Goal: Information Seeking & Learning: Learn about a topic

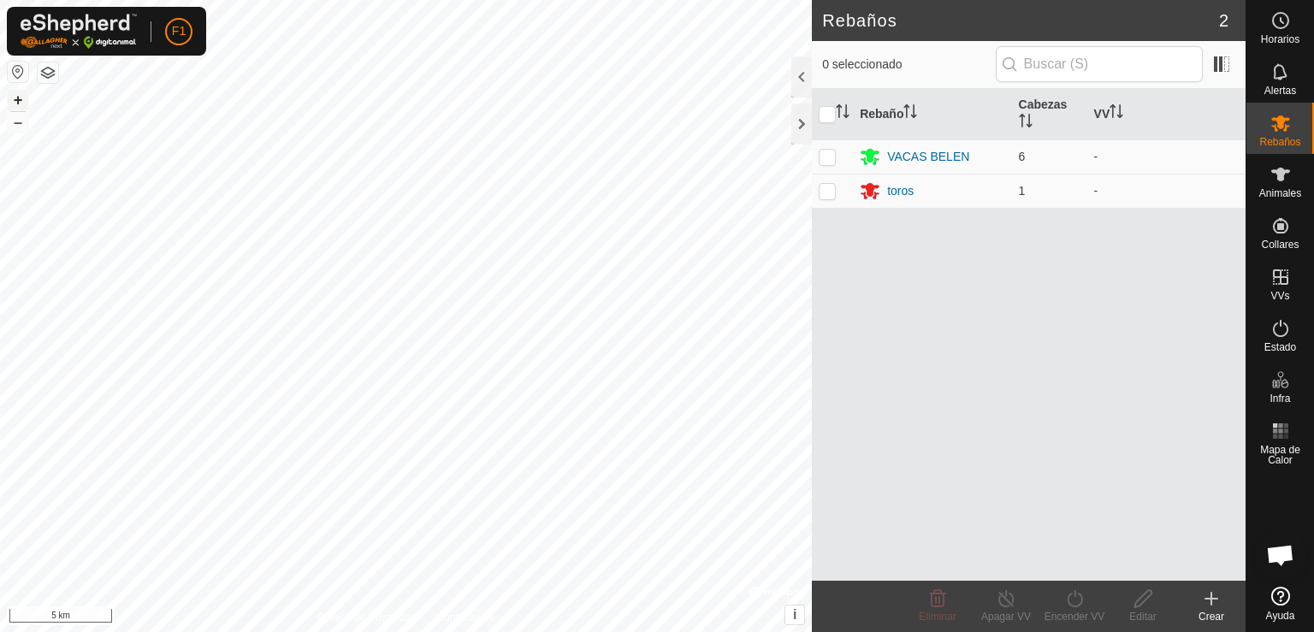
click at [16, 103] on button "+" at bounding box center [18, 100] width 21 height 21
click at [465, 0] on html "F1 Horarios Alertas Rebaños Animales Collares VVs Estado Infra Mapa de Calor Ay…" at bounding box center [657, 316] width 1314 height 632
click at [14, 97] on button "+" at bounding box center [18, 100] width 21 height 21
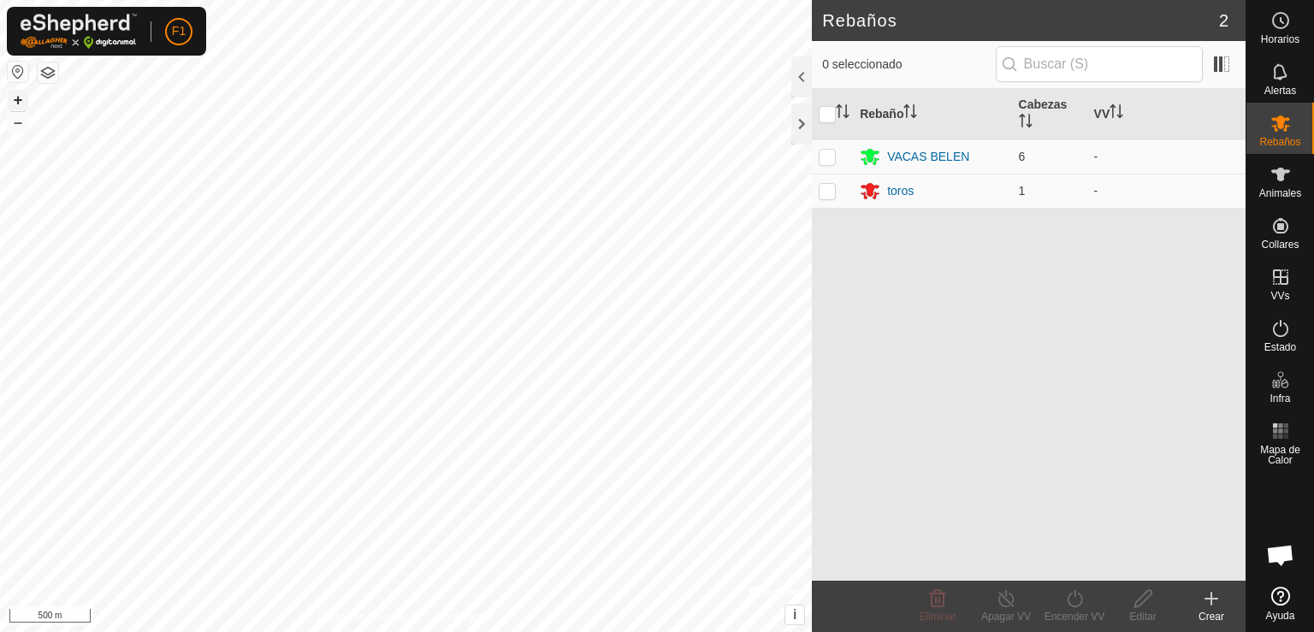
click at [14, 97] on button "+" at bounding box center [18, 100] width 21 height 21
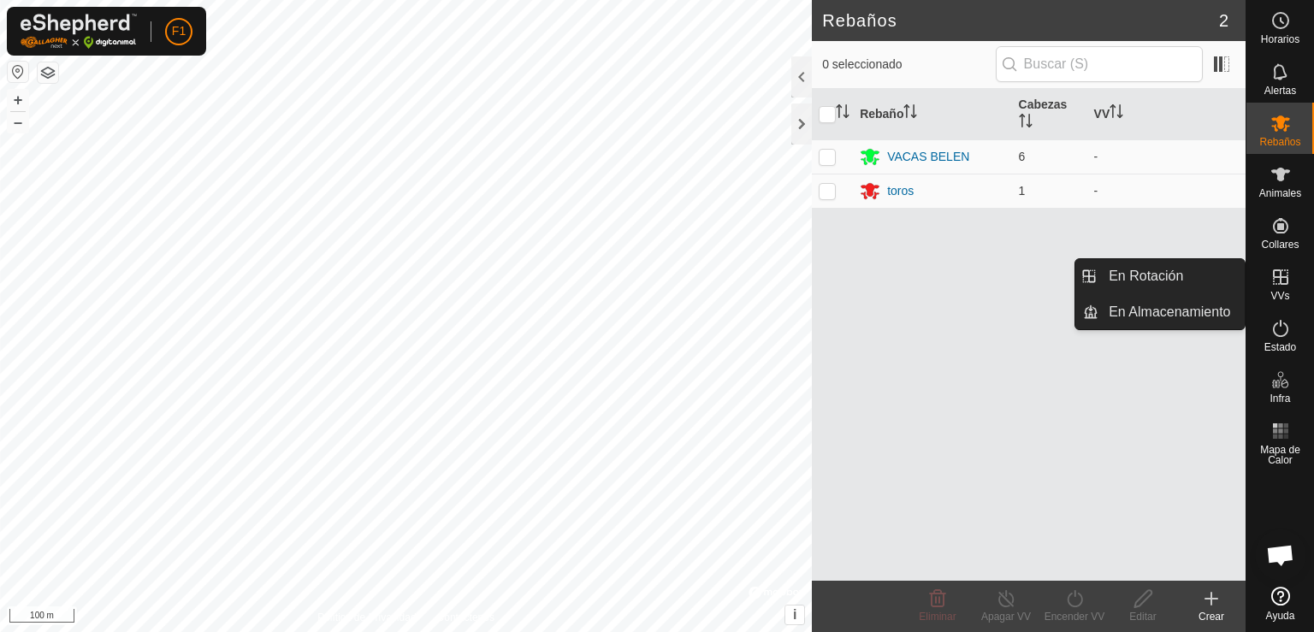
click at [1281, 291] on span "VVs" at bounding box center [1279, 296] width 19 height 10
click at [1146, 309] on link "En Almacenamiento" at bounding box center [1171, 312] width 146 height 34
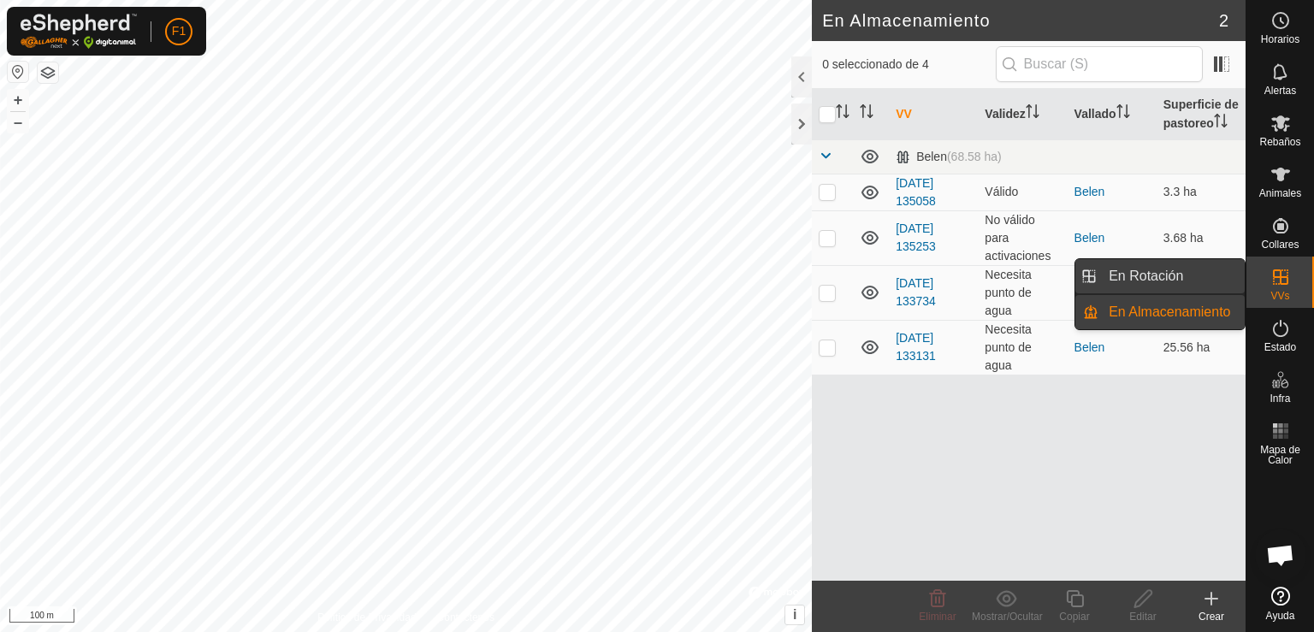
click at [1212, 265] on link "En Rotación" at bounding box center [1171, 276] width 146 height 34
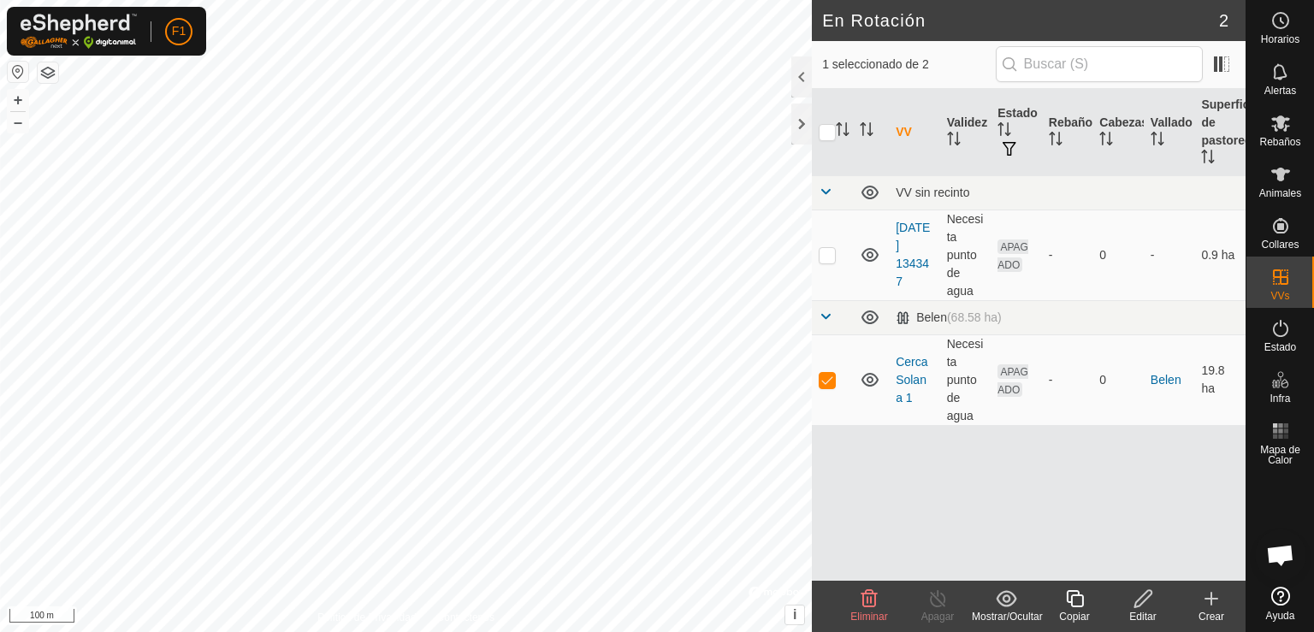
checkbox input "false"
click at [1276, 339] on es-activation-svg-icon at bounding box center [1280, 328] width 31 height 27
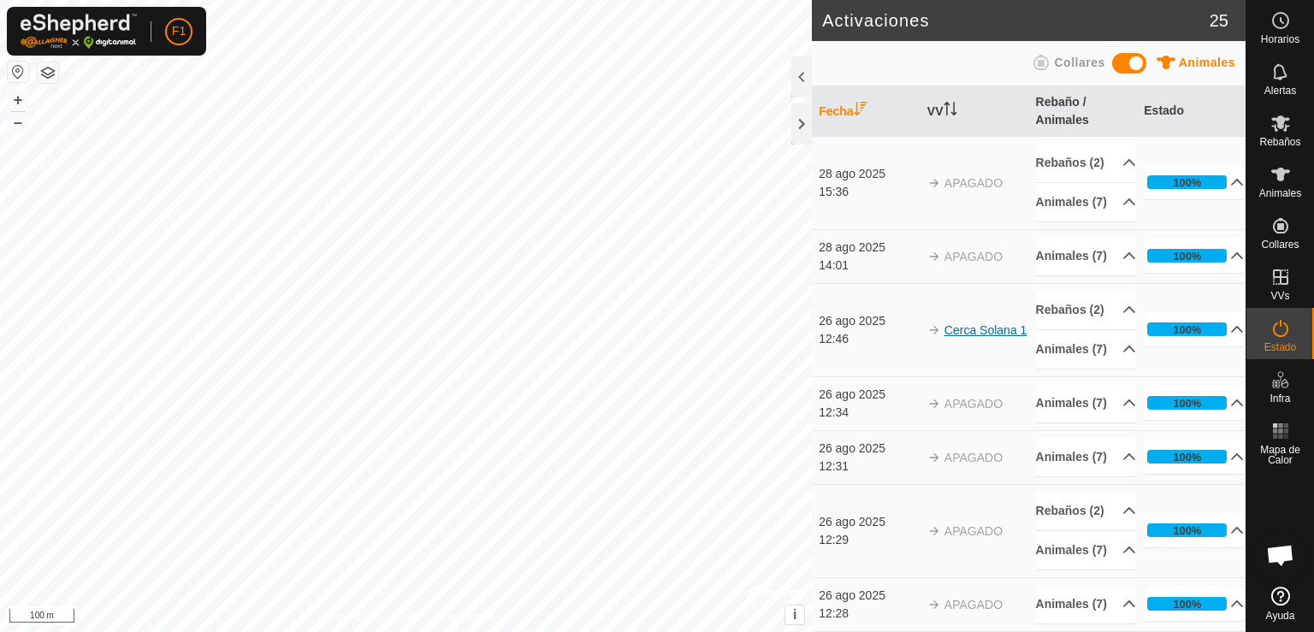
click at [965, 337] on link "Cerca Solana 1" at bounding box center [985, 330] width 83 height 14
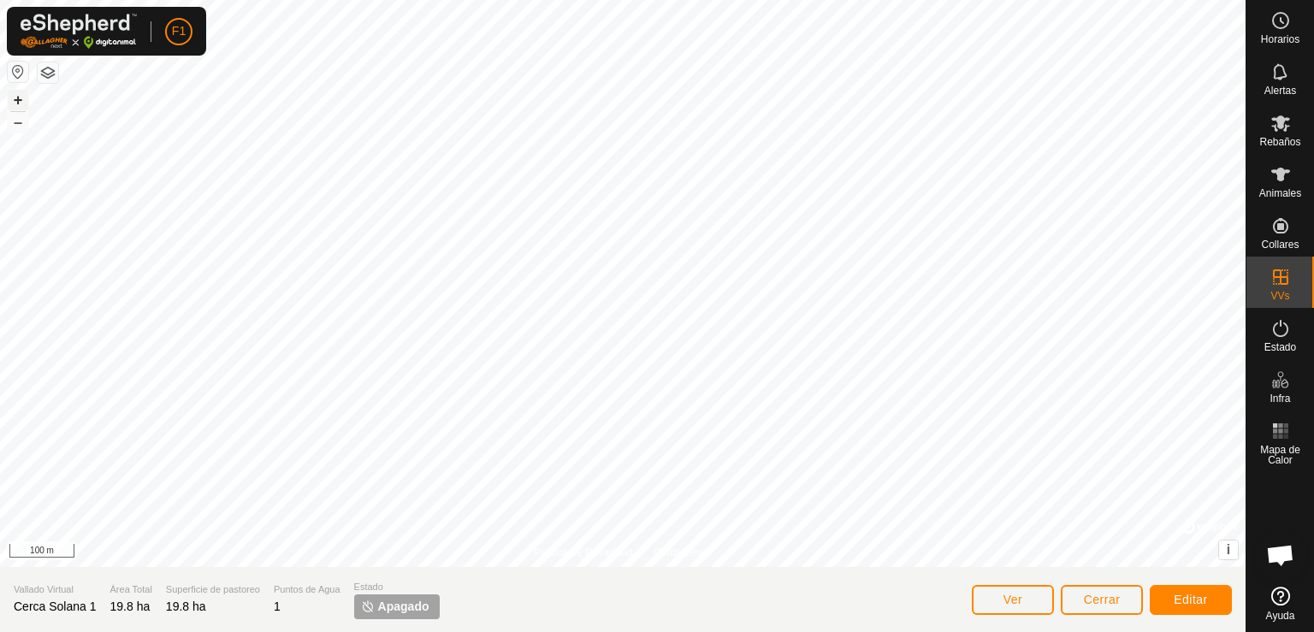
click at [14, 98] on button "+" at bounding box center [18, 100] width 21 height 21
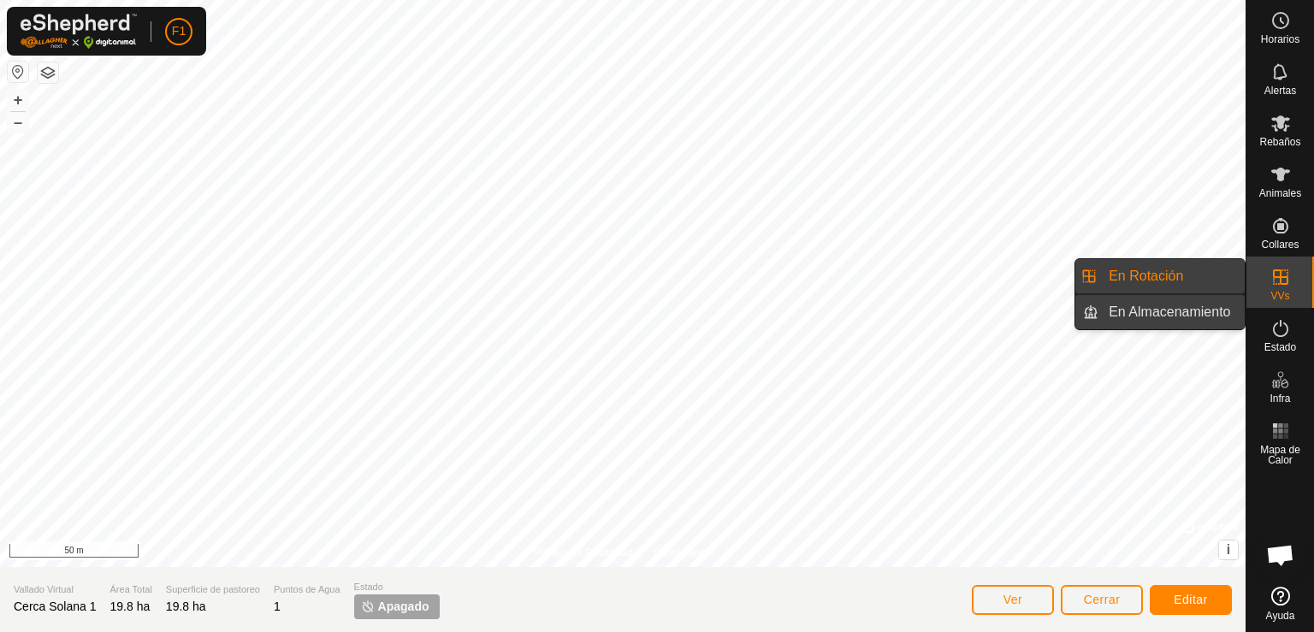
click at [1207, 311] on link "En Almacenamiento" at bounding box center [1171, 312] width 146 height 34
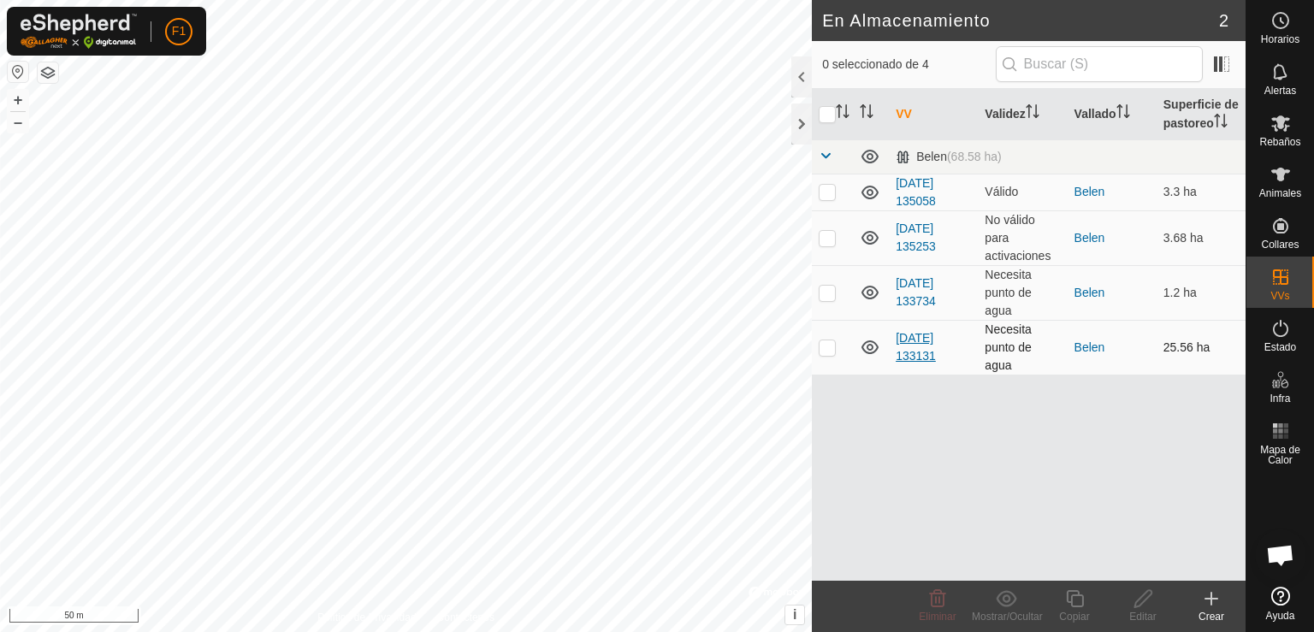
click at [925, 335] on link "[DATE] 133131" at bounding box center [916, 347] width 40 height 32
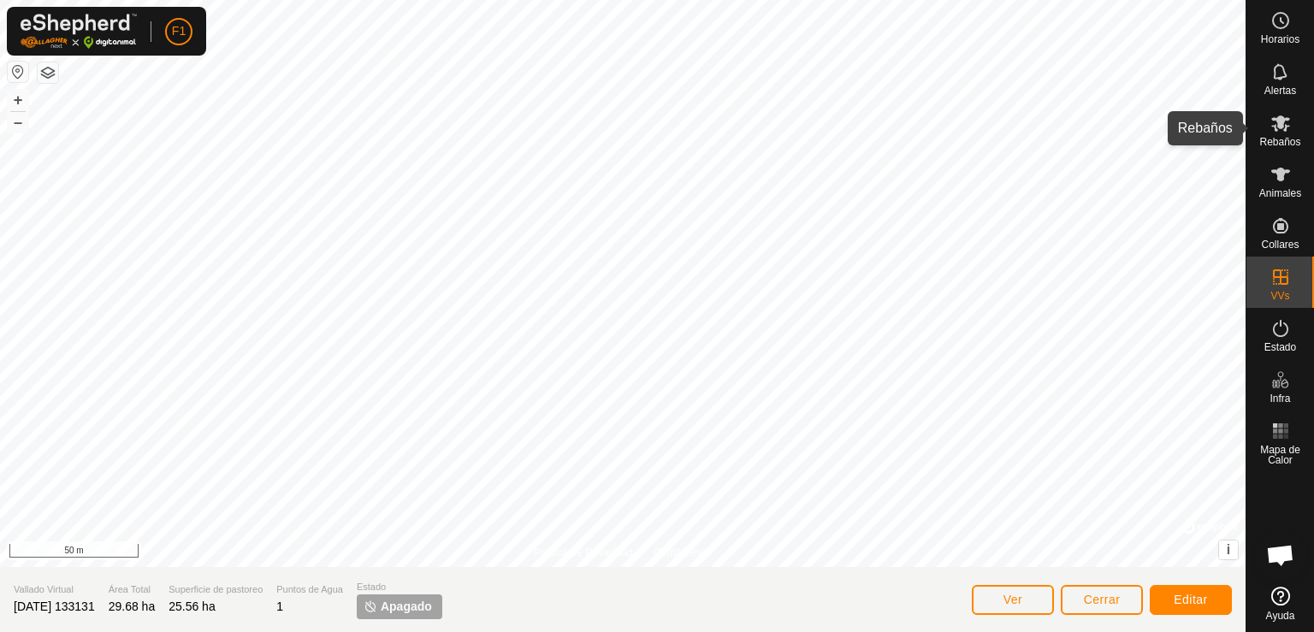
click at [1287, 126] on icon at bounding box center [1280, 123] width 19 height 16
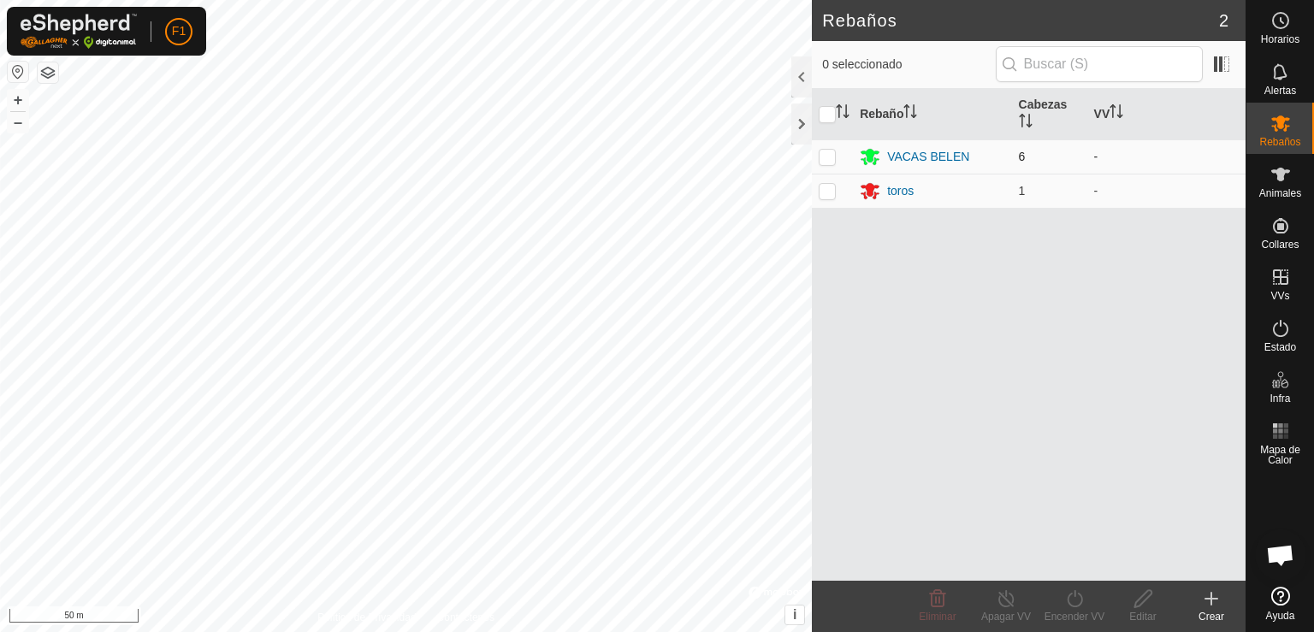
click at [828, 153] on p-checkbox at bounding box center [827, 157] width 17 height 14
checkbox input "true"
click at [828, 192] on p-checkbox at bounding box center [827, 191] width 17 height 14
checkbox input "true"
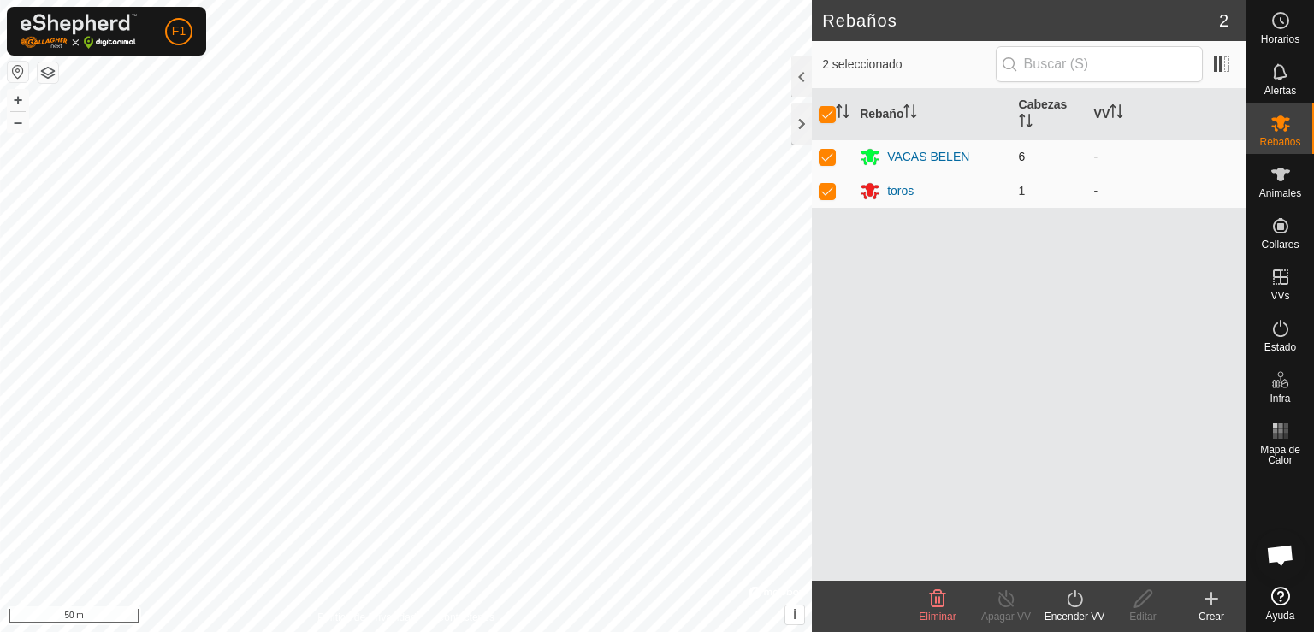
click at [823, 153] on p-checkbox at bounding box center [827, 157] width 17 height 14
checkbox input "false"
click at [821, 189] on p-checkbox at bounding box center [827, 191] width 17 height 14
checkbox input "false"
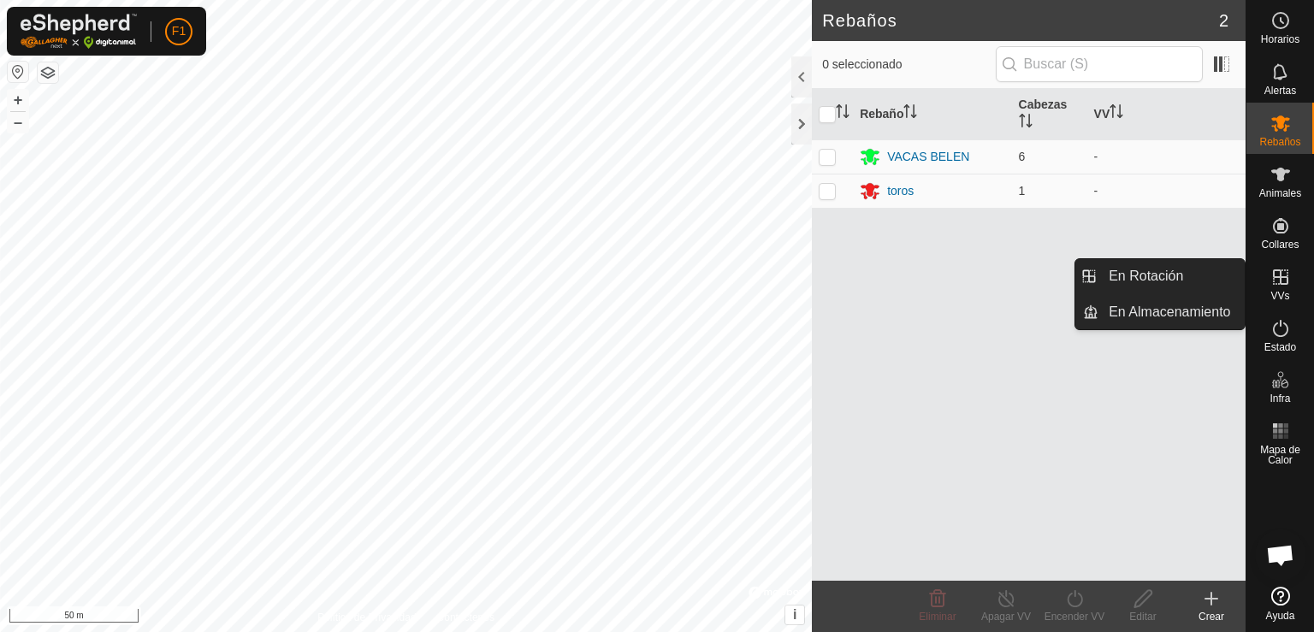
click at [1280, 281] on icon at bounding box center [1280, 276] width 15 height 15
click at [1192, 280] on link "En Rotación" at bounding box center [1171, 276] width 146 height 34
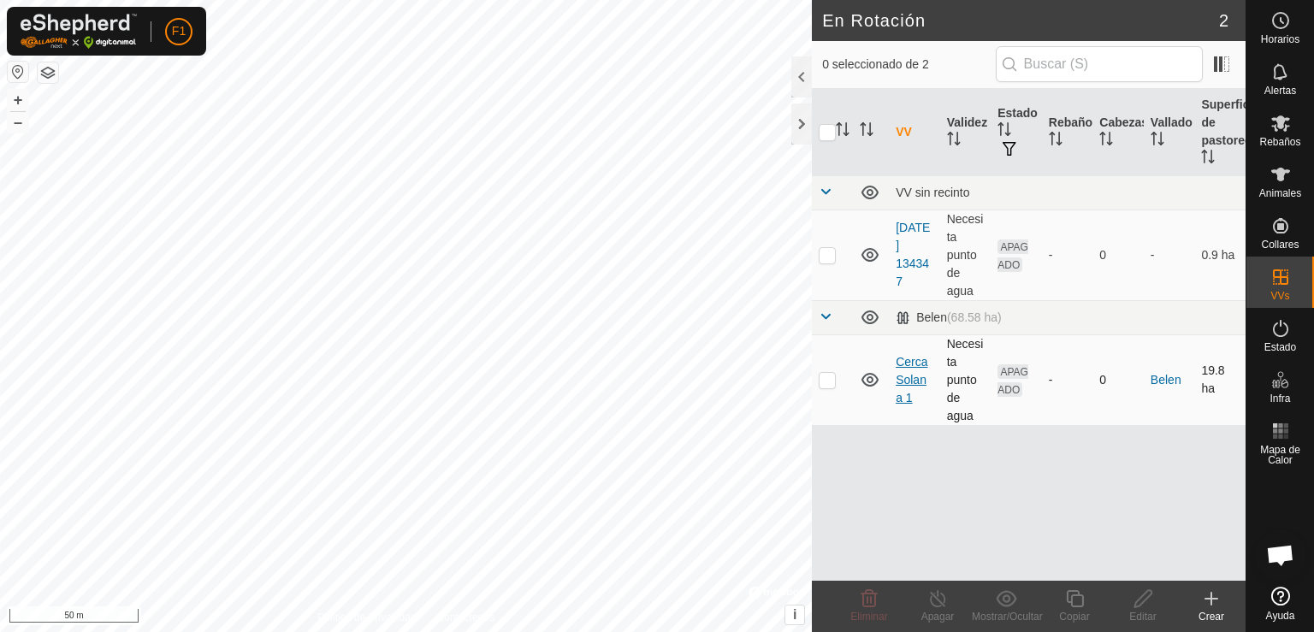
click at [909, 378] on link "Cerca Solana 1" at bounding box center [912, 380] width 32 height 50
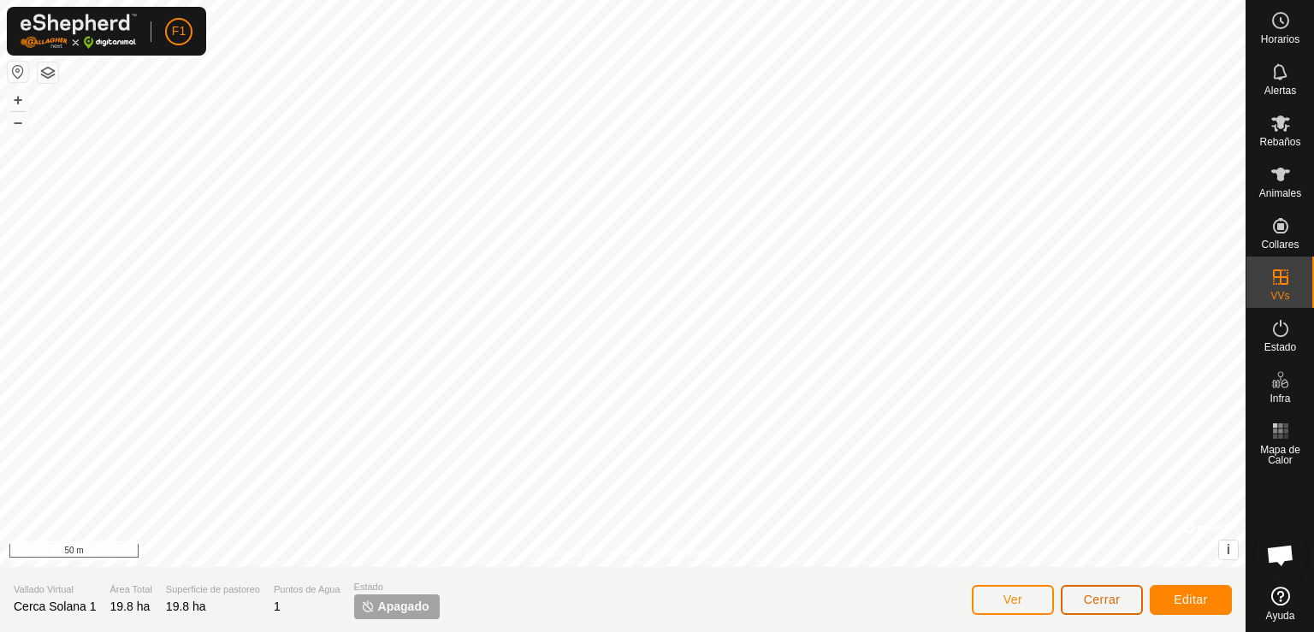
click at [1092, 595] on span "Cerrar" at bounding box center [1102, 600] width 37 height 14
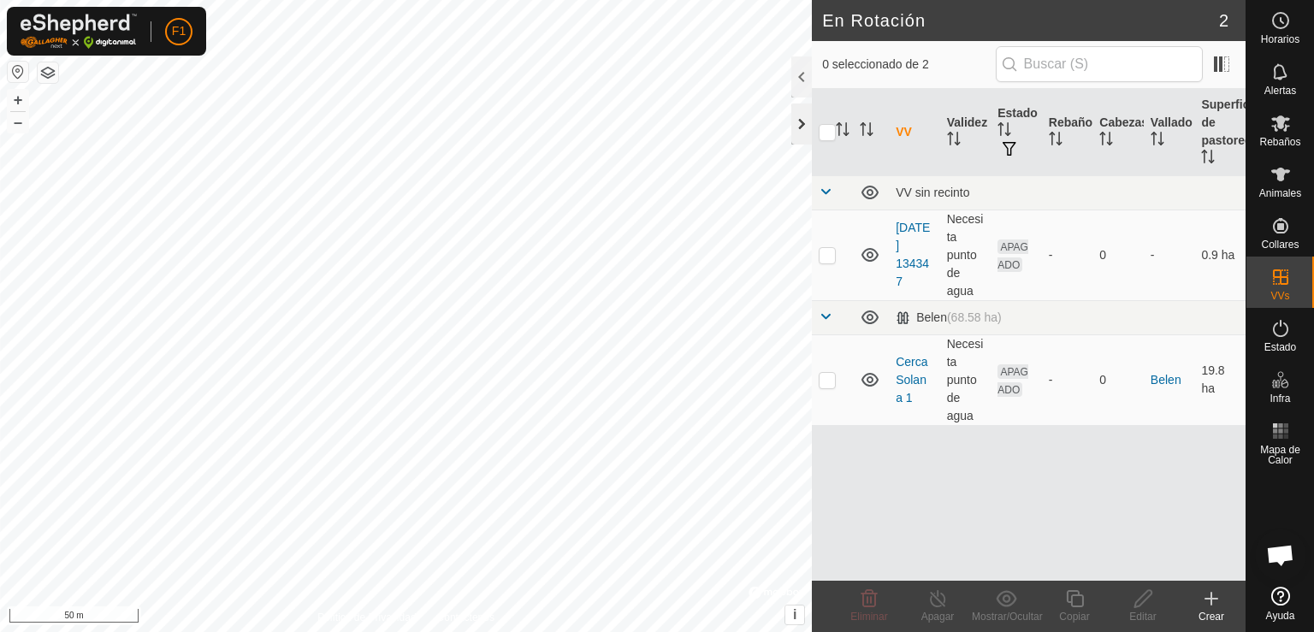
click at [801, 119] on div at bounding box center [801, 124] width 21 height 41
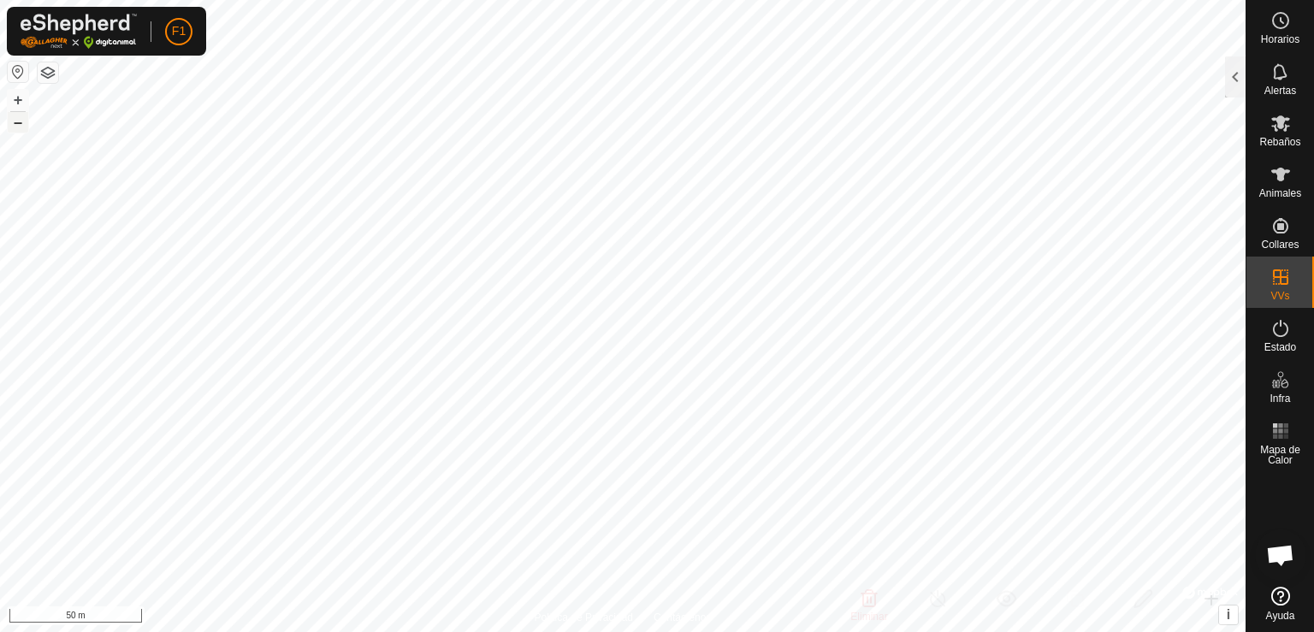
click at [17, 121] on button "–" at bounding box center [18, 122] width 21 height 21
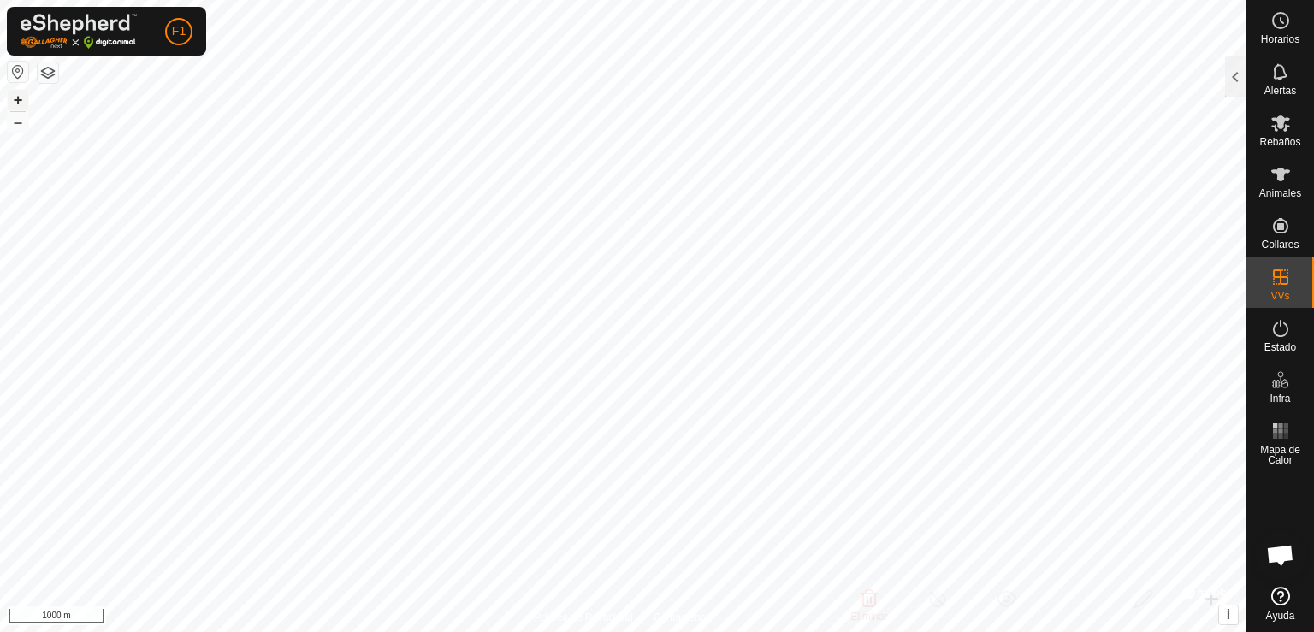
click at [11, 105] on button "+" at bounding box center [18, 100] width 21 height 21
click at [15, 99] on button "+" at bounding box center [18, 100] width 21 height 21
click at [1287, 86] on span "Alertas" at bounding box center [1280, 91] width 32 height 10
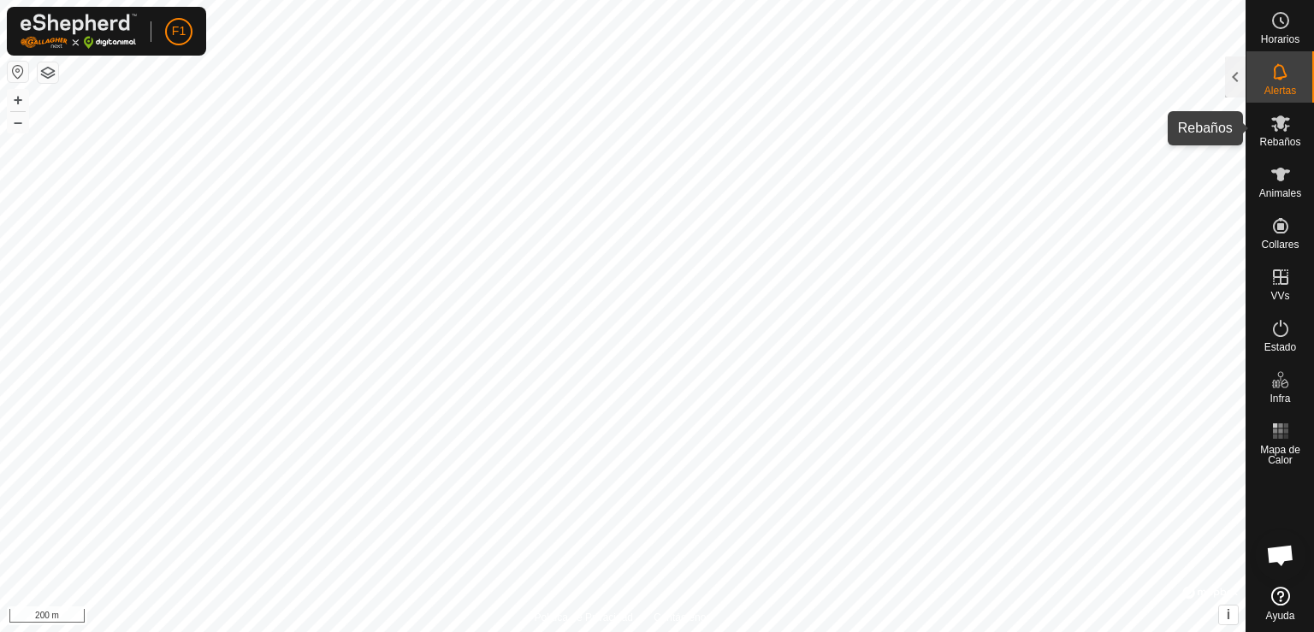
click at [1285, 133] on icon at bounding box center [1280, 123] width 21 height 21
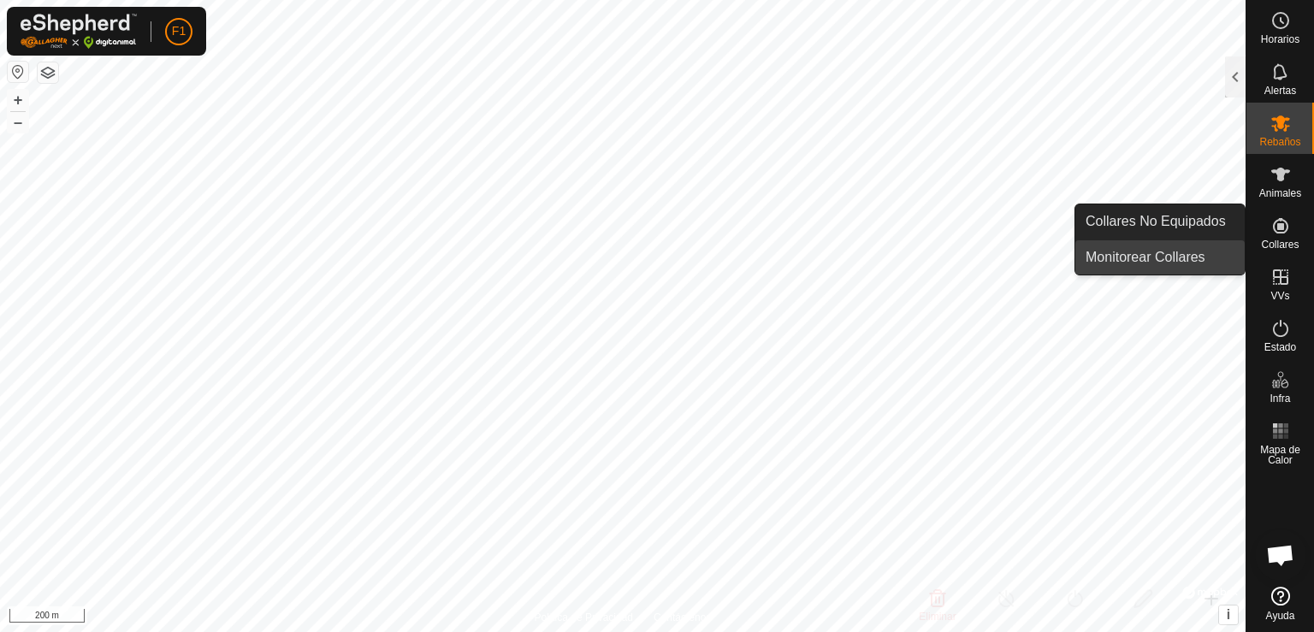
click at [1192, 252] on link "Monitorear Collares" at bounding box center [1159, 257] width 169 height 34
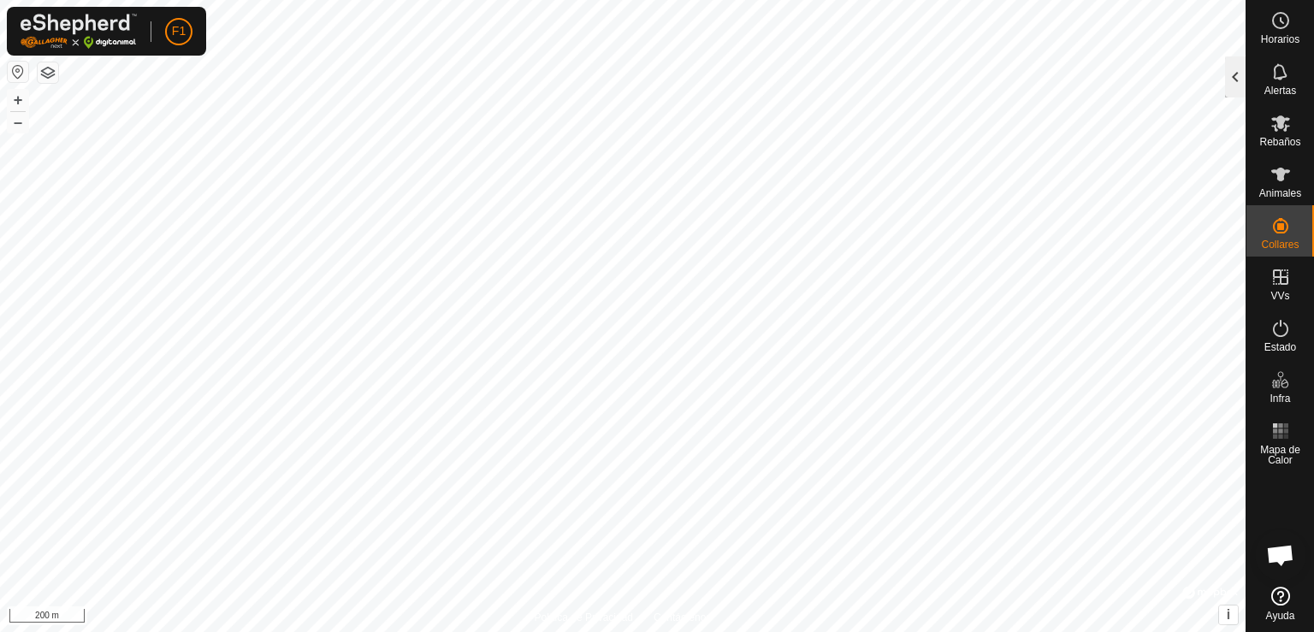
click at [1235, 79] on div at bounding box center [1235, 76] width 21 height 41
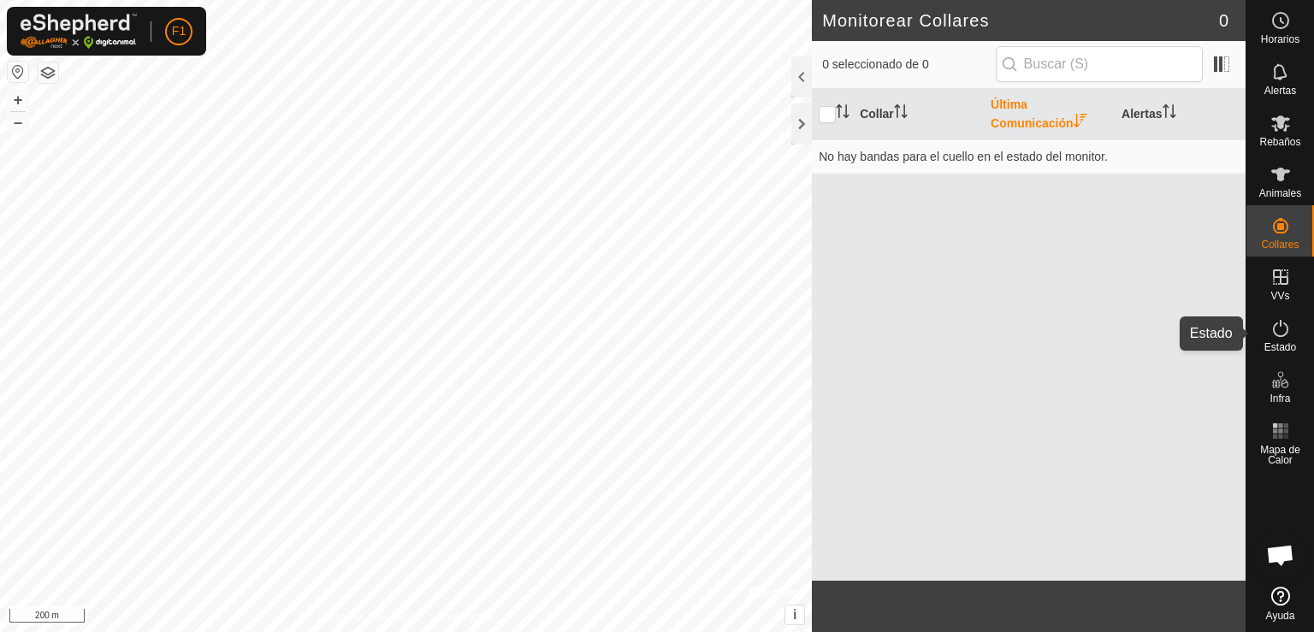
click at [1281, 331] on icon at bounding box center [1280, 328] width 21 height 21
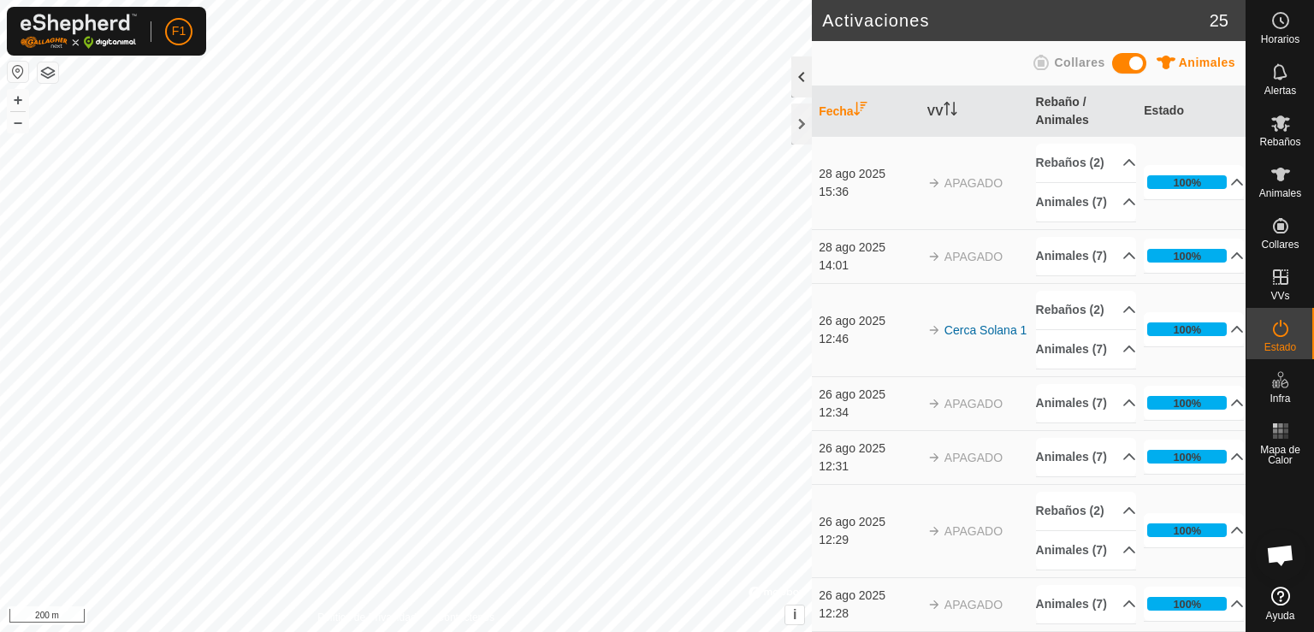
click at [803, 75] on div at bounding box center [801, 76] width 21 height 41
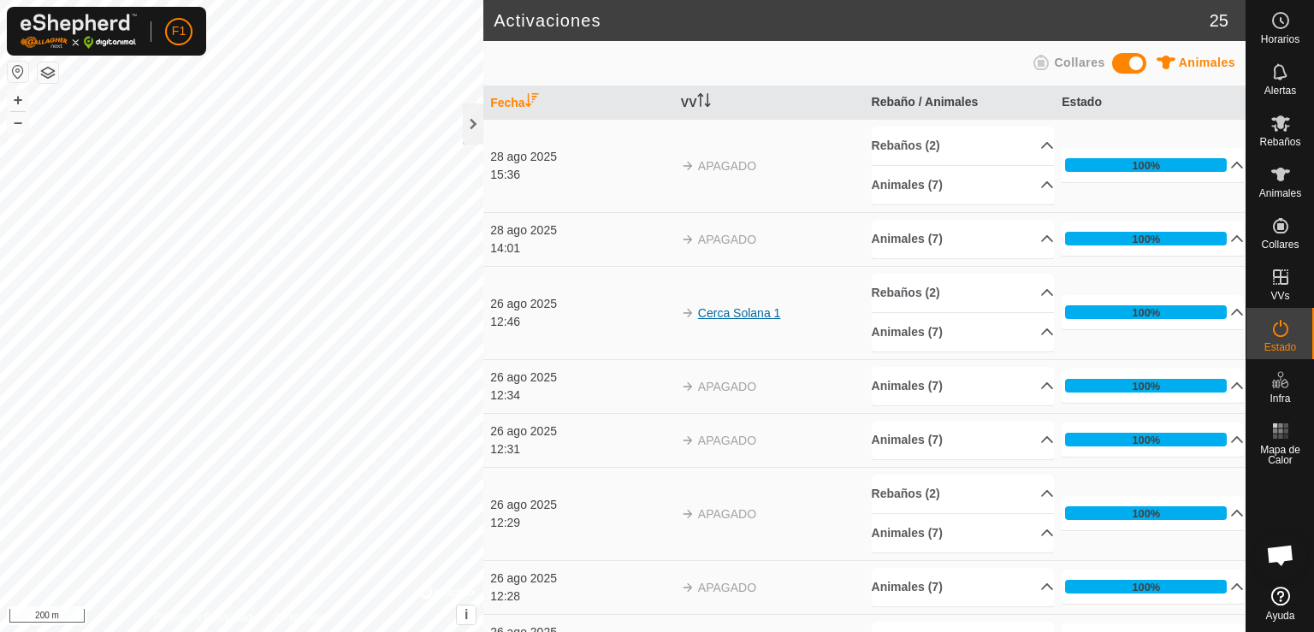
click at [740, 312] on link "Cerca Solana 1" at bounding box center [739, 313] width 83 height 14
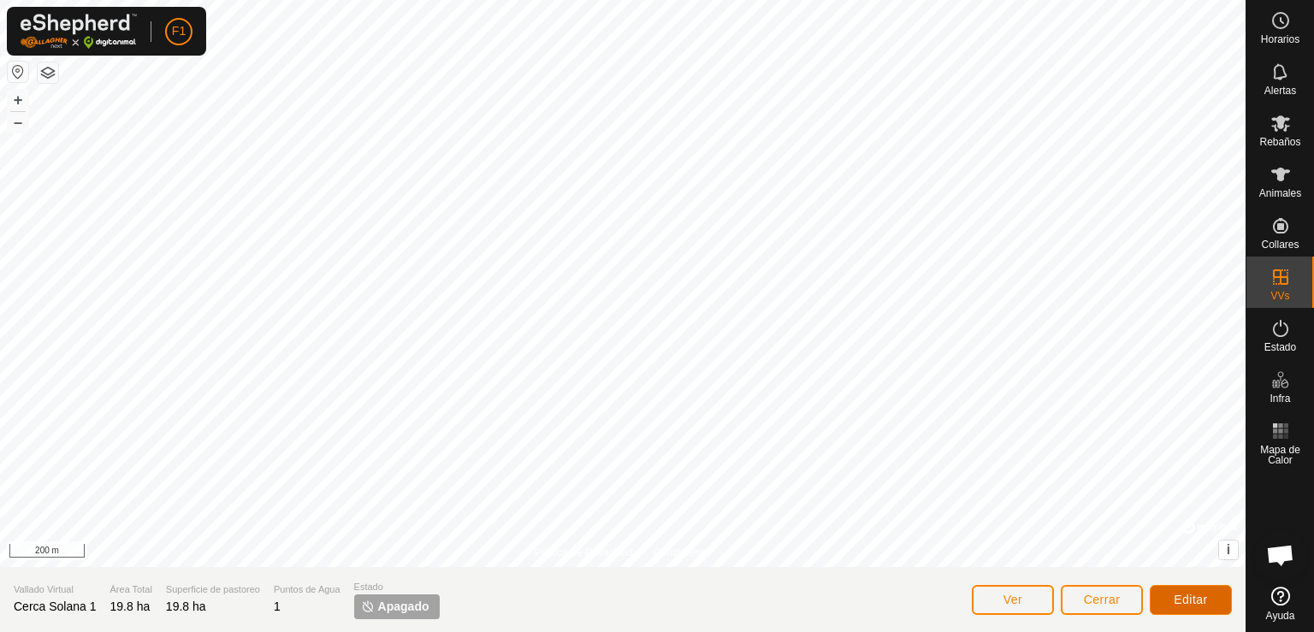
click at [1190, 597] on span "Editar" at bounding box center [1191, 600] width 34 height 14
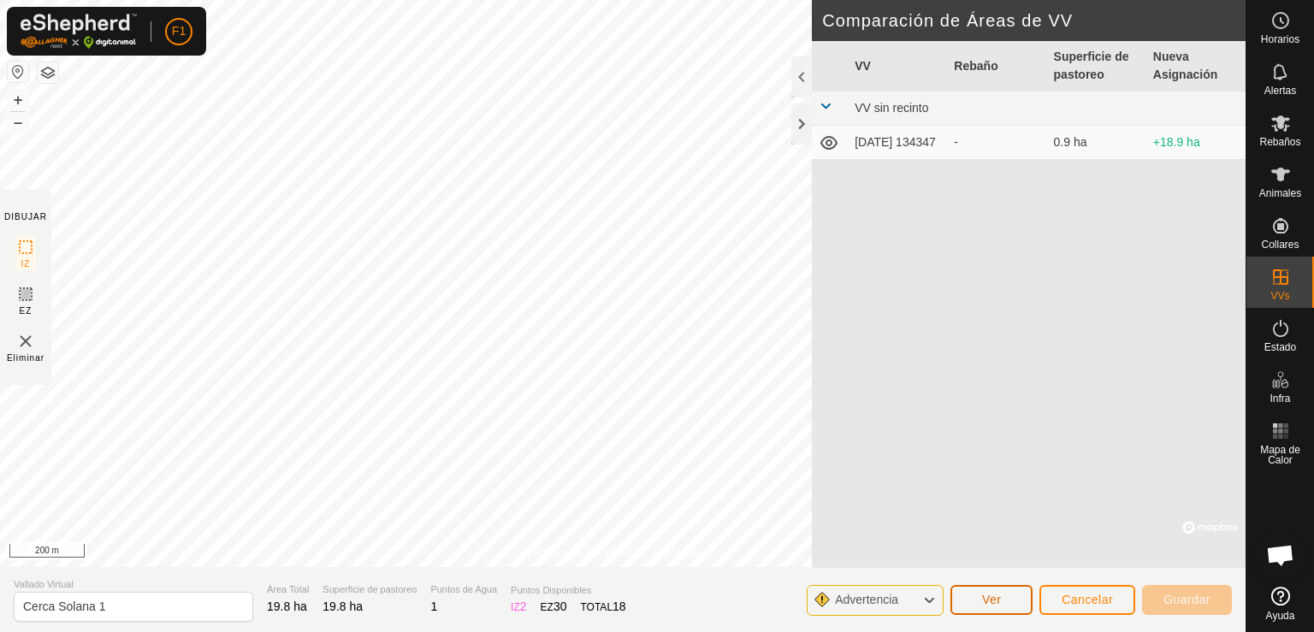
click at [1008, 598] on button "Ver" at bounding box center [991, 600] width 82 height 30
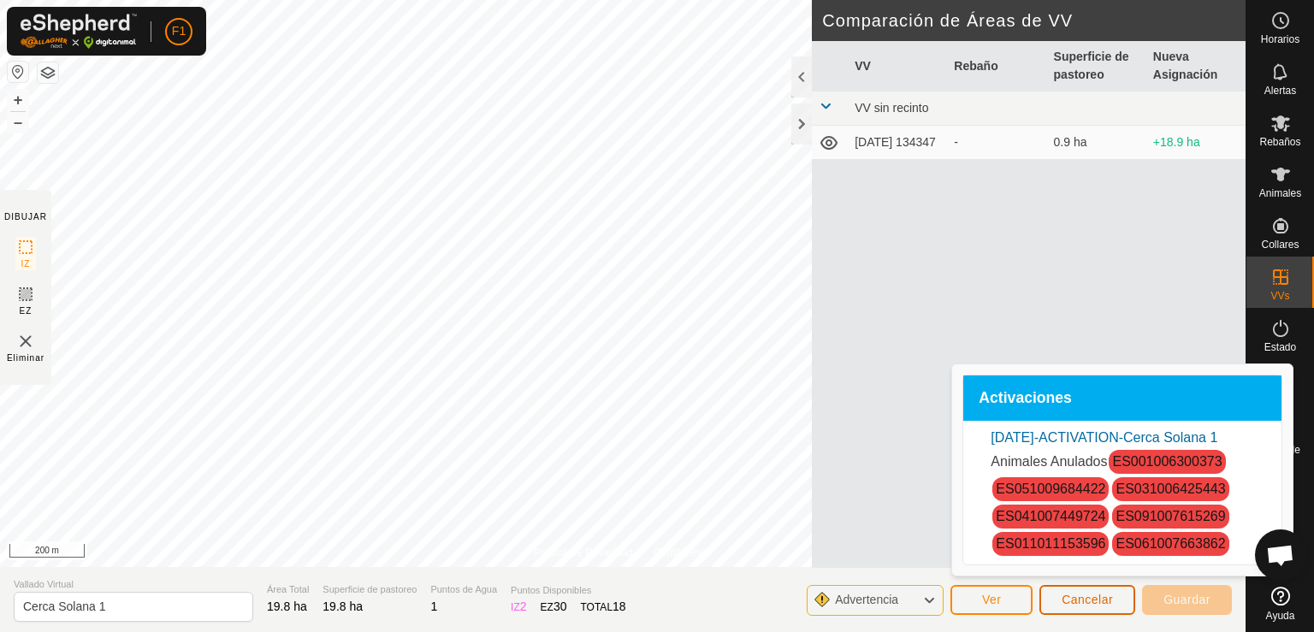
click at [1083, 601] on span "Cancelar" at bounding box center [1087, 600] width 51 height 14
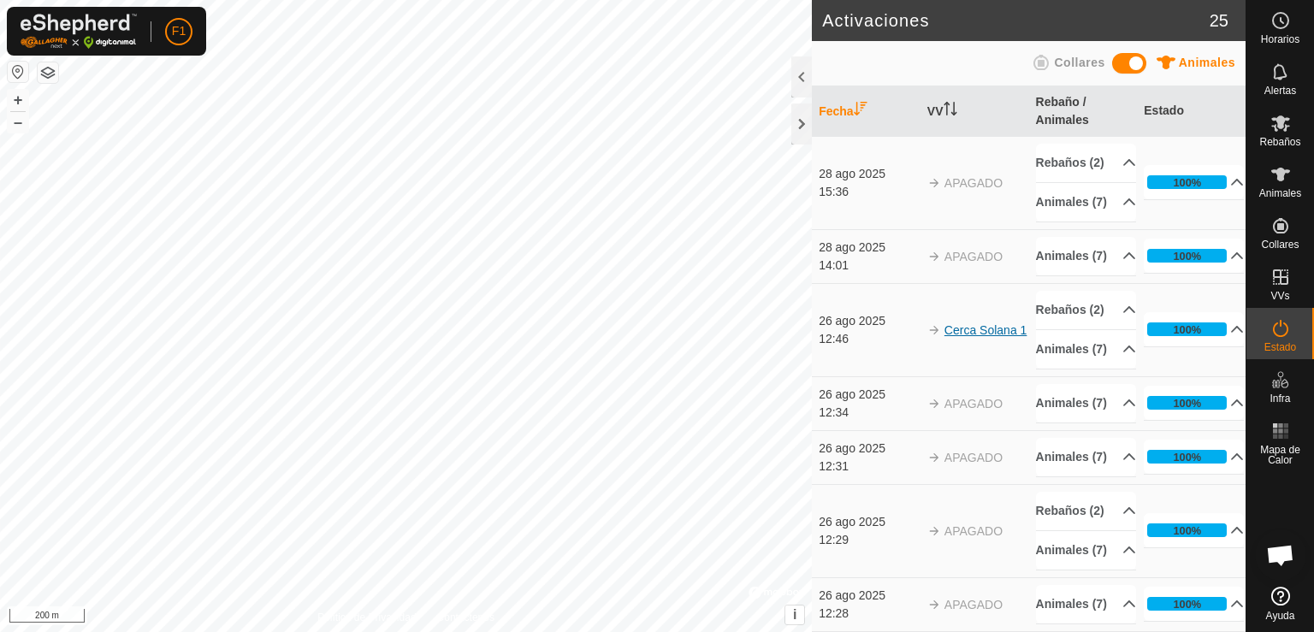
click at [962, 337] on link "Cerca Solana 1" at bounding box center [985, 330] width 83 height 14
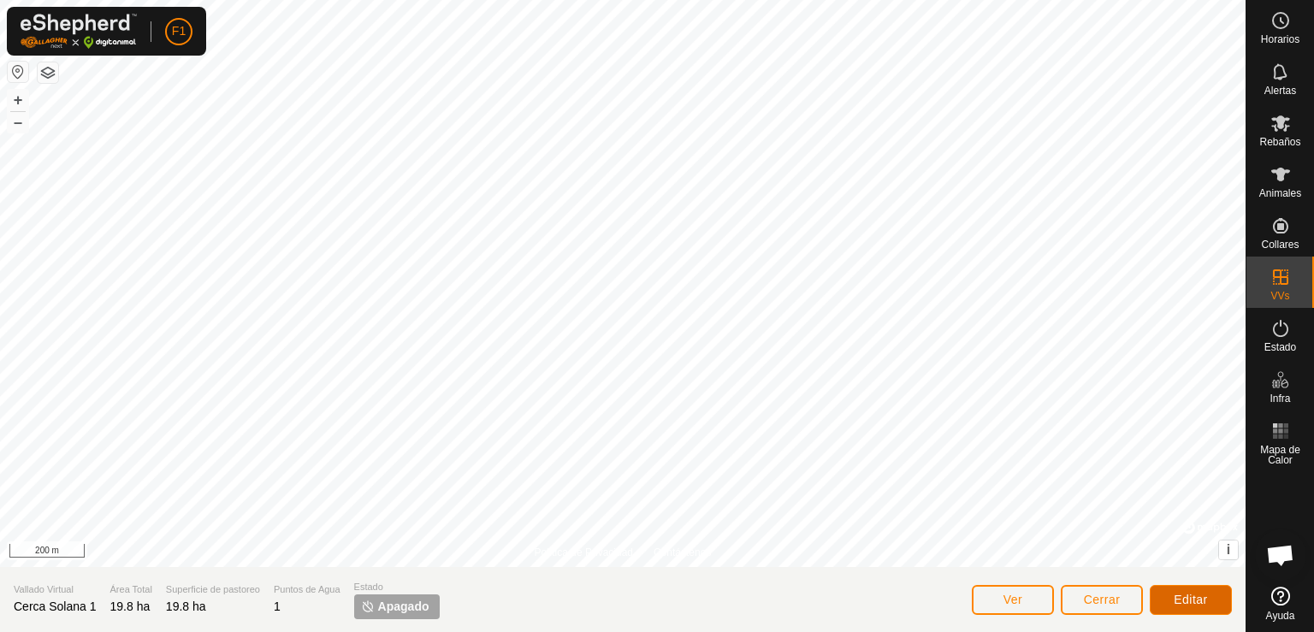
click at [1181, 600] on span "Editar" at bounding box center [1191, 600] width 34 height 14
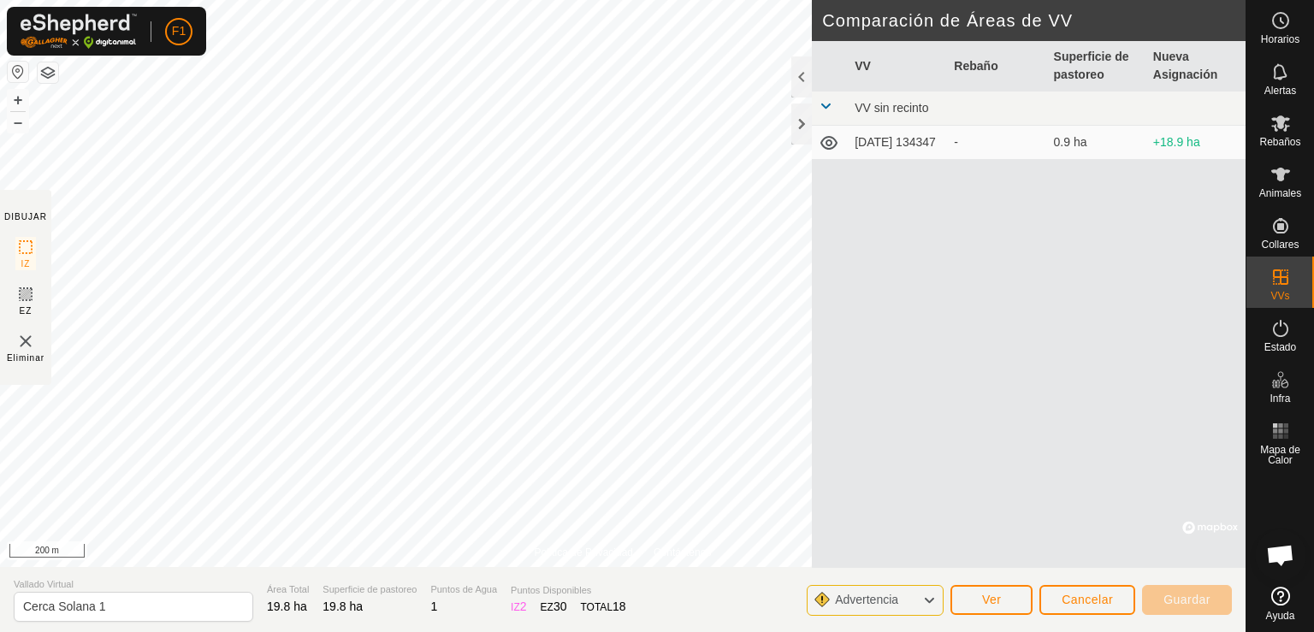
click at [826, 104] on span at bounding box center [826, 106] width 14 height 14
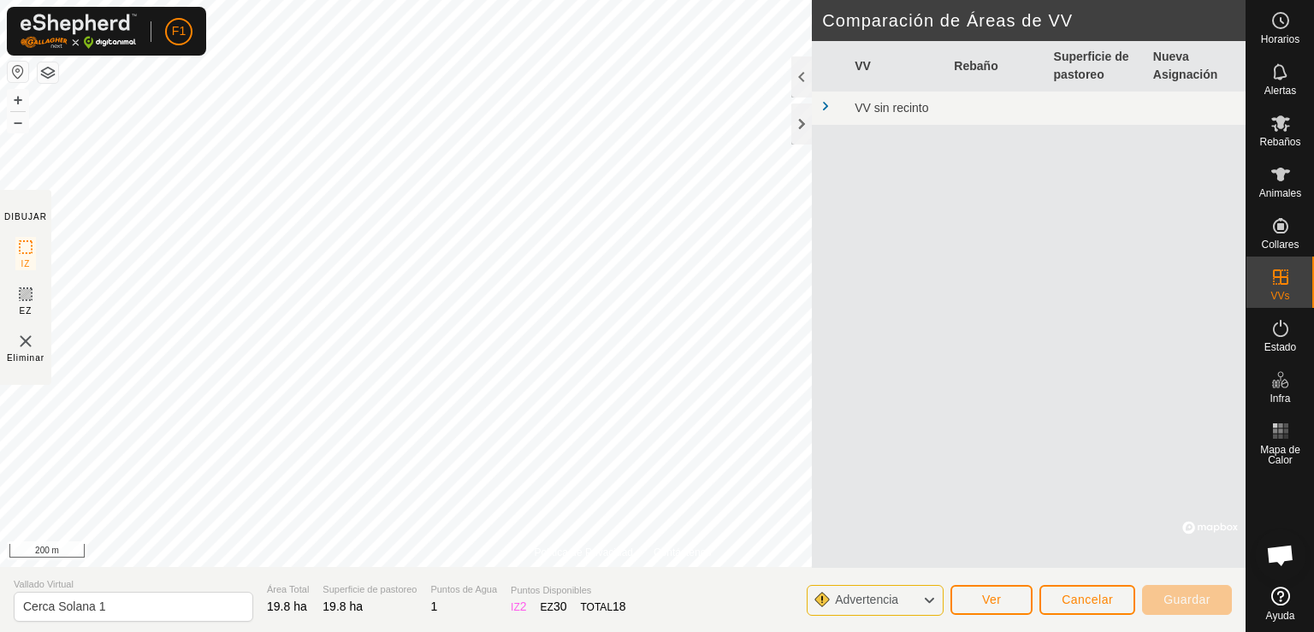
click at [826, 104] on span at bounding box center [826, 106] width 14 height 14
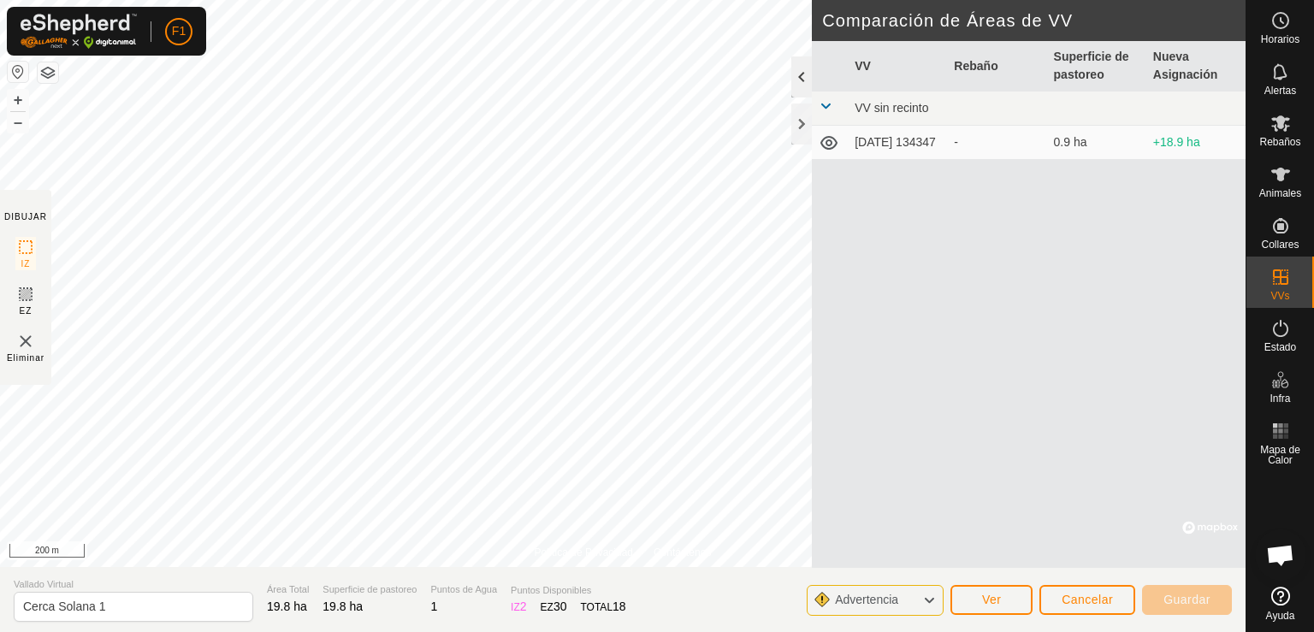
click at [802, 80] on div at bounding box center [801, 76] width 21 height 41
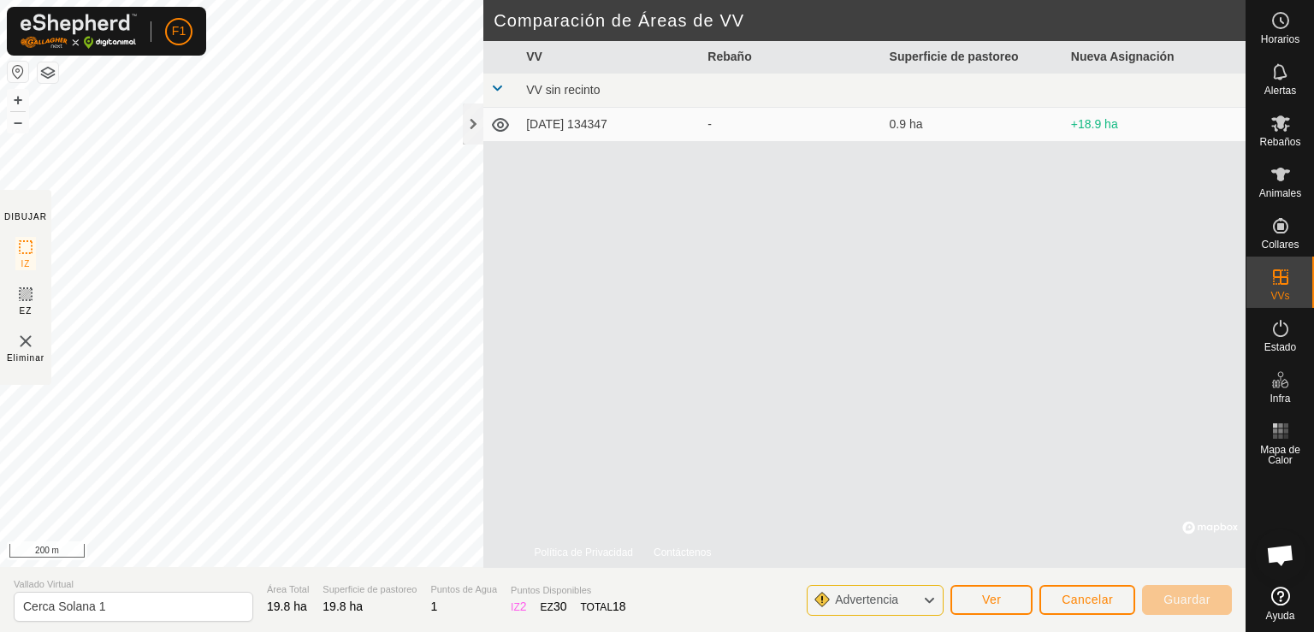
click at [933, 601] on icon at bounding box center [929, 600] width 14 height 22
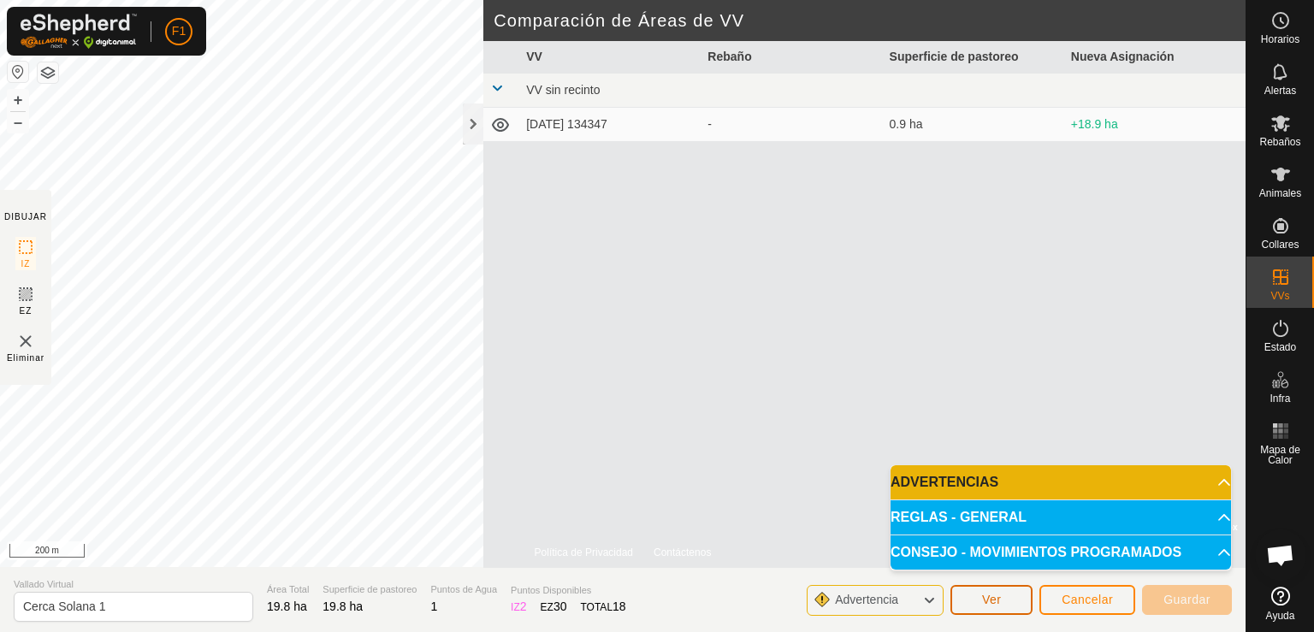
click at [995, 601] on span "Ver" at bounding box center [992, 600] width 20 height 14
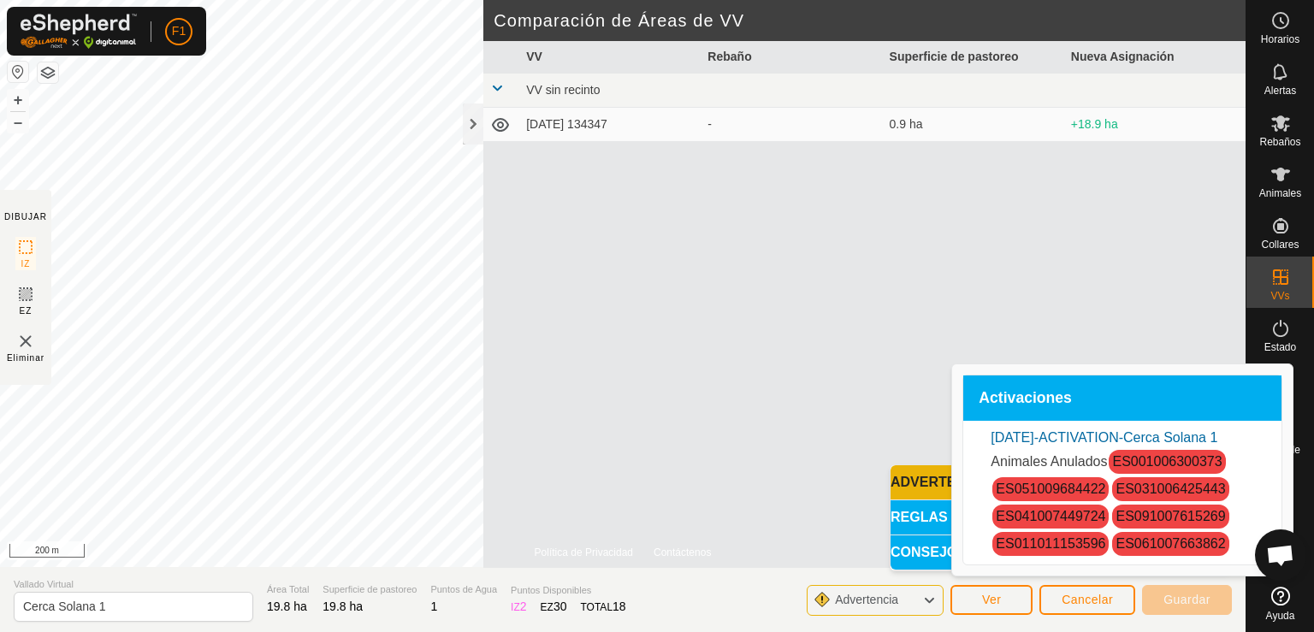
click at [1058, 482] on link "ES051009684422" at bounding box center [1050, 489] width 109 height 15
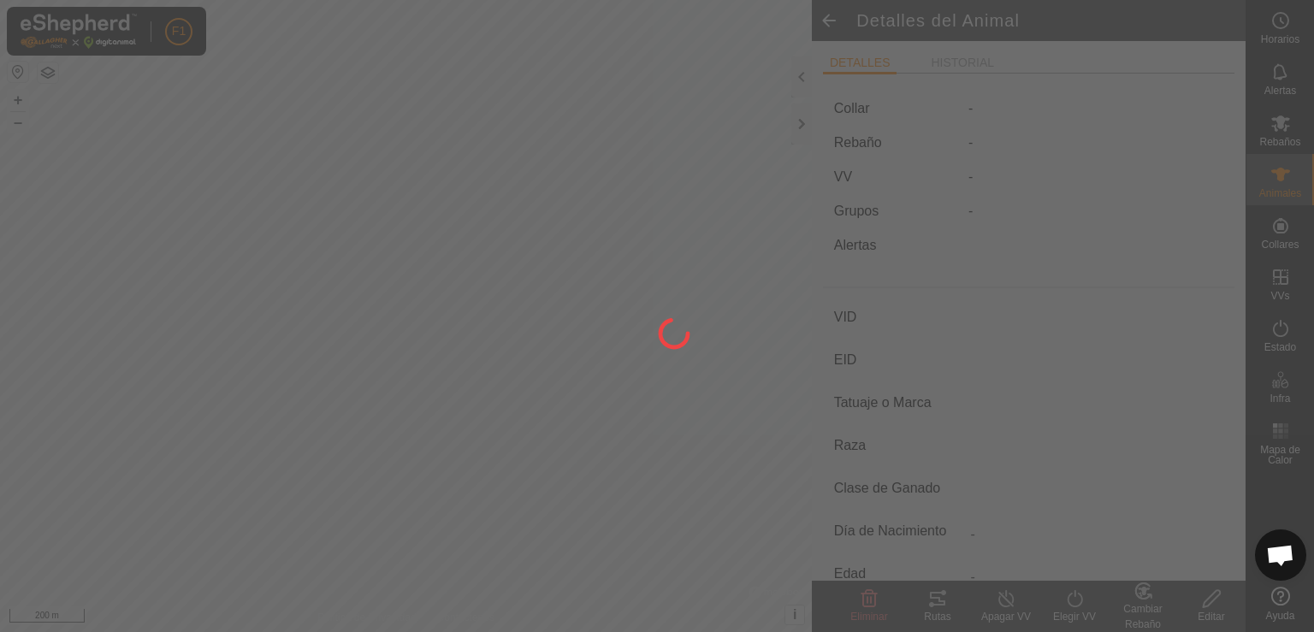
type input "ES051009684422"
type input "-"
type input "Cruzada"
type input "-"
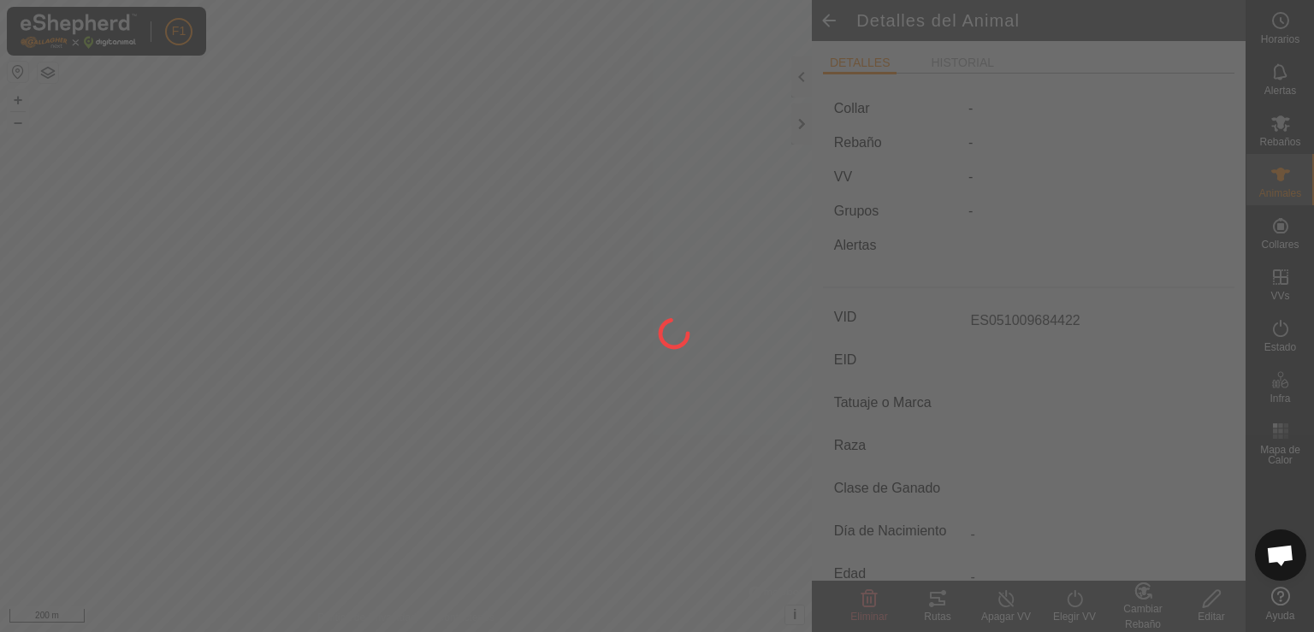
type input "04/2020"
type input "5 years 5 months"
type input "Preñada"
type input "550 kg"
type input "-"
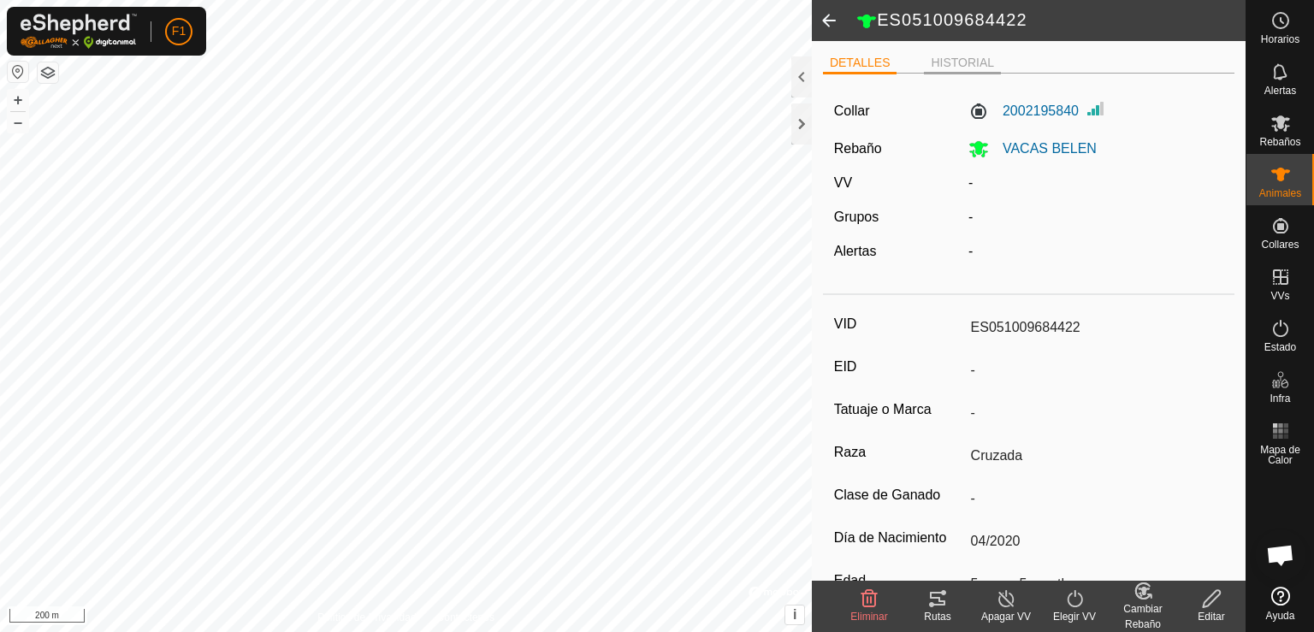
click at [958, 60] on li "HISTORIAL" at bounding box center [962, 64] width 77 height 21
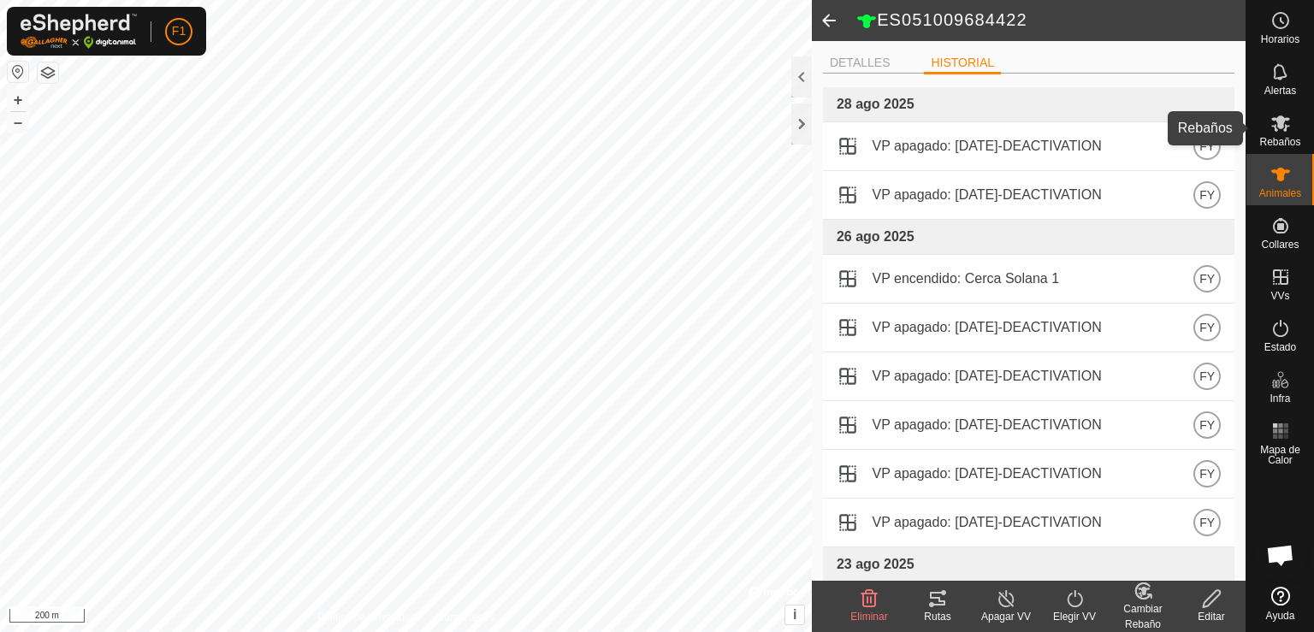
click at [1283, 129] on icon at bounding box center [1280, 123] width 19 height 16
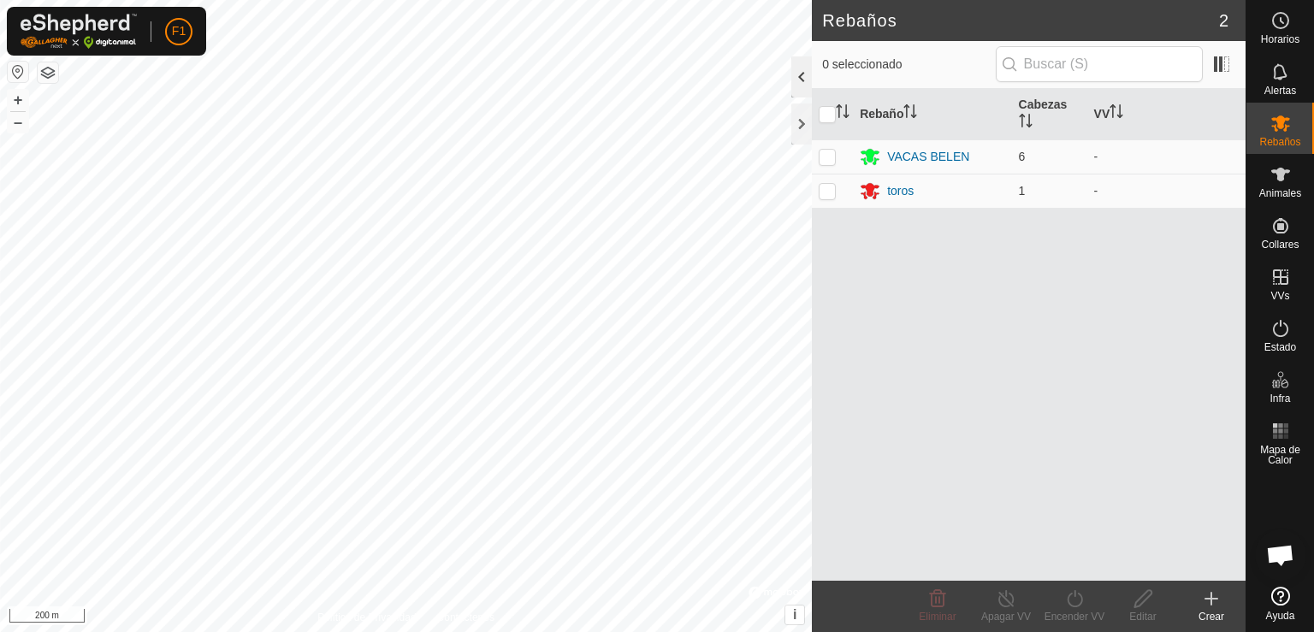
click at [797, 69] on div at bounding box center [801, 76] width 21 height 41
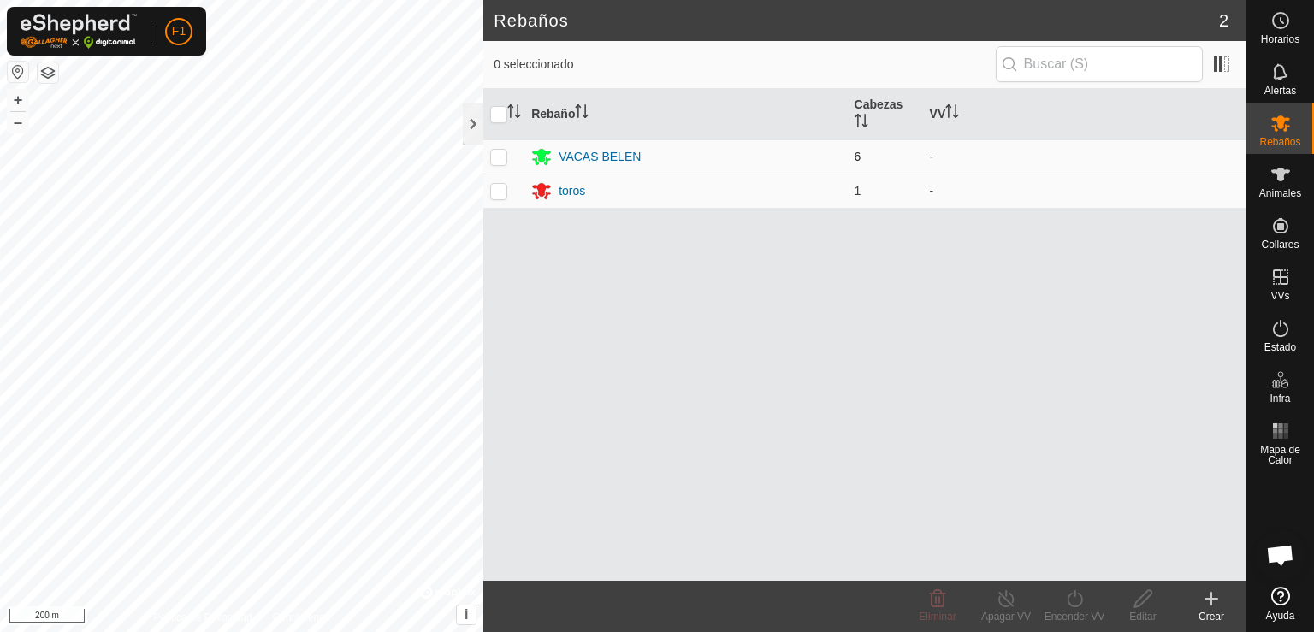
click at [500, 150] on p-checkbox at bounding box center [498, 157] width 17 height 14
click at [499, 147] on td at bounding box center [503, 156] width 41 height 34
checkbox input "false"
click at [1276, 88] on span "Alertas" at bounding box center [1280, 91] width 32 height 10
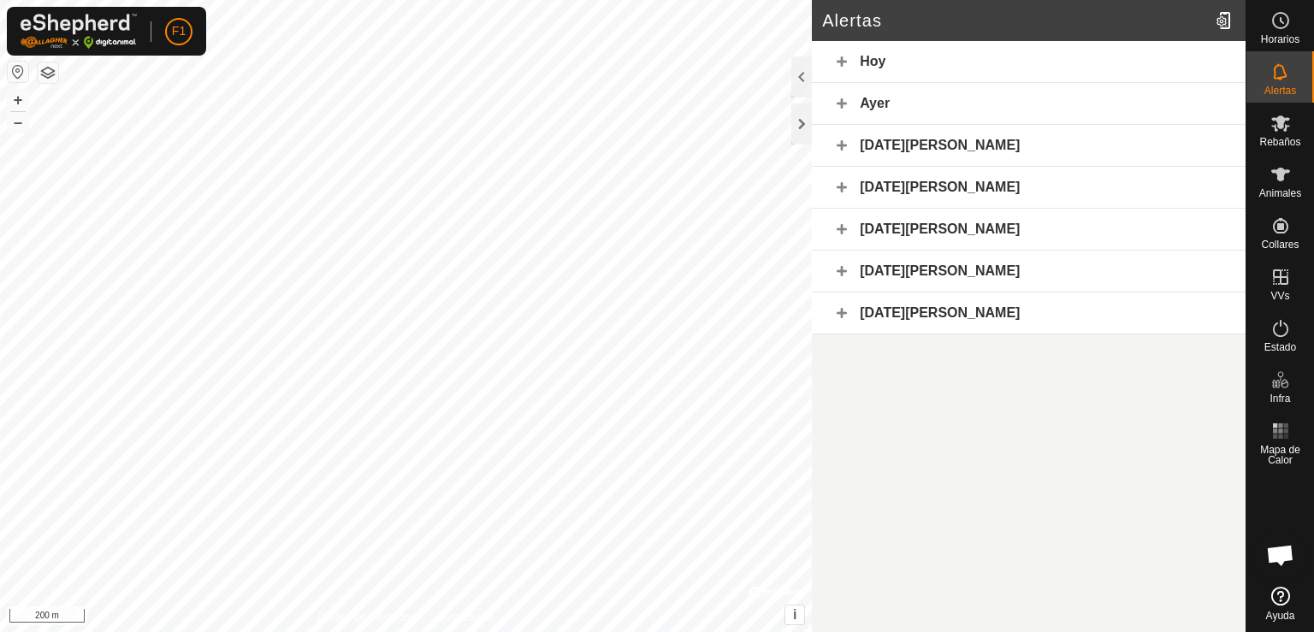
click at [884, 136] on div "[DATE][PERSON_NAME]" at bounding box center [1029, 146] width 434 height 42
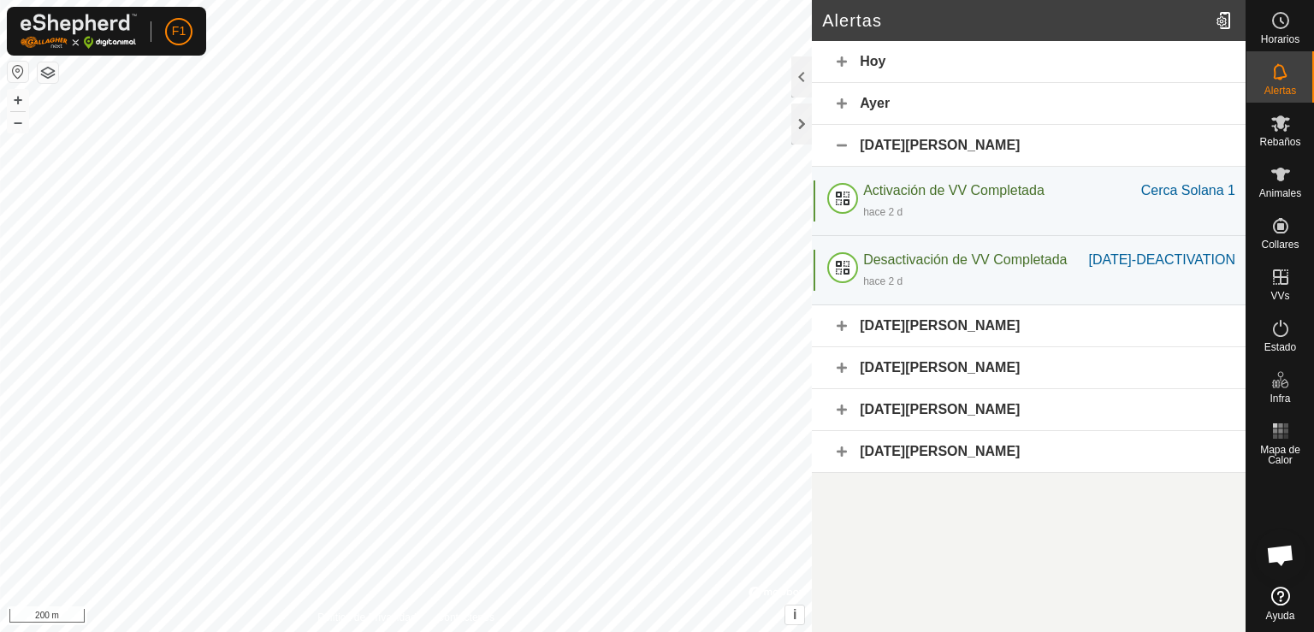
click at [876, 99] on div "Ayer" at bounding box center [1029, 104] width 434 height 42
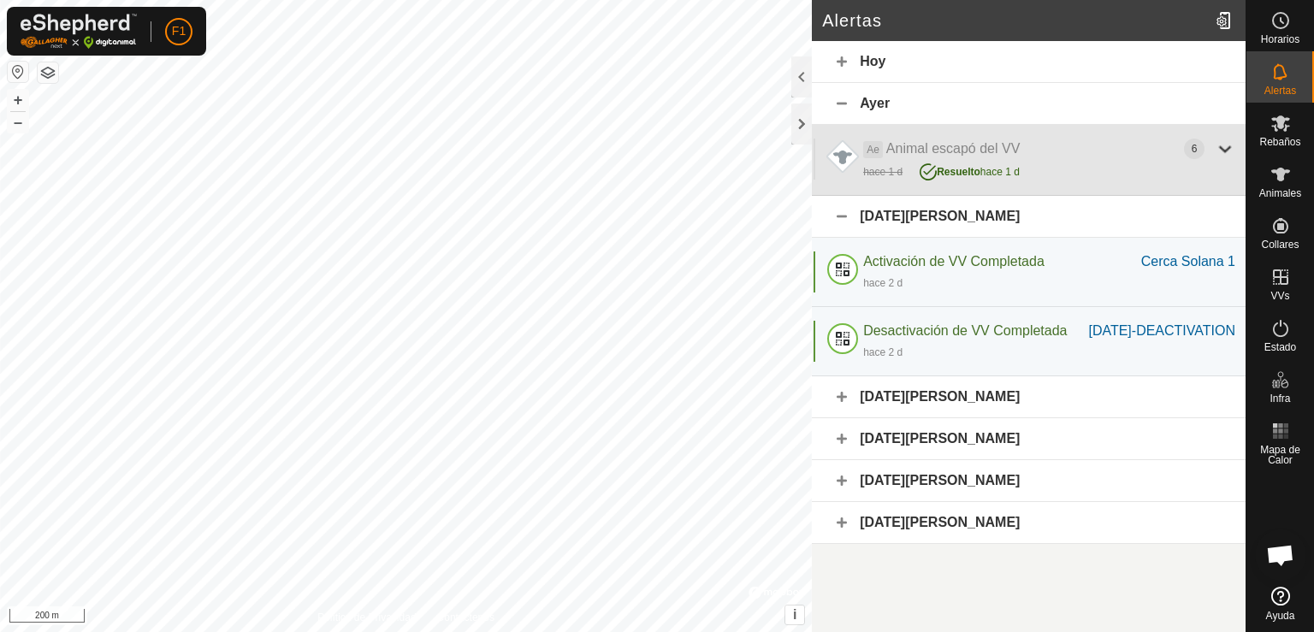
click at [1225, 150] on div at bounding box center [1225, 149] width 21 height 21
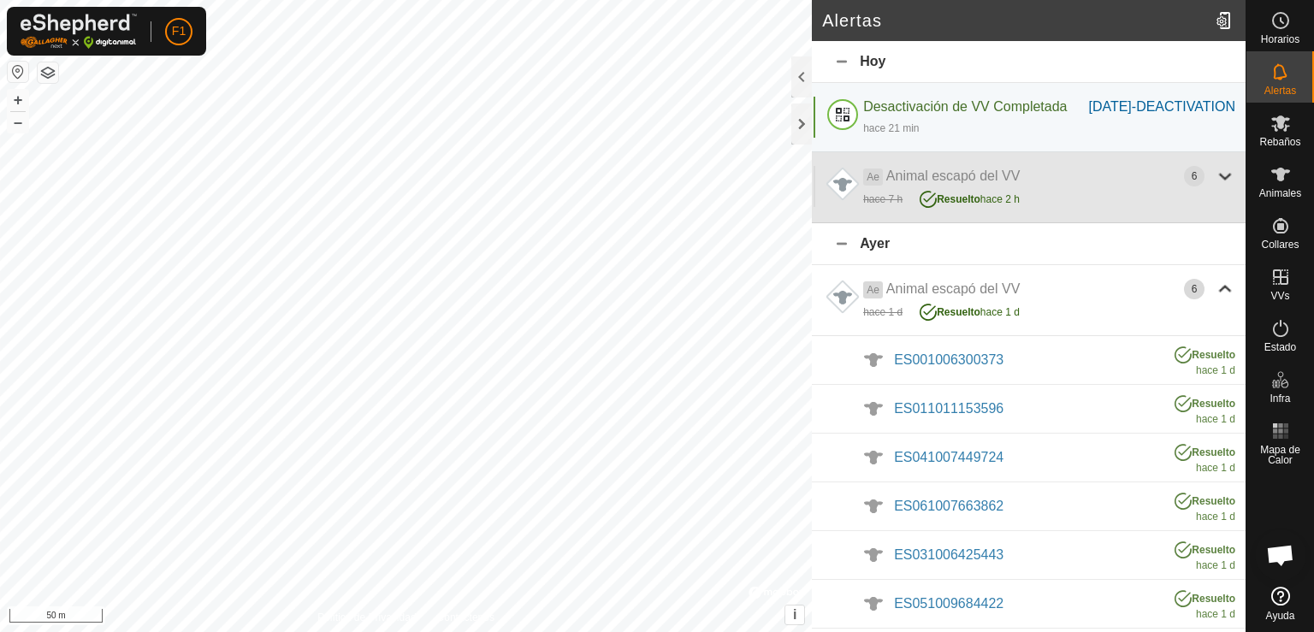
click at [1215, 186] on div at bounding box center [1225, 176] width 21 height 21
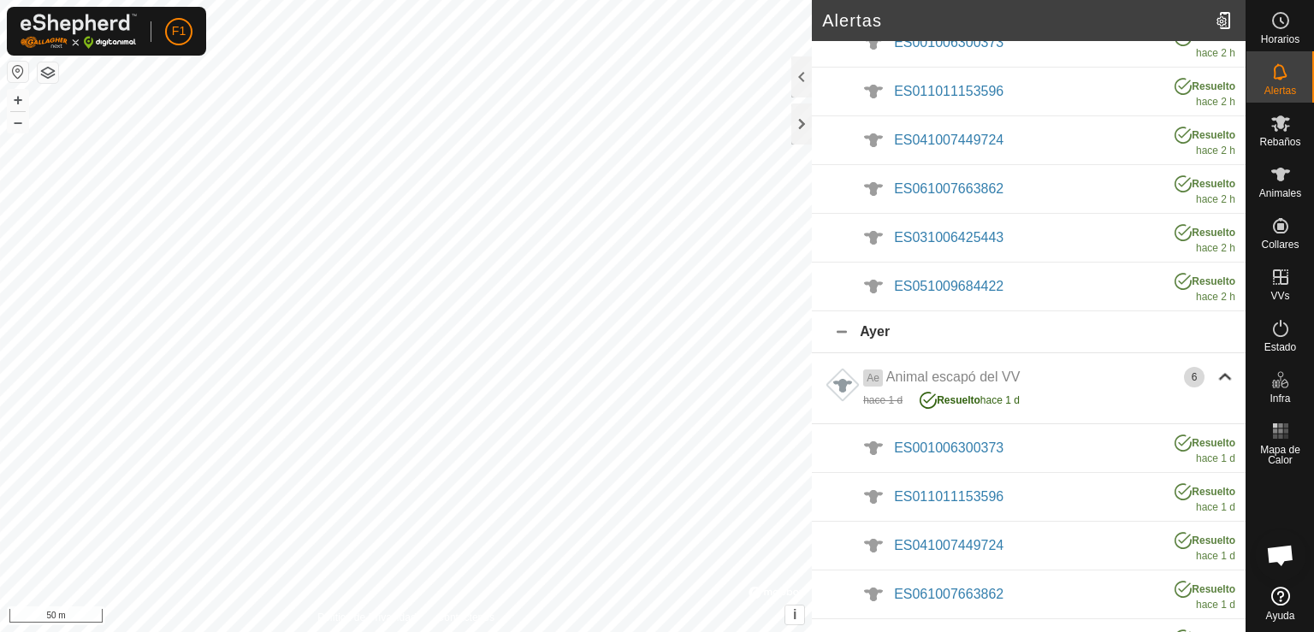
scroll to position [205, 0]
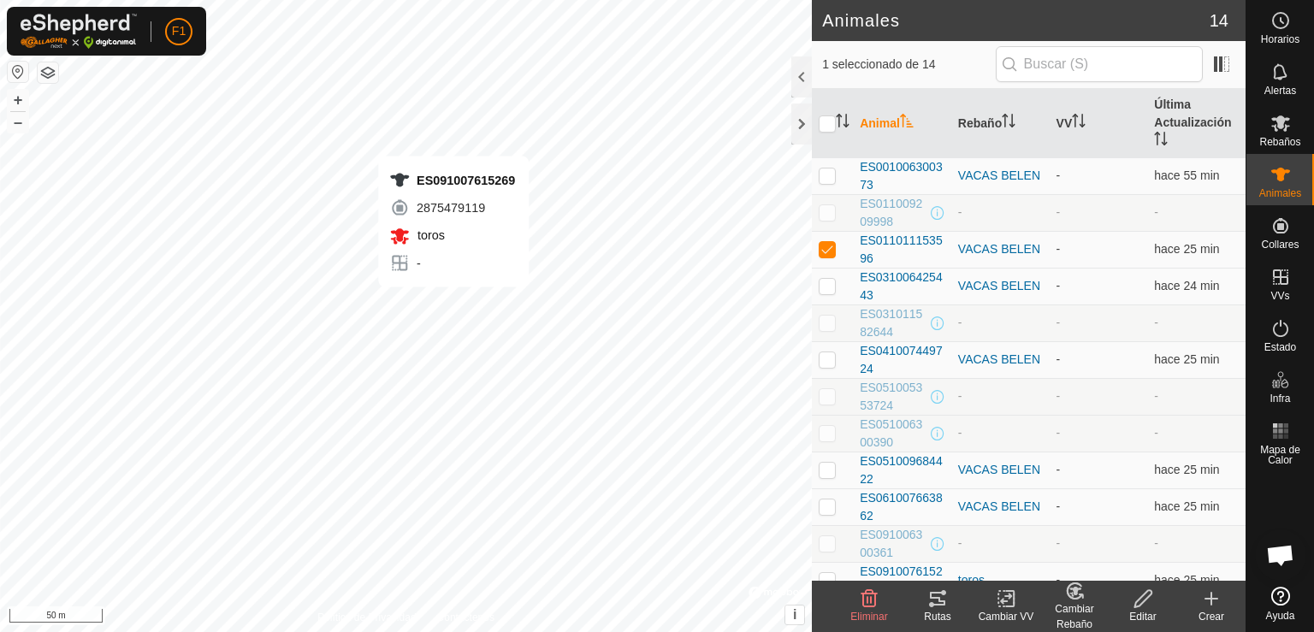
checkbox input "false"
checkbox input "true"
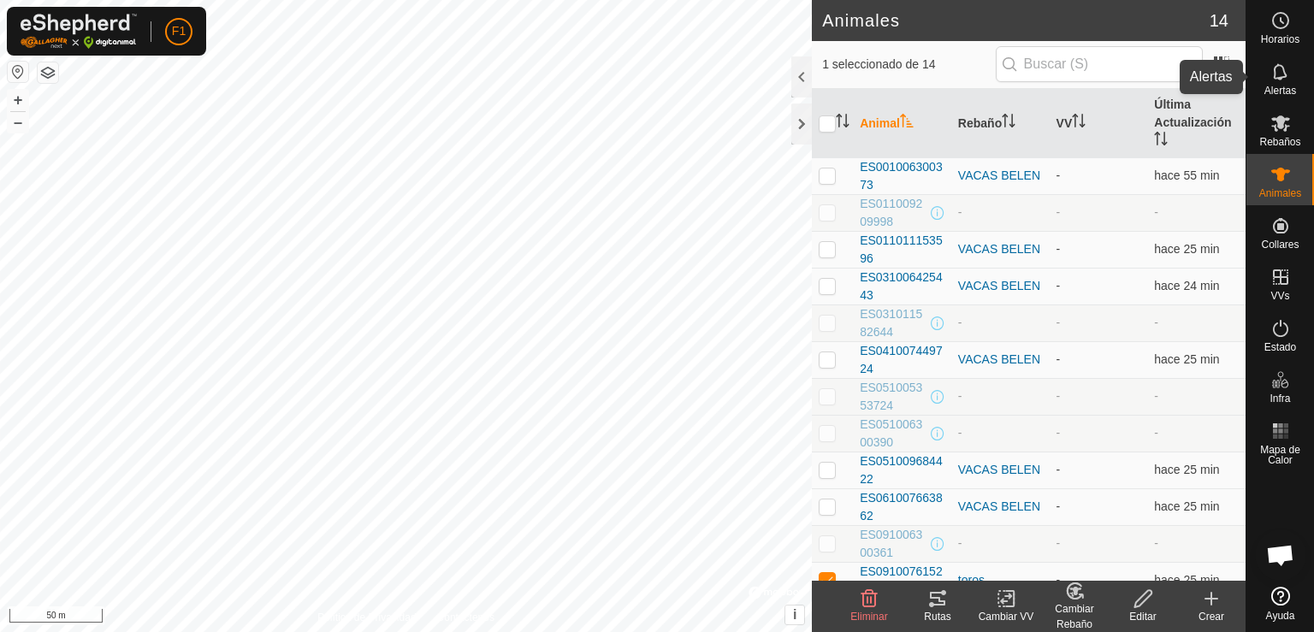
click at [1282, 86] on span "Alertas" at bounding box center [1280, 91] width 32 height 10
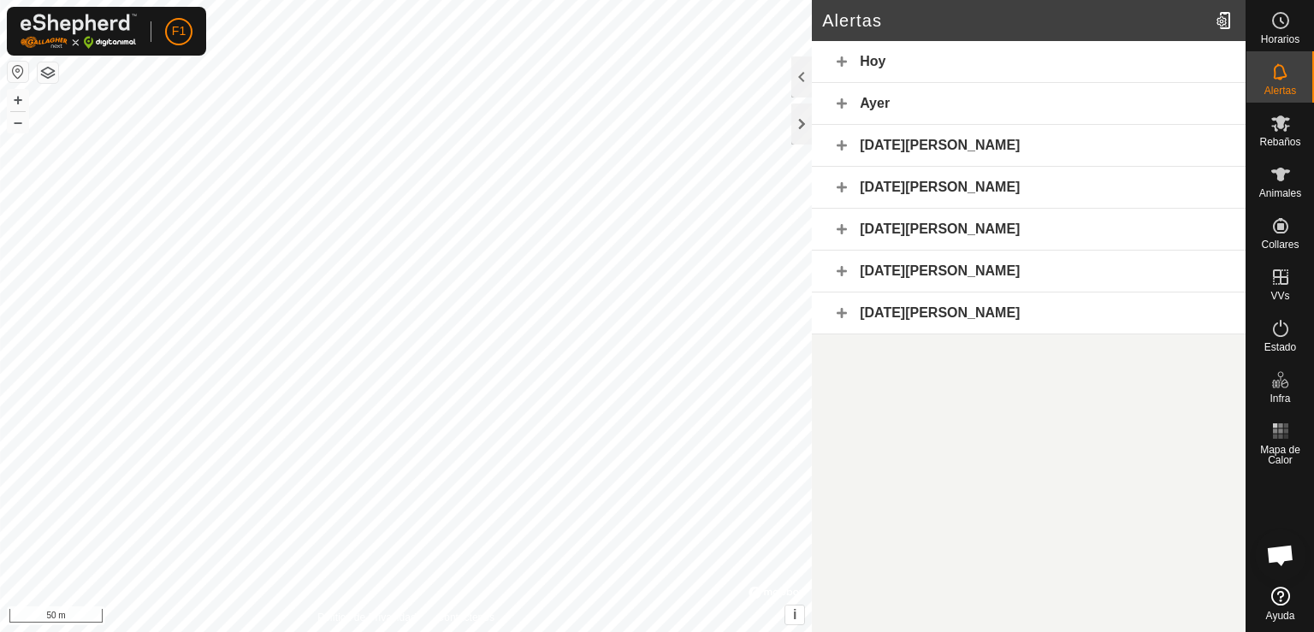
click at [894, 311] on div "[DATE][PERSON_NAME]" at bounding box center [1029, 314] width 434 height 42
click at [900, 259] on div "[DATE][PERSON_NAME]" at bounding box center [1029, 272] width 434 height 42
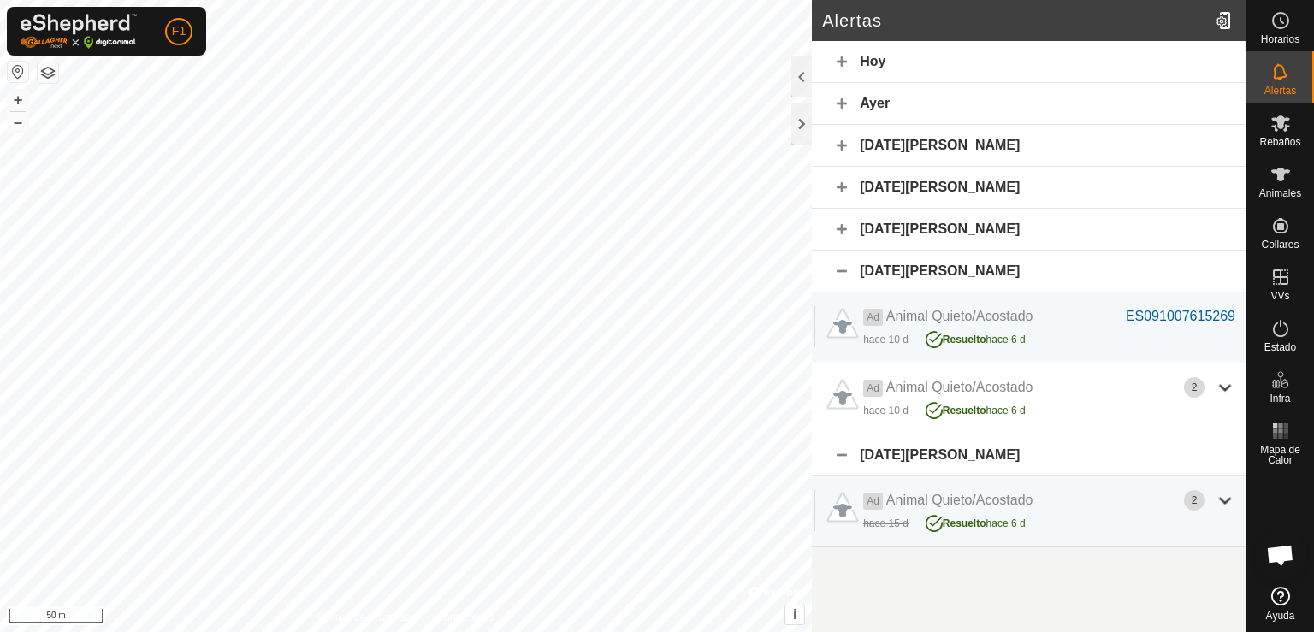
click at [914, 229] on div "[DATE][PERSON_NAME]" at bounding box center [1029, 230] width 434 height 42
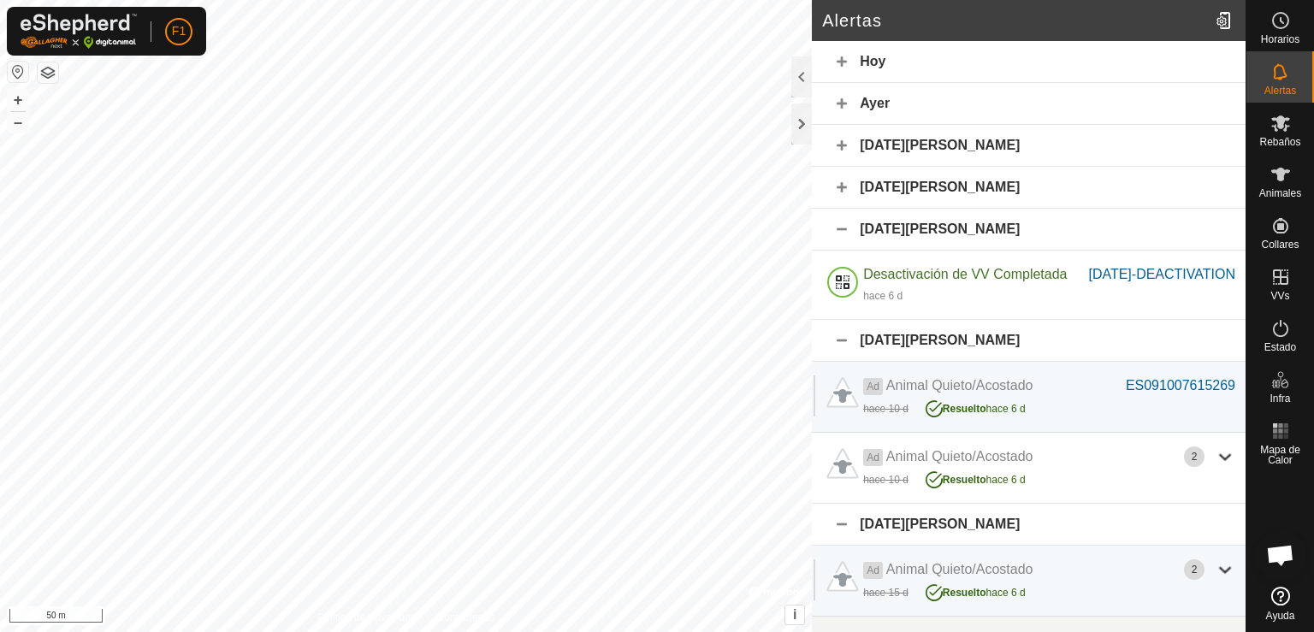
click at [940, 183] on div "[DATE][PERSON_NAME]" at bounding box center [1029, 188] width 434 height 42
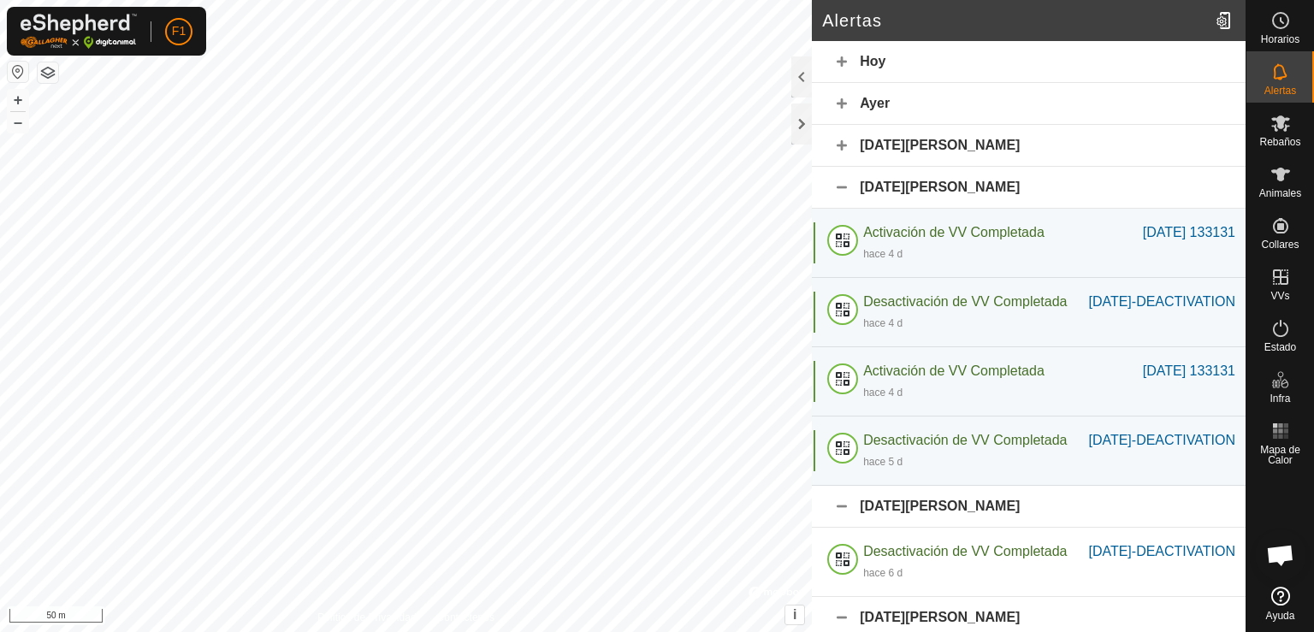
click at [946, 146] on div "[DATE][PERSON_NAME]" at bounding box center [1029, 146] width 434 height 42
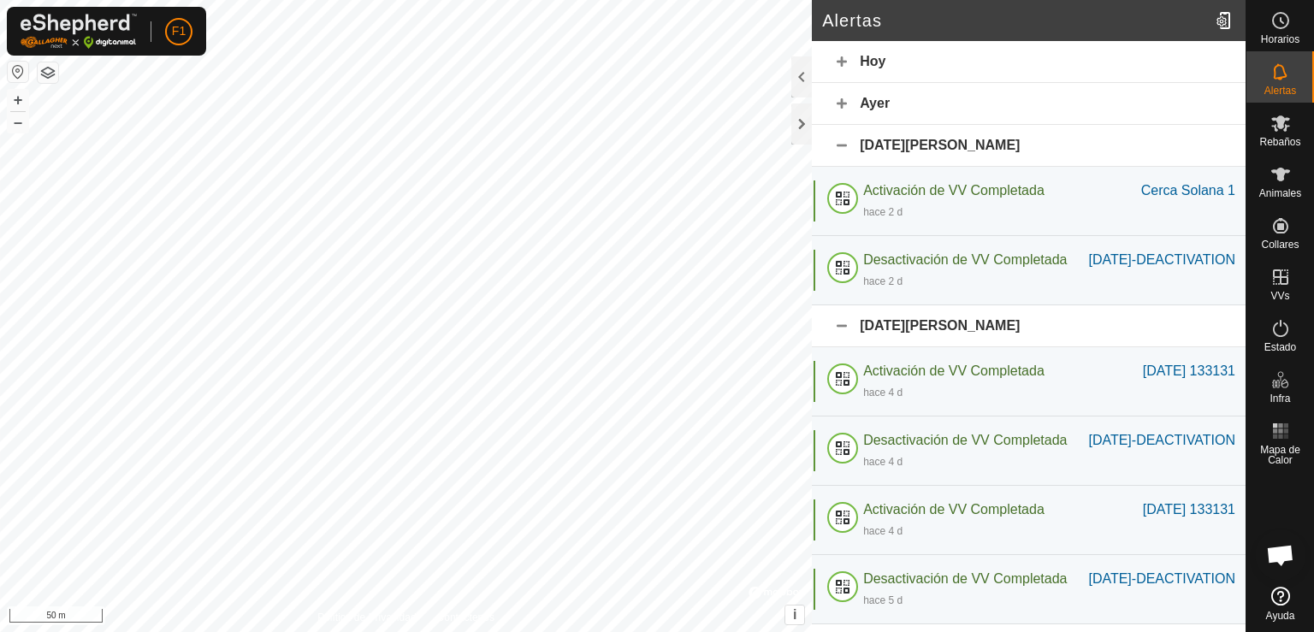
click at [880, 103] on div "Ayer" at bounding box center [1029, 104] width 434 height 42
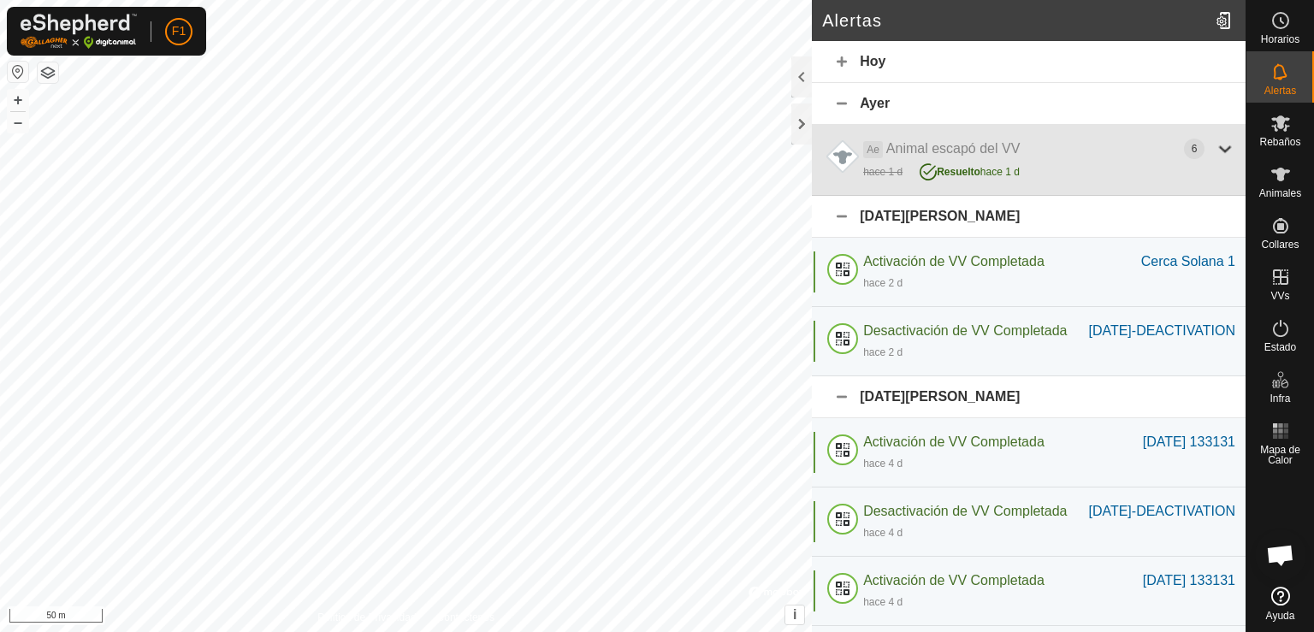
click at [1215, 147] on div at bounding box center [1225, 149] width 21 height 21
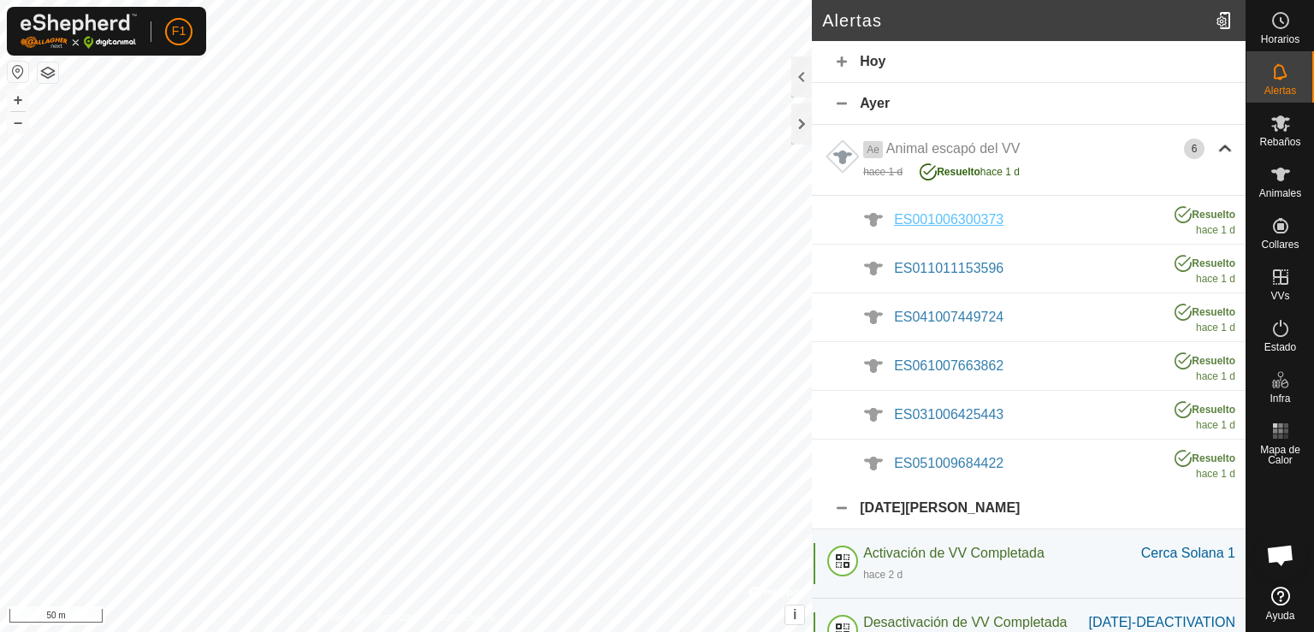
click at [958, 210] on div "ES001006300373" at bounding box center [1025, 220] width 263 height 21
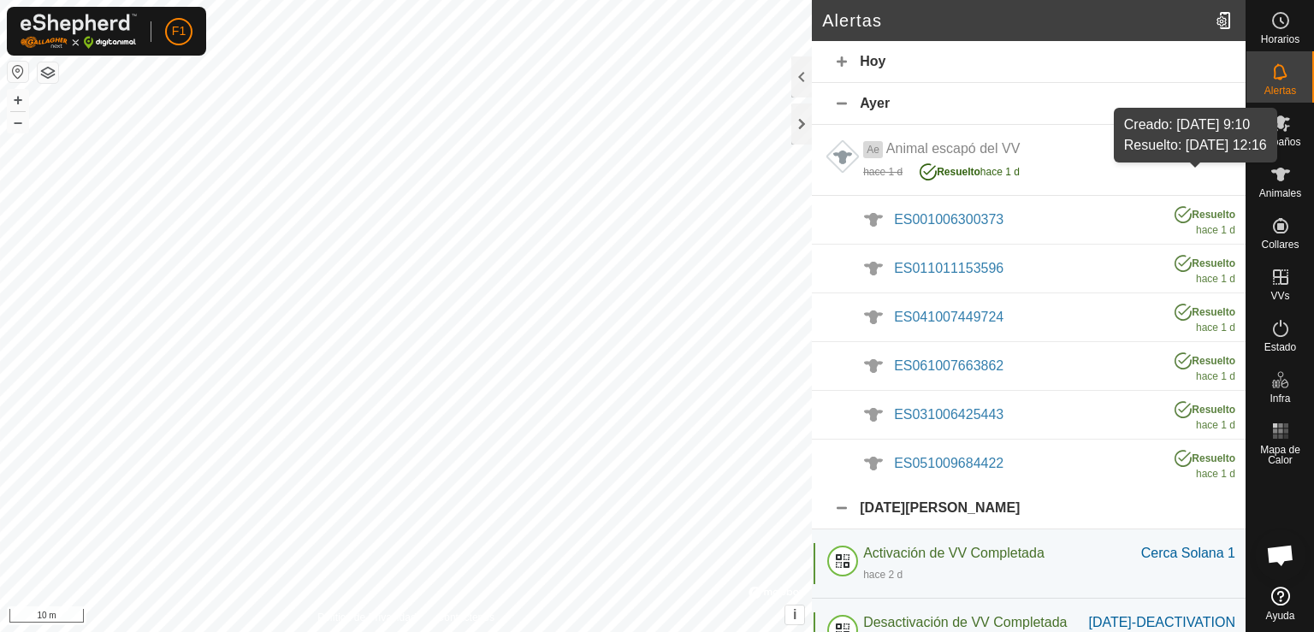
click at [1192, 214] on span "Resuelto" at bounding box center [1214, 215] width 44 height 12
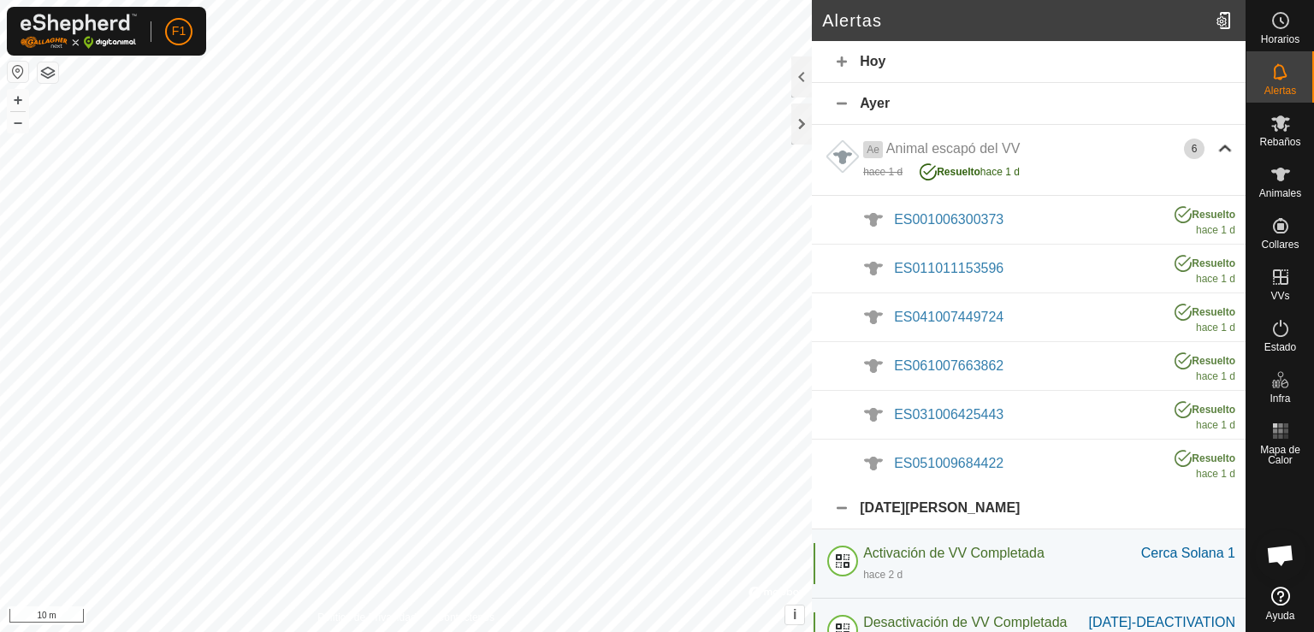
click at [1192, 214] on span "Resuelto" at bounding box center [1214, 215] width 44 height 12
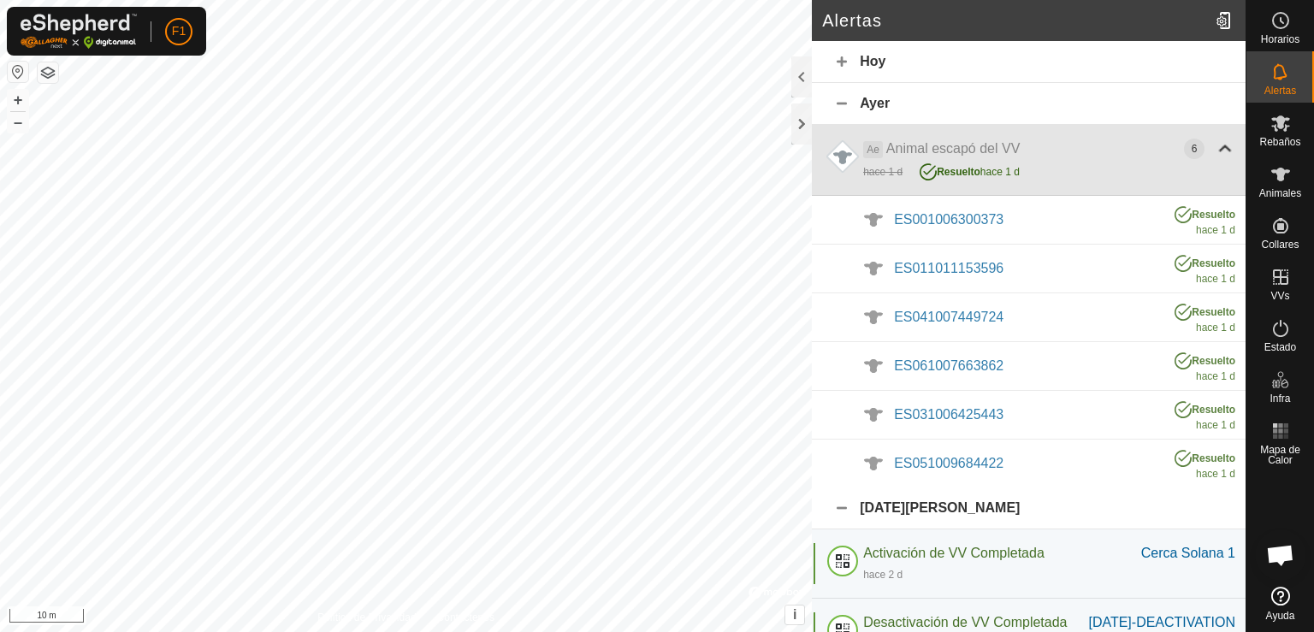
click at [924, 170] on icon at bounding box center [928, 171] width 17 height 17
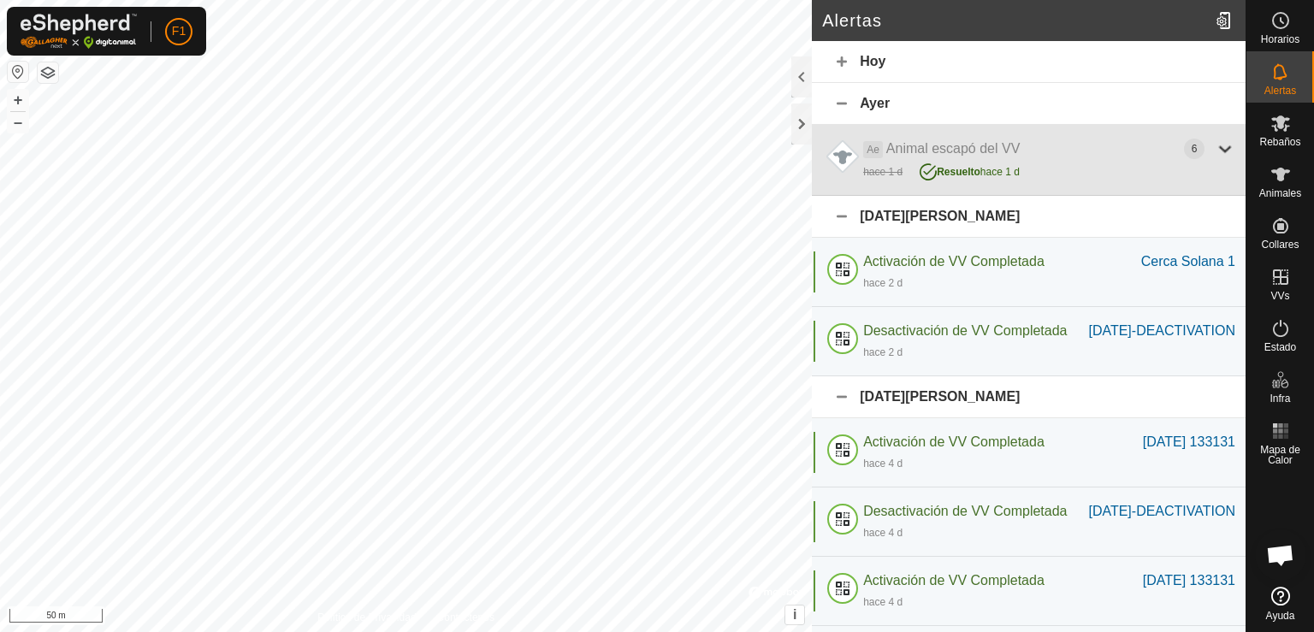
click at [924, 170] on icon at bounding box center [928, 171] width 17 height 17
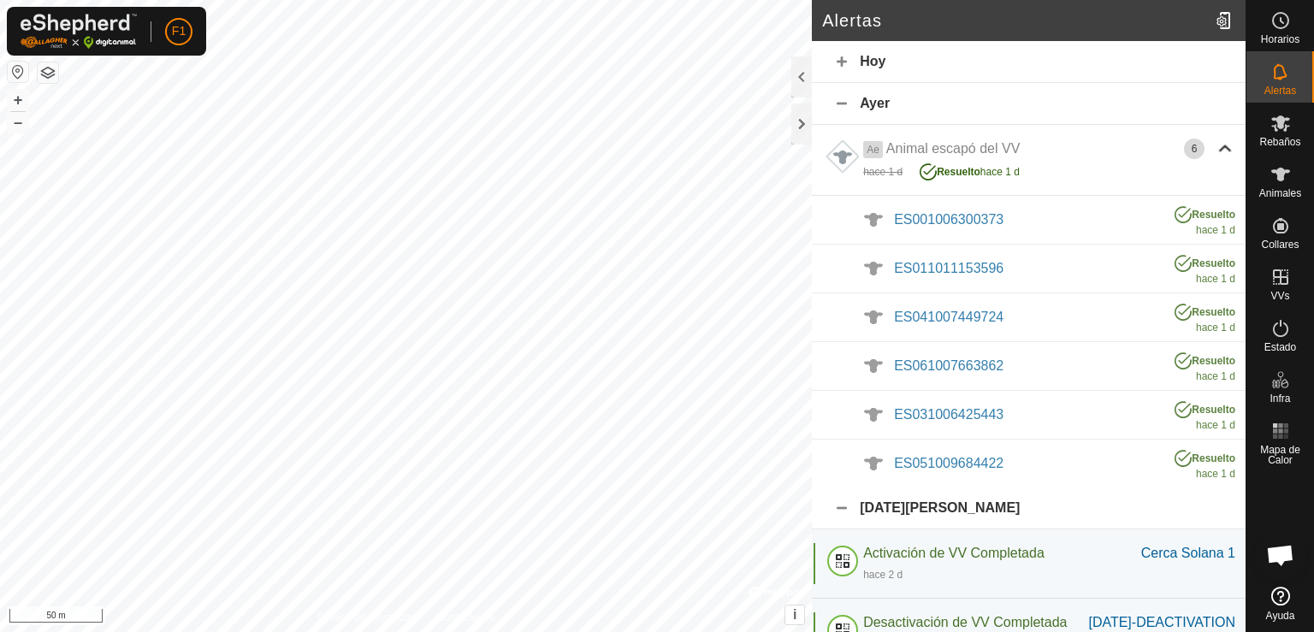
click at [872, 212] on div at bounding box center [873, 219] width 41 height 41
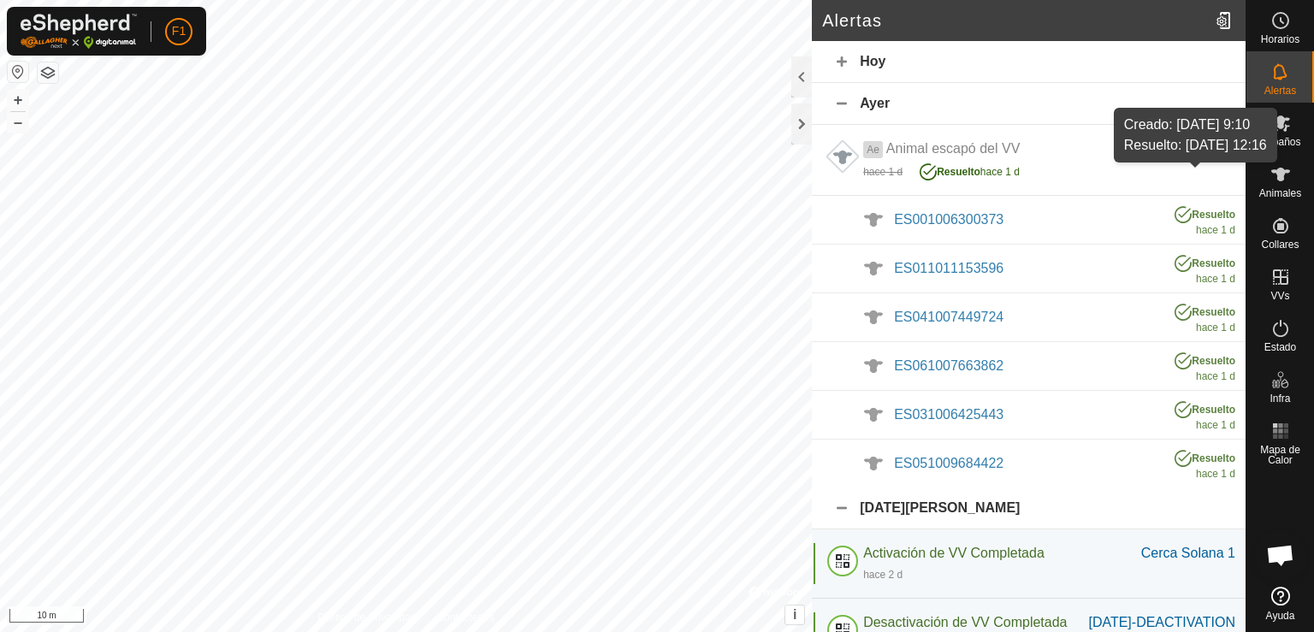
click at [1198, 214] on span "Resuelto" at bounding box center [1214, 215] width 44 height 12
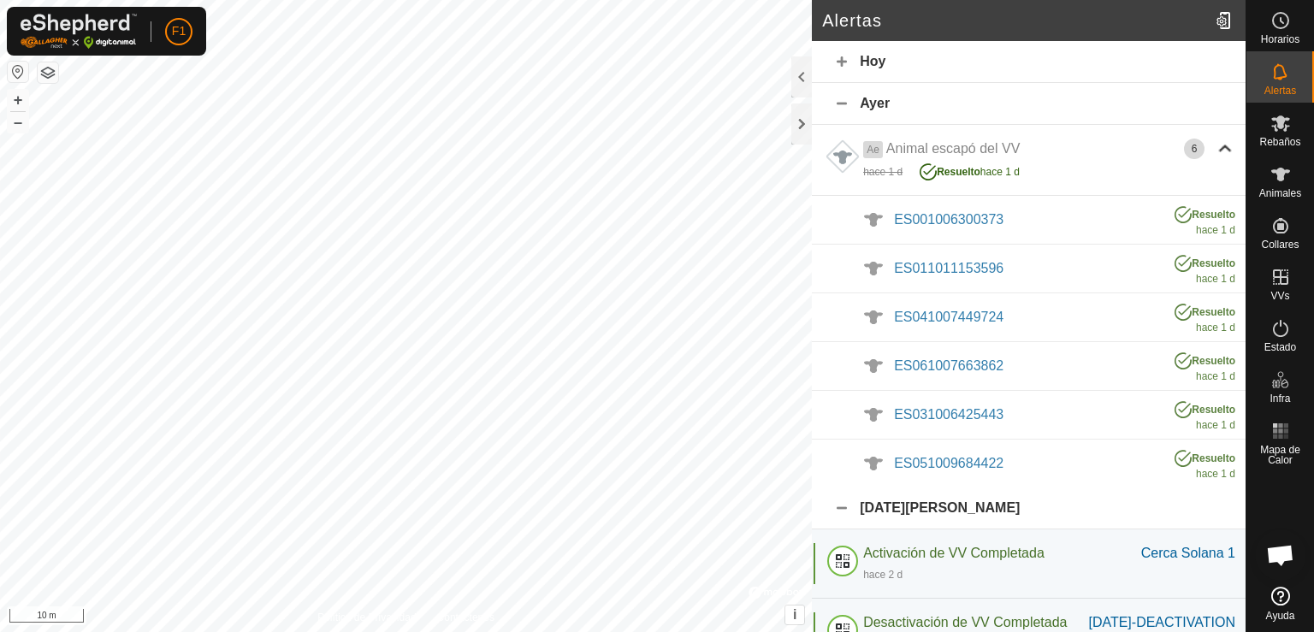
click at [883, 62] on div "Hoy" at bounding box center [1029, 62] width 434 height 42
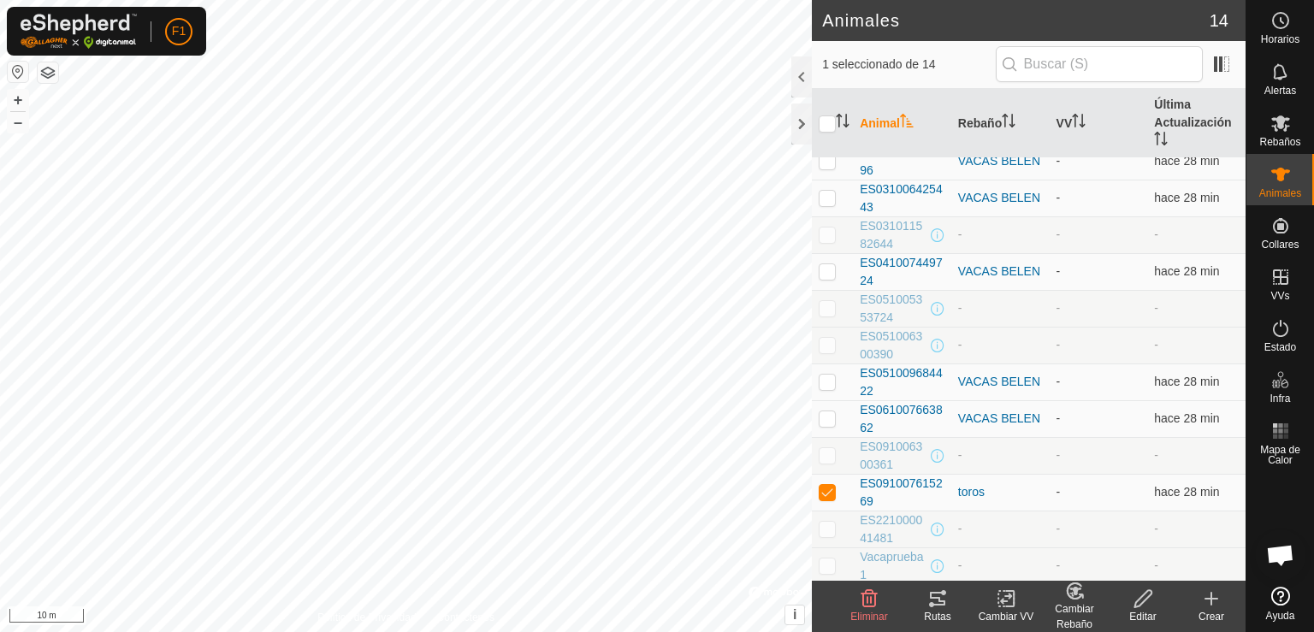
scroll to position [89, 0]
click at [879, 474] on span "ES091007615269" at bounding box center [902, 492] width 85 height 36
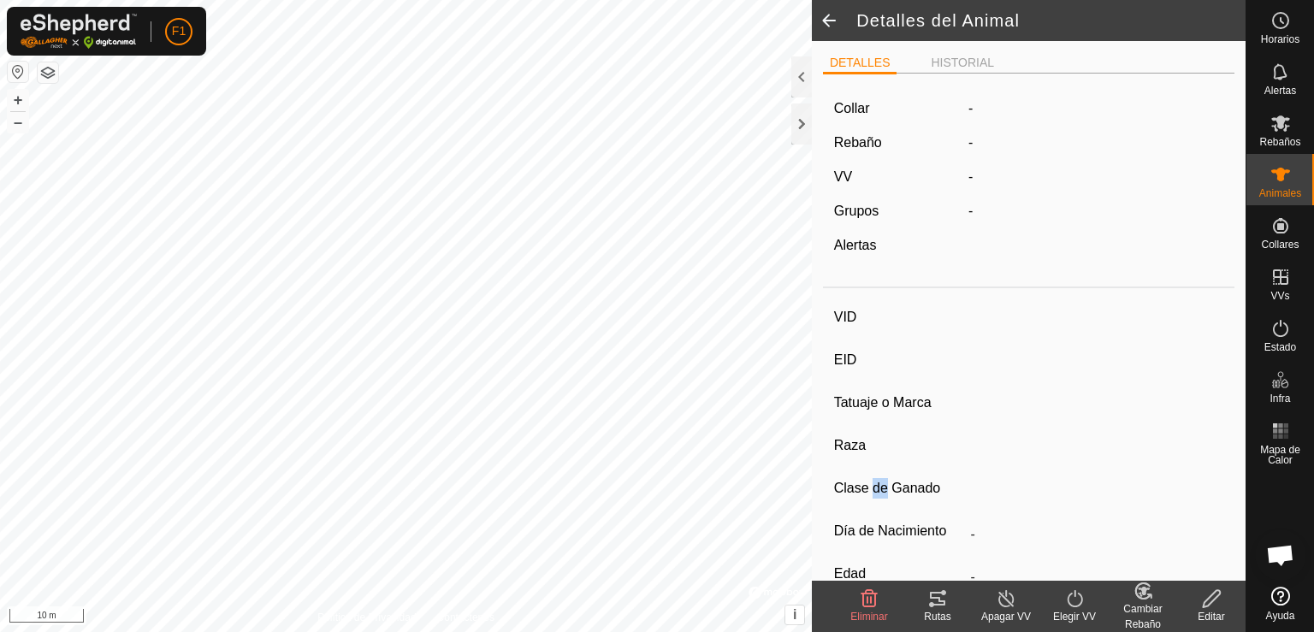
click at [879, 472] on div "VID EID Tatuaje o Marca Raza Clase de Ganado Día de Nacimiento - Edad - Estado …" at bounding box center [1028, 536] width 411 height 482
type input "ES091007615269"
type input "-"
type input "Limousine"
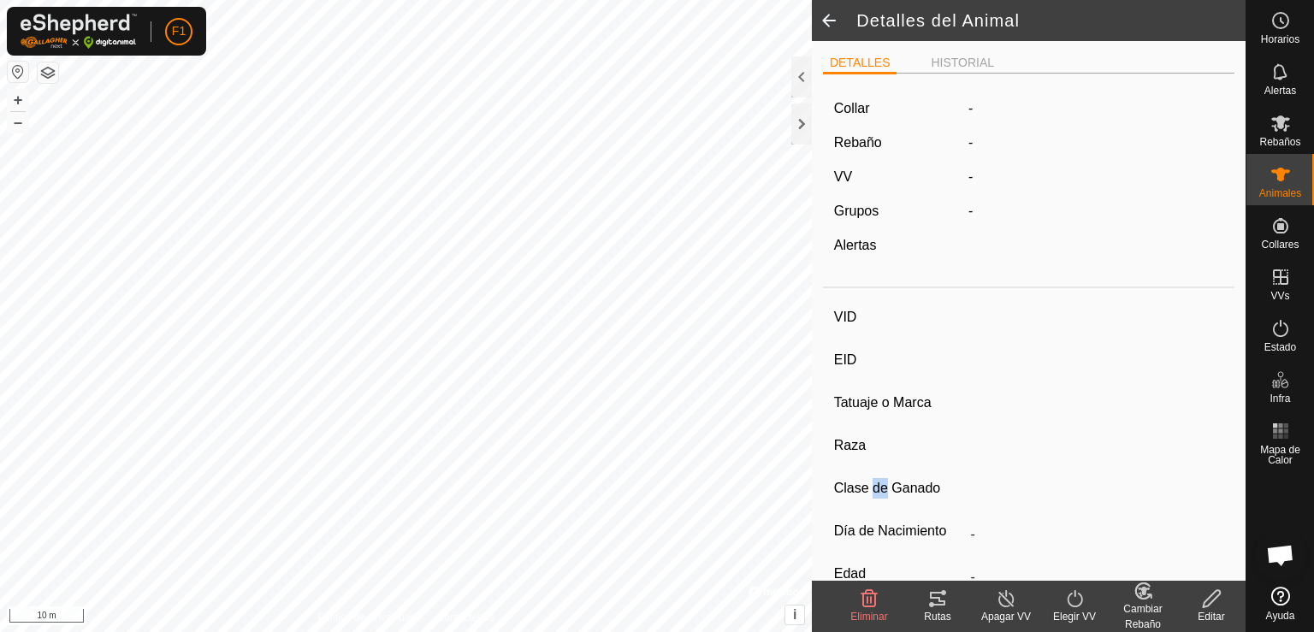
type input "-"
type input "05/2015"
type input "10 years 5 months"
type input "Vacía"
type input "900 kg"
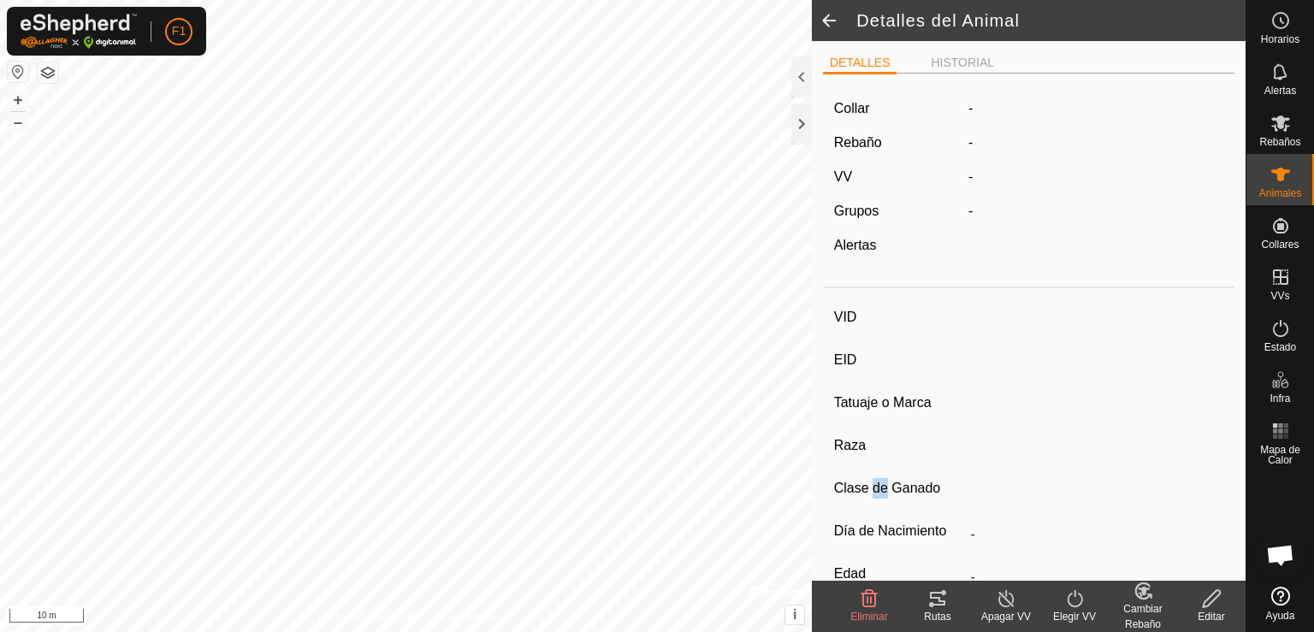
type input "-"
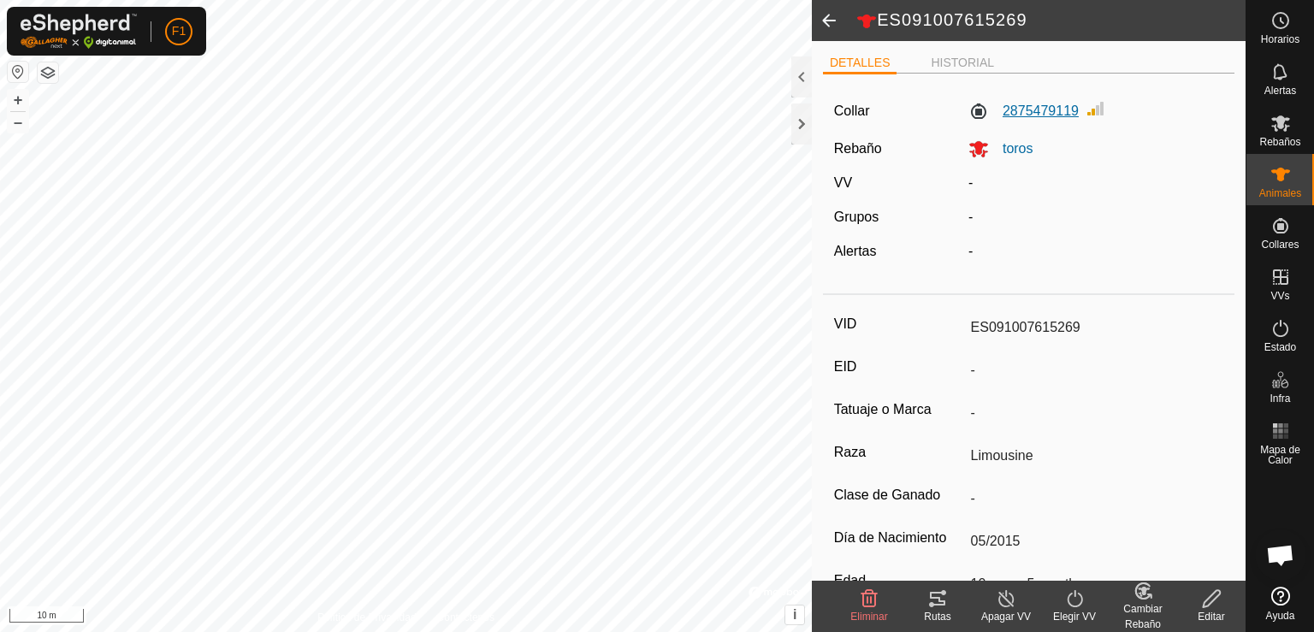
click at [1040, 110] on label "2875479119" at bounding box center [1023, 111] width 110 height 21
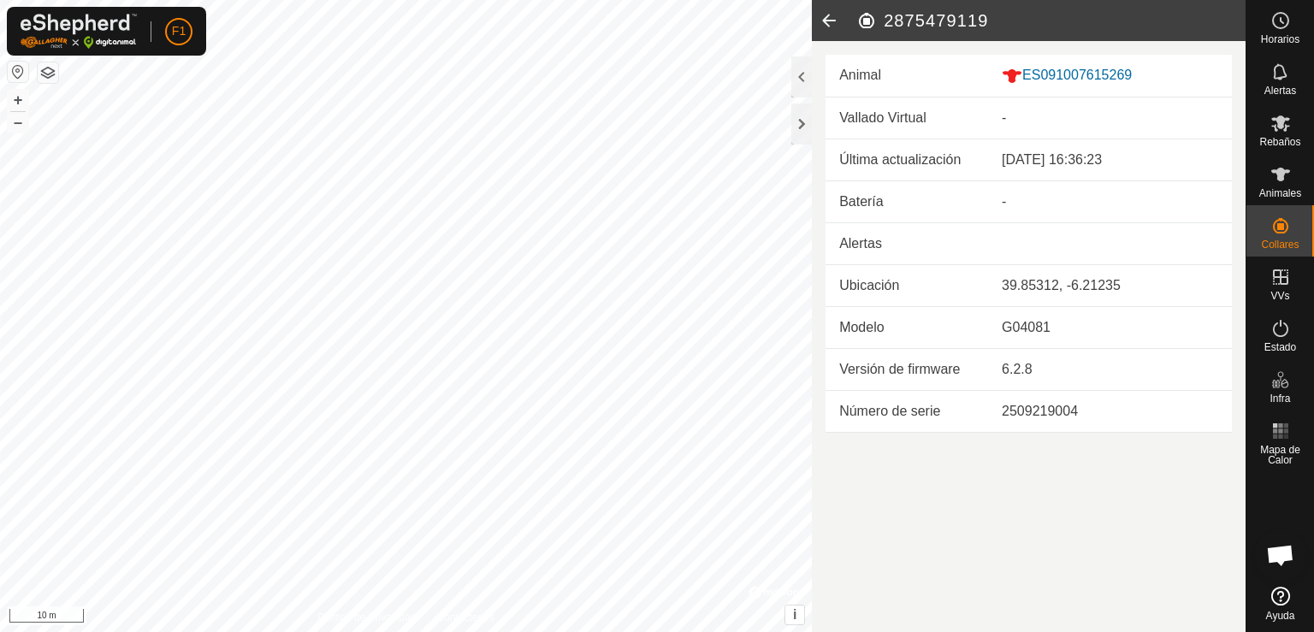
click at [826, 10] on icon at bounding box center [829, 20] width 34 height 41
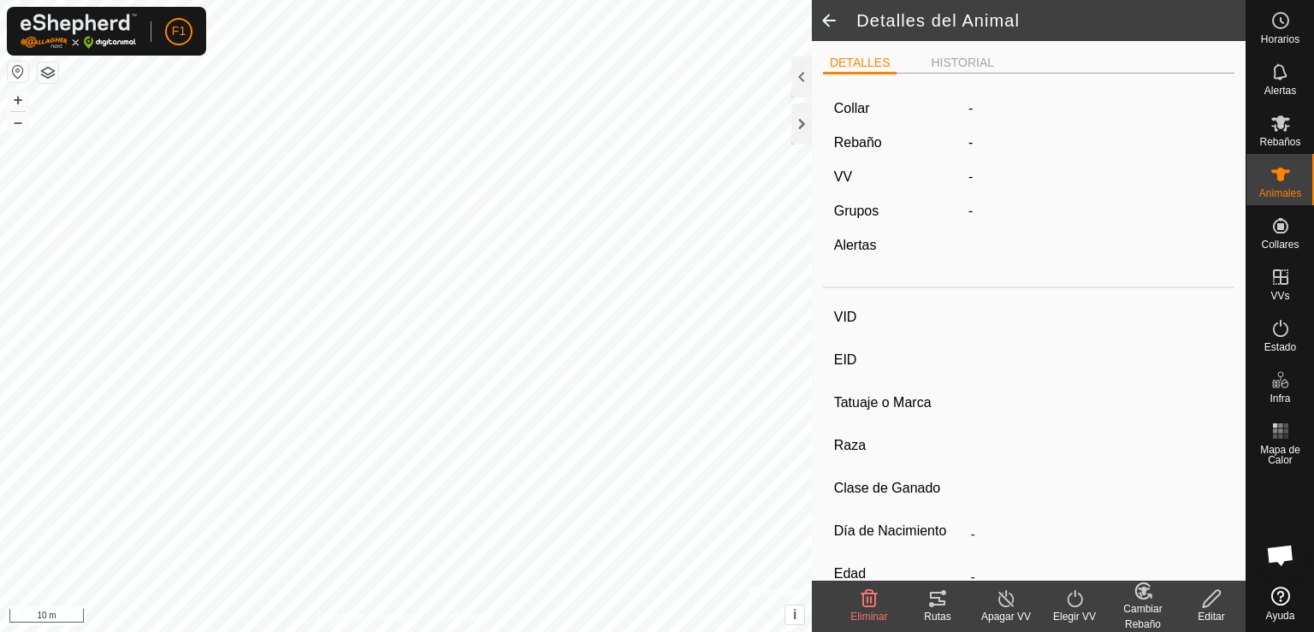
type input "ES091007615269"
type input "-"
type input "Limousine"
type input "-"
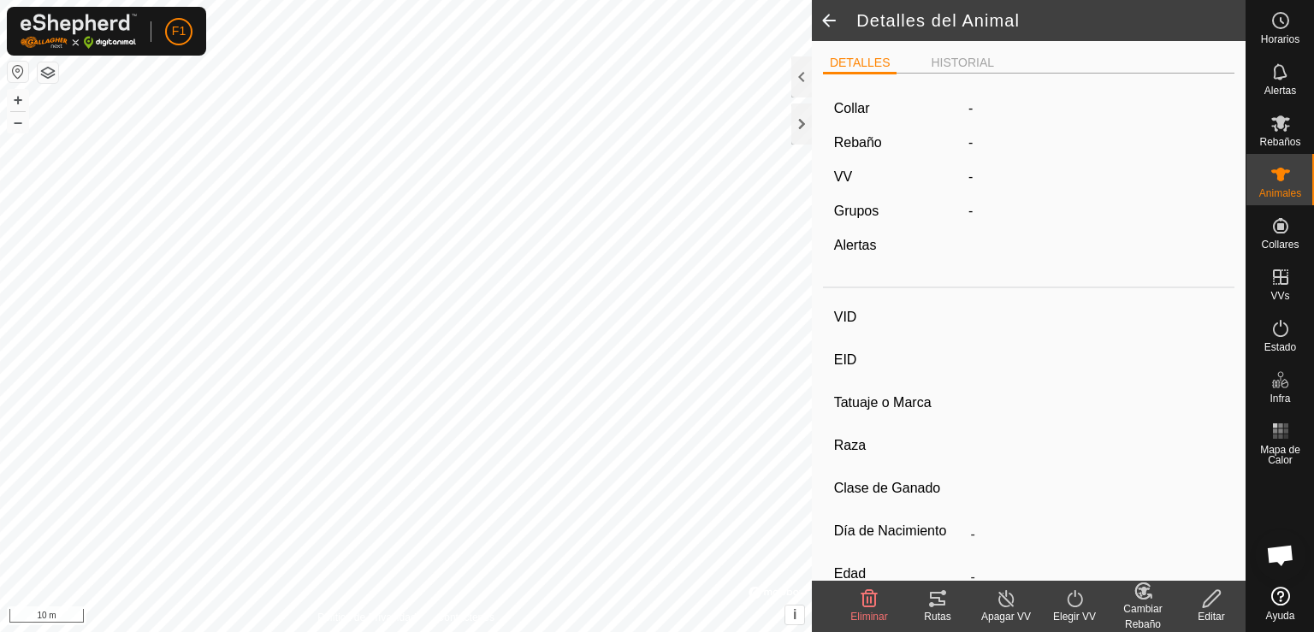
type input "05/2015"
type input "10 years 5 months"
type input "Vacía"
type input "900 kg"
type input "-"
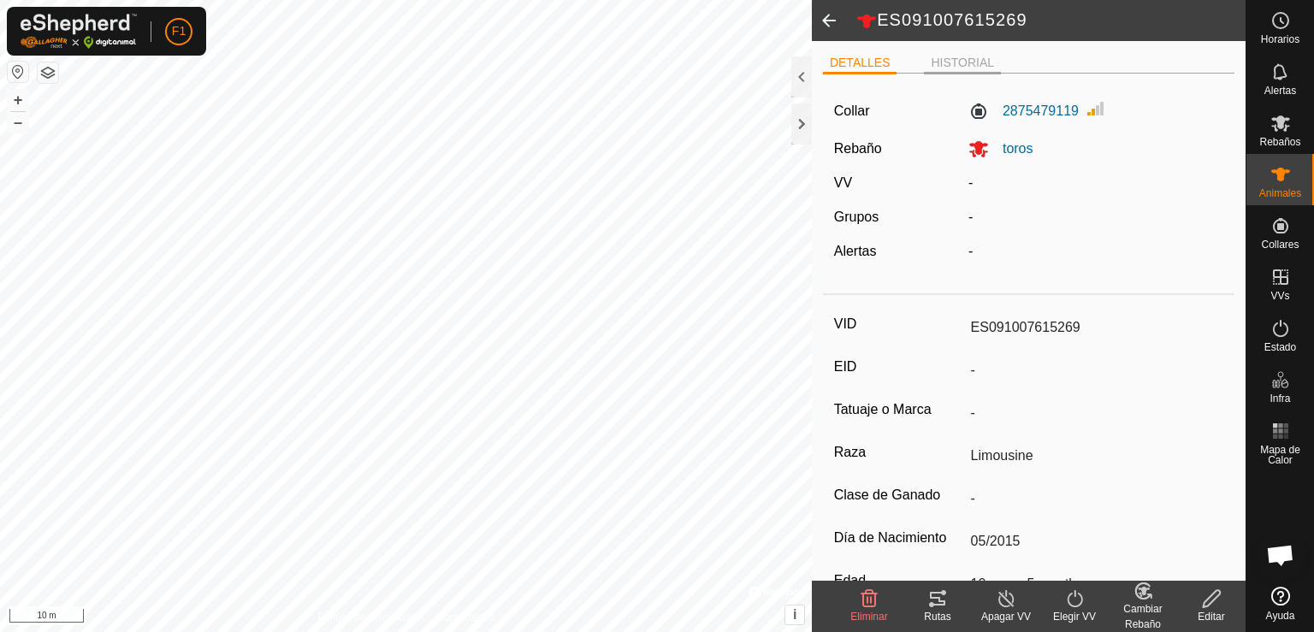
click at [957, 62] on li "HISTORIAL" at bounding box center [962, 64] width 77 height 21
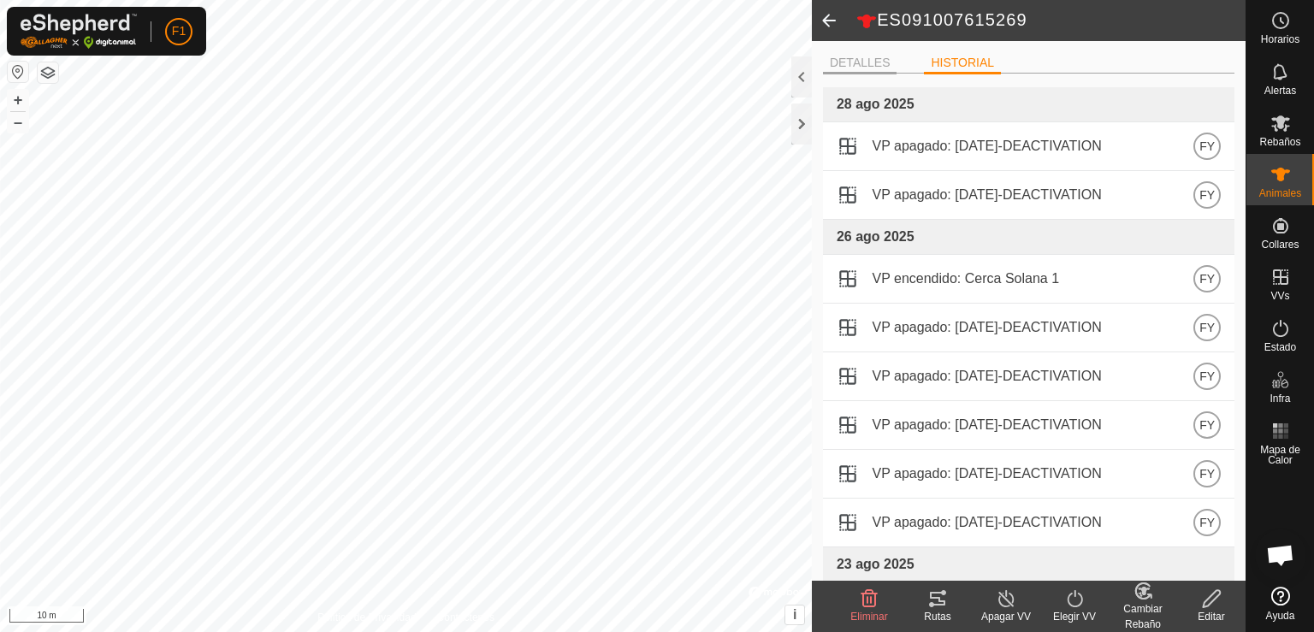
click at [865, 66] on li "DETALLES" at bounding box center [860, 64] width 74 height 21
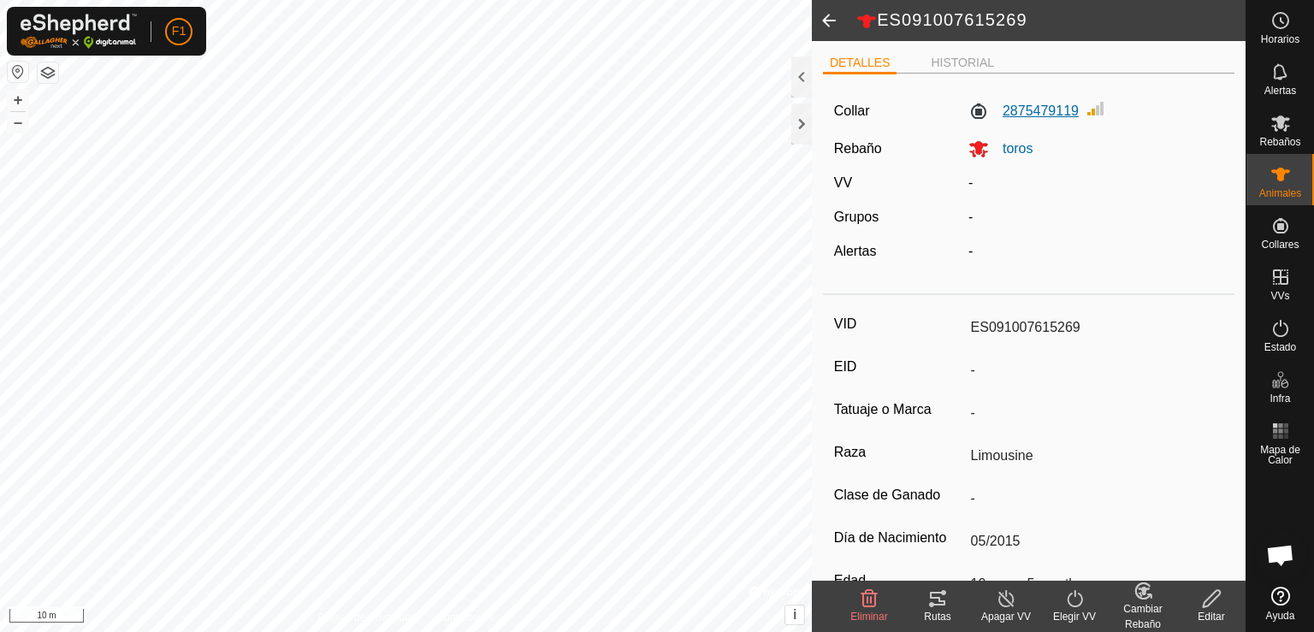
click at [1033, 109] on label "2875479119" at bounding box center [1023, 111] width 110 height 21
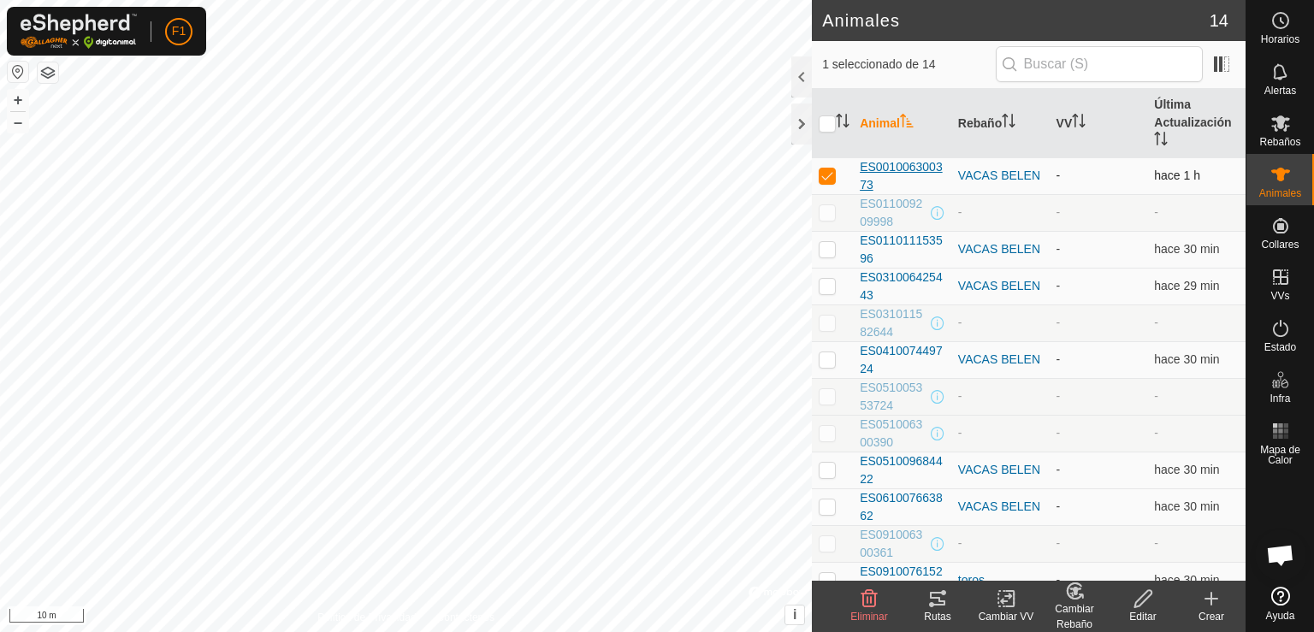
click at [908, 164] on span "ES001006300373" at bounding box center [902, 176] width 85 height 36
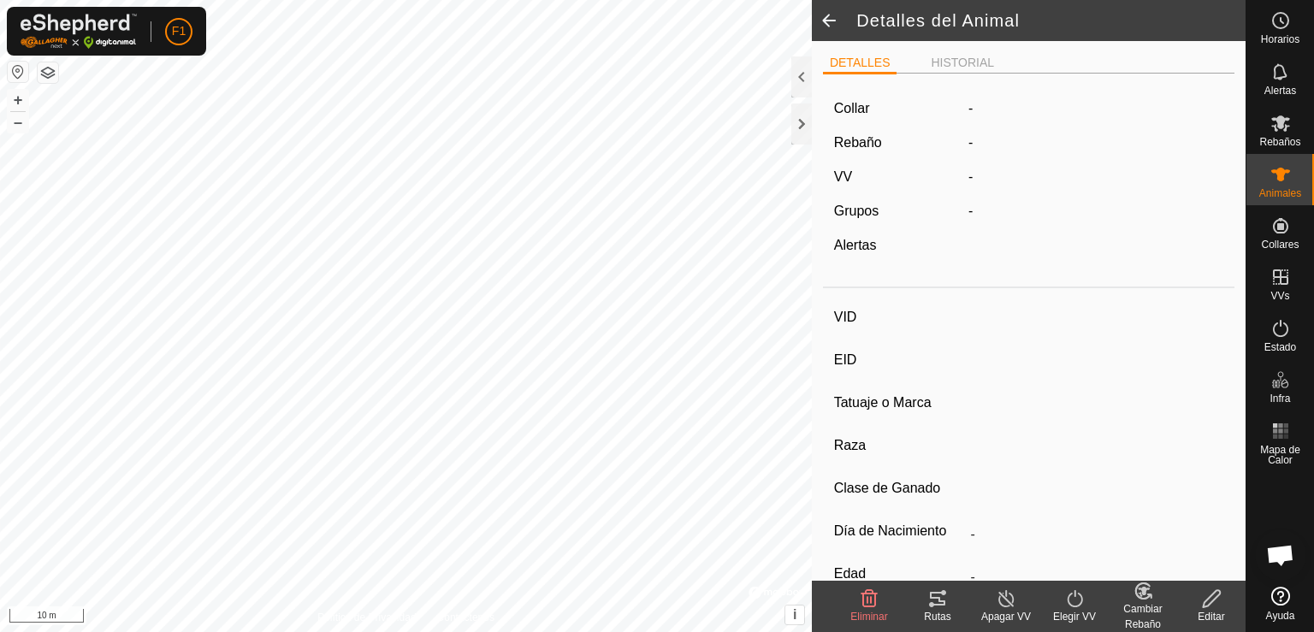
type input "ES001006300373"
type input "-"
type input "Cruzada"
type input "-"
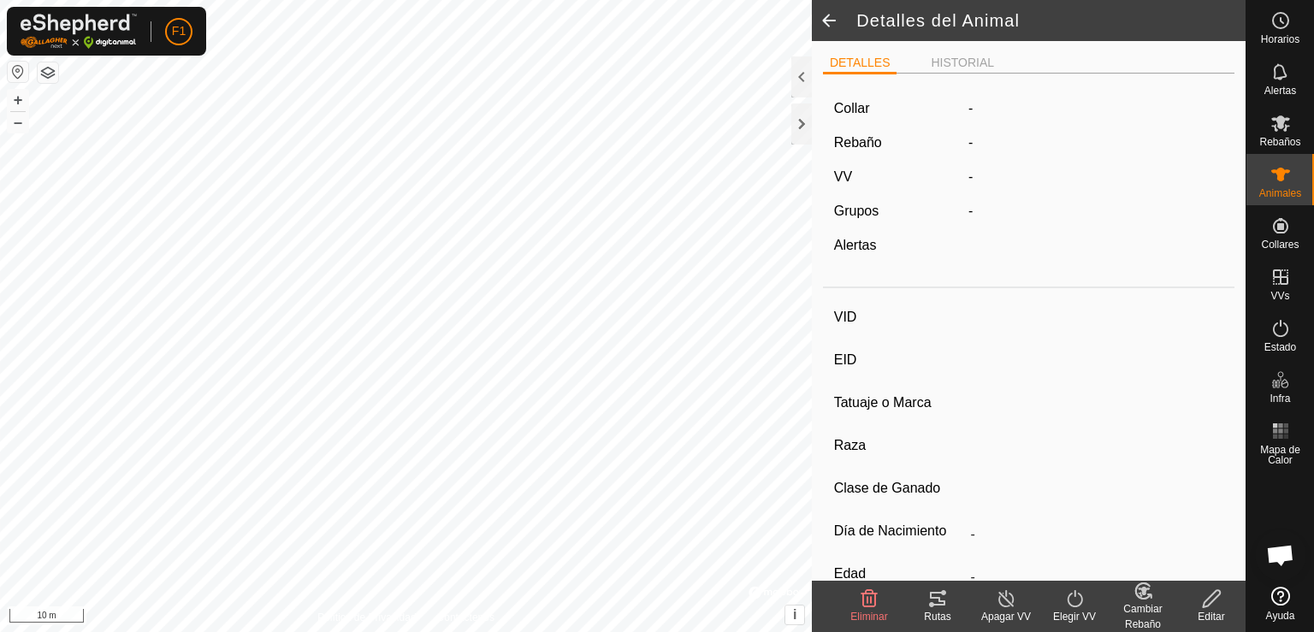
type input "02/2010"
type input "15 years 9 months"
type input "Preñada"
type input "500 kg"
type input "-"
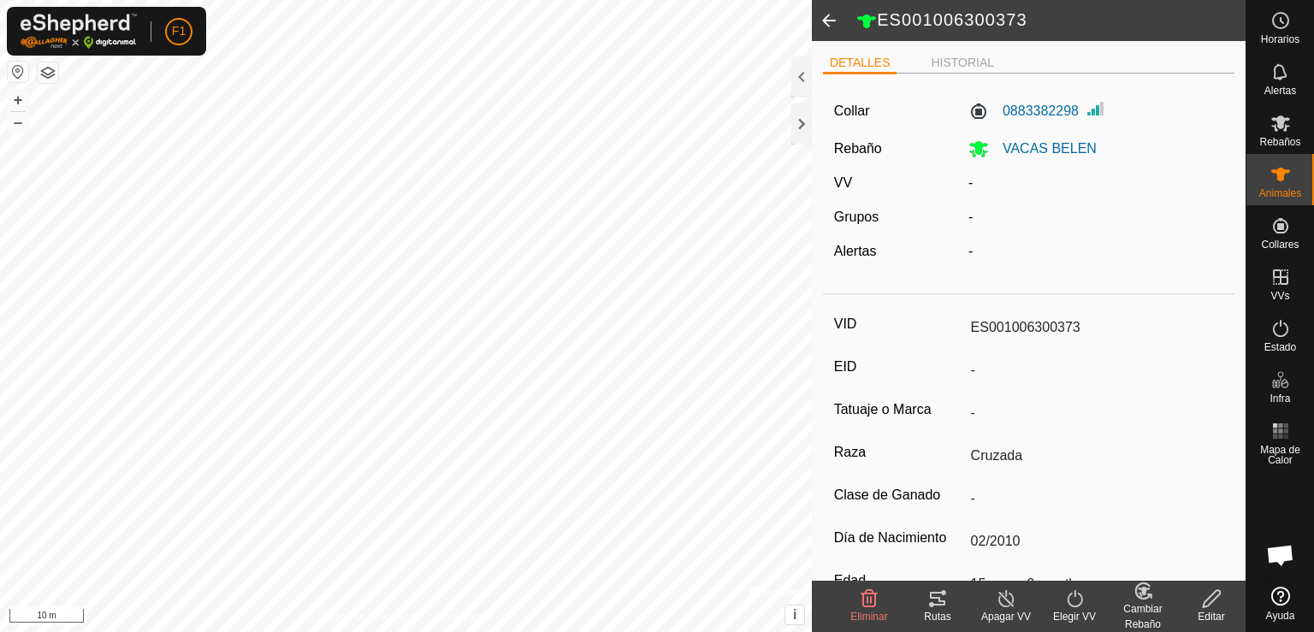
type input "-"
type input "ES091007615269"
type input "-"
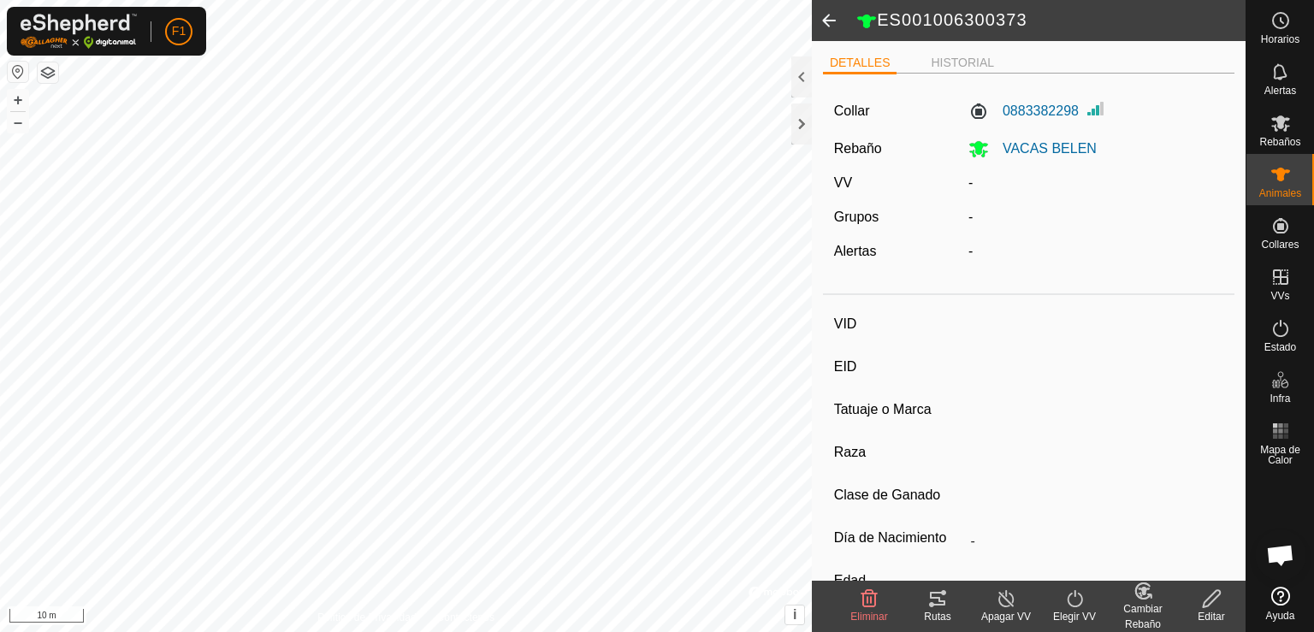
type input "Limousine"
type input "-"
type input "05/2015"
type input "10 years 5 months"
type input "Vacía"
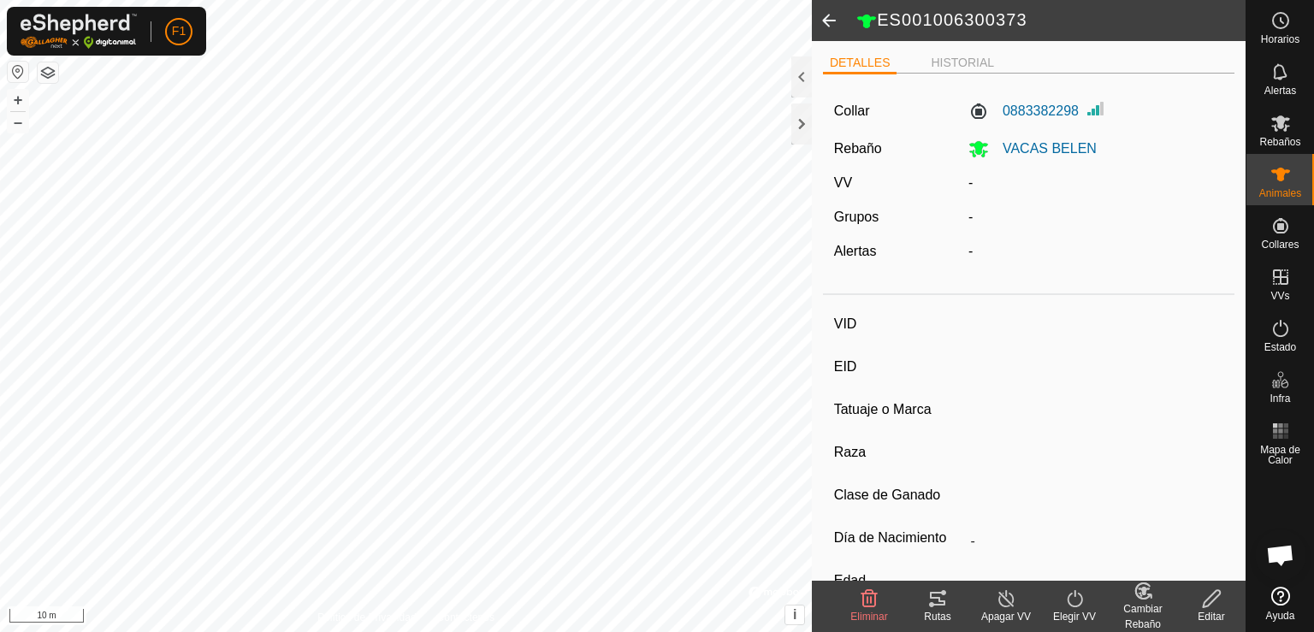
type input "900 kg"
type input "-"
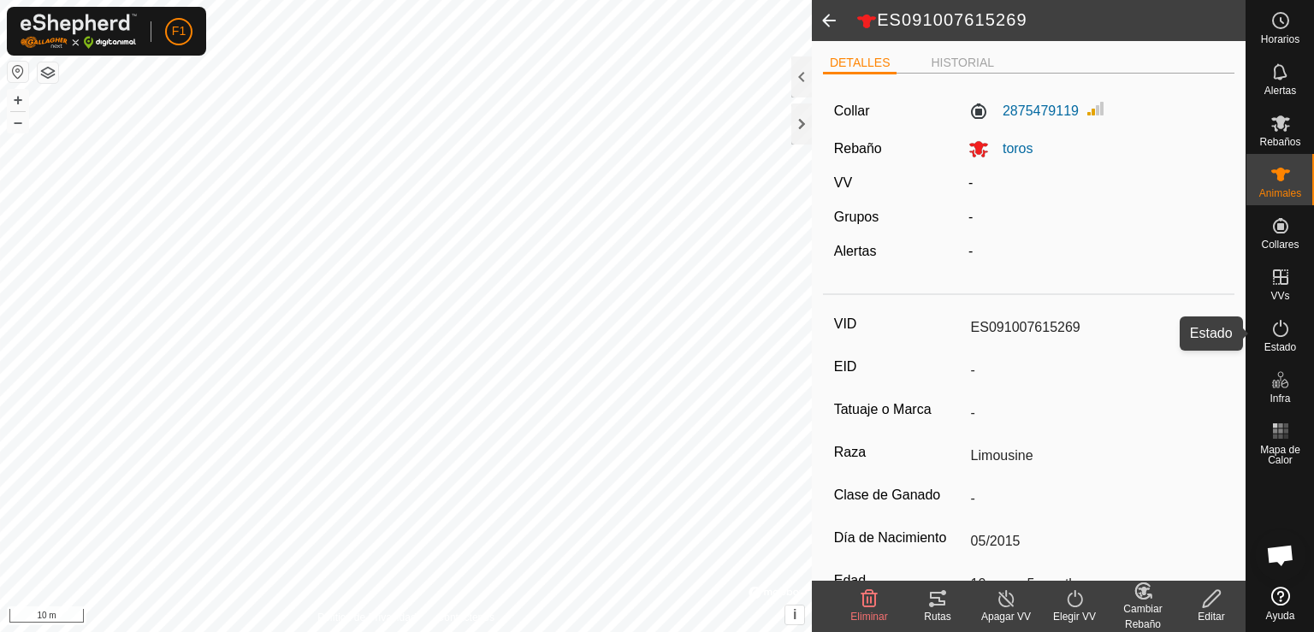
click at [1285, 338] on icon at bounding box center [1280, 328] width 21 height 21
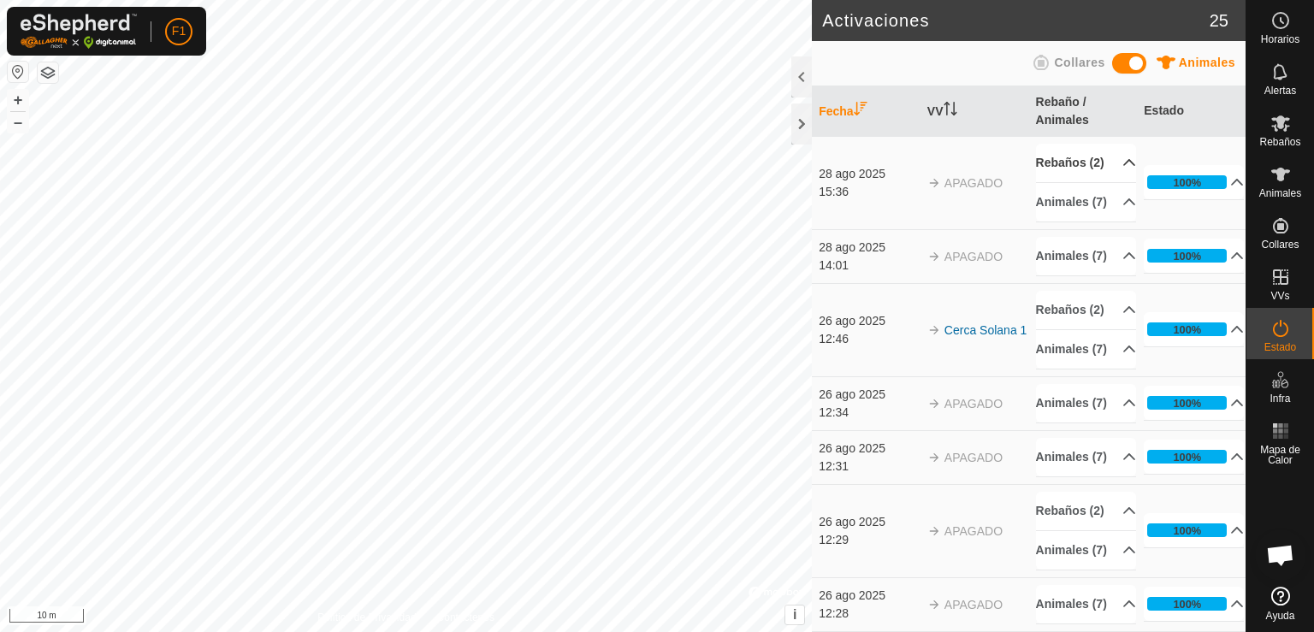
click at [1108, 171] on p-accordion-header "Rebaños (2)" at bounding box center [1086, 163] width 100 height 38
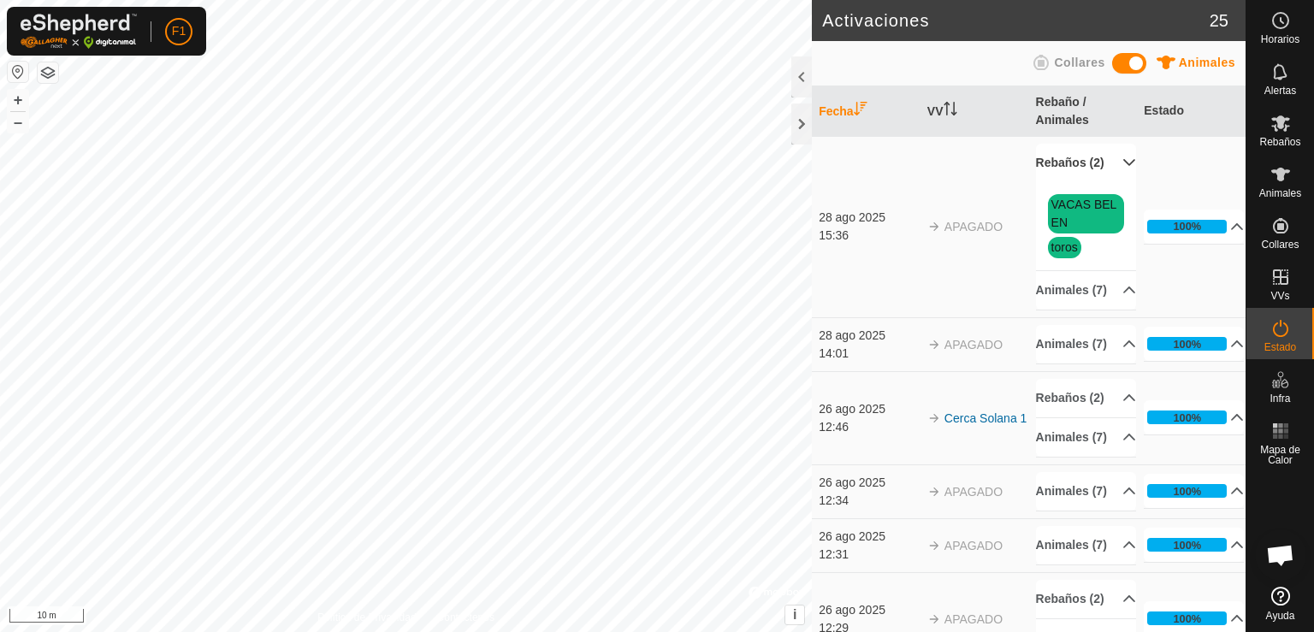
click at [1068, 254] on link "toros" at bounding box center [1064, 247] width 27 height 14
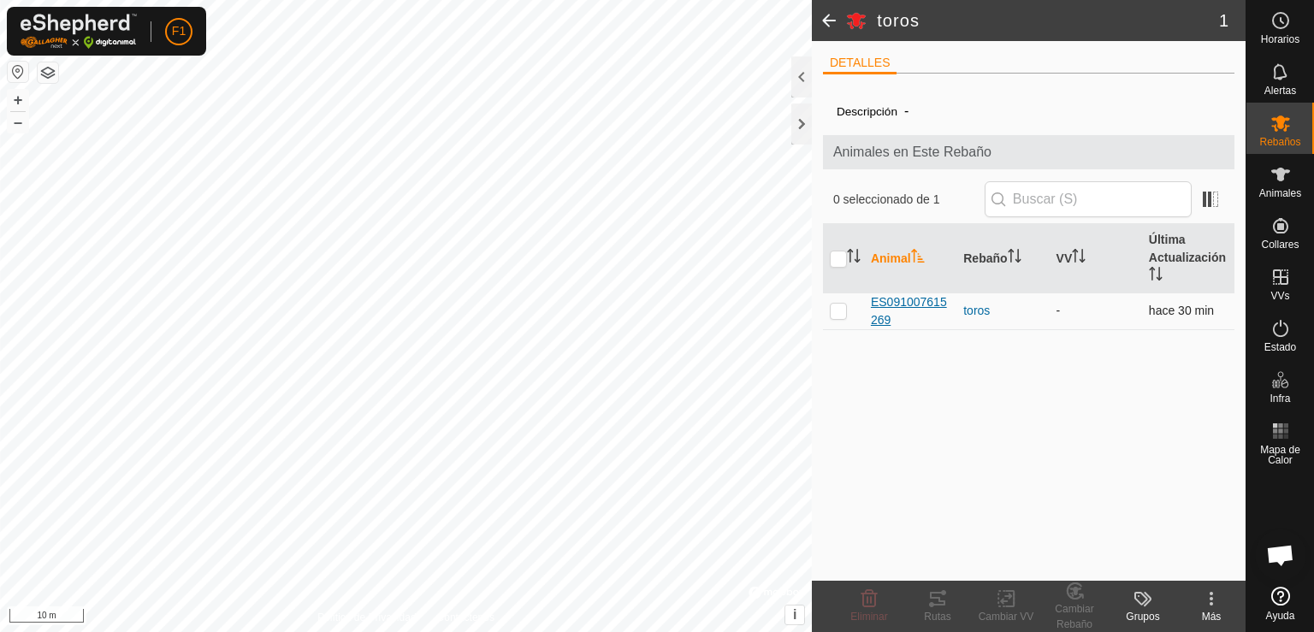
click at [908, 300] on span "ES091007615269" at bounding box center [910, 311] width 79 height 36
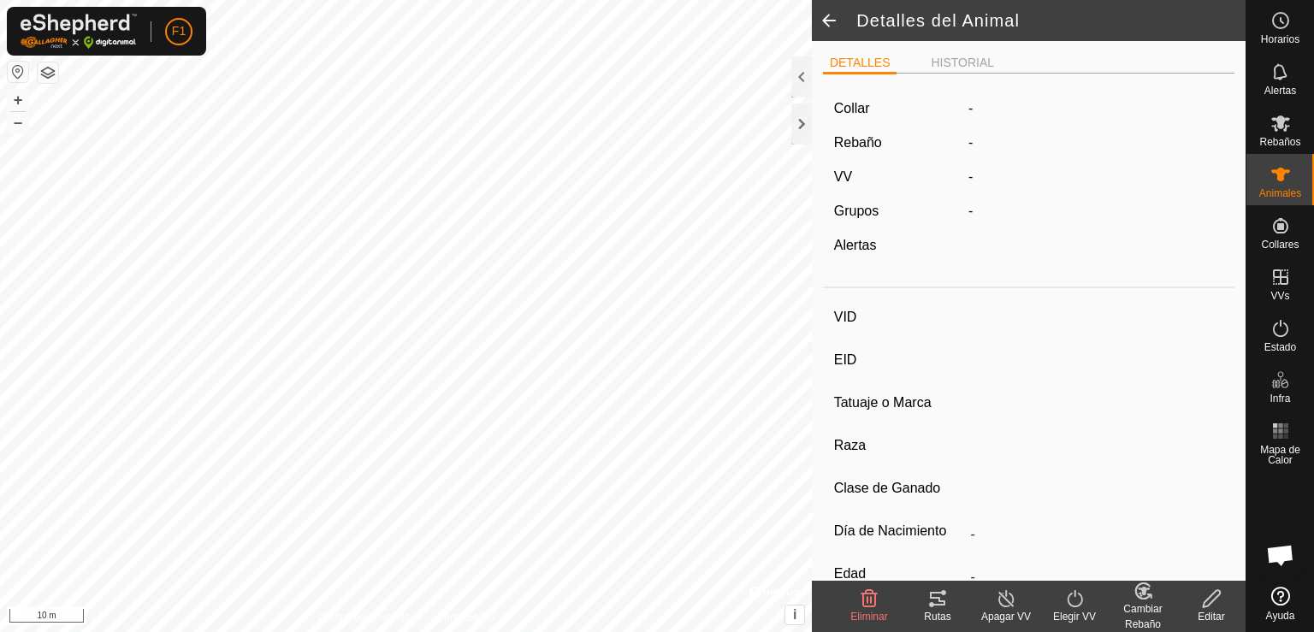
type input "ES091007615269"
type input "-"
type input "Limousine"
type input "-"
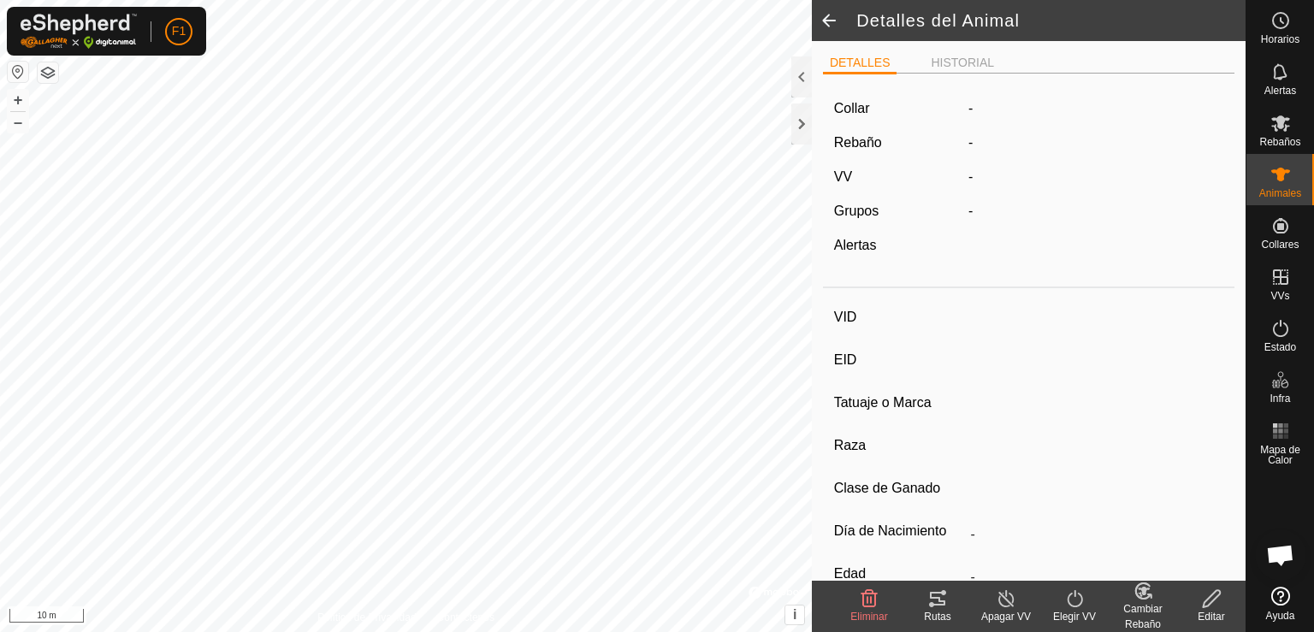
type input "05/2015"
type input "10 years 5 months"
type input "Vacía"
type input "900 kg"
type input "-"
